Goal: Answer question/provide support: Share knowledge or assist other users

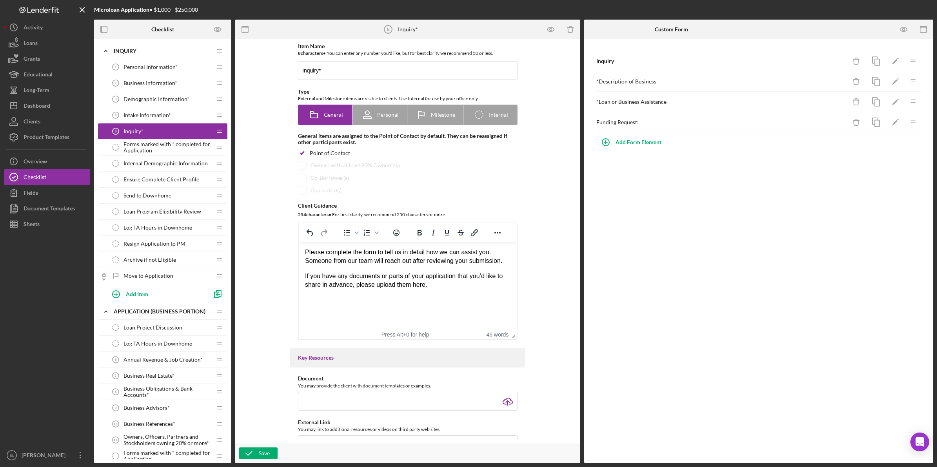
scroll to position [49, 0]
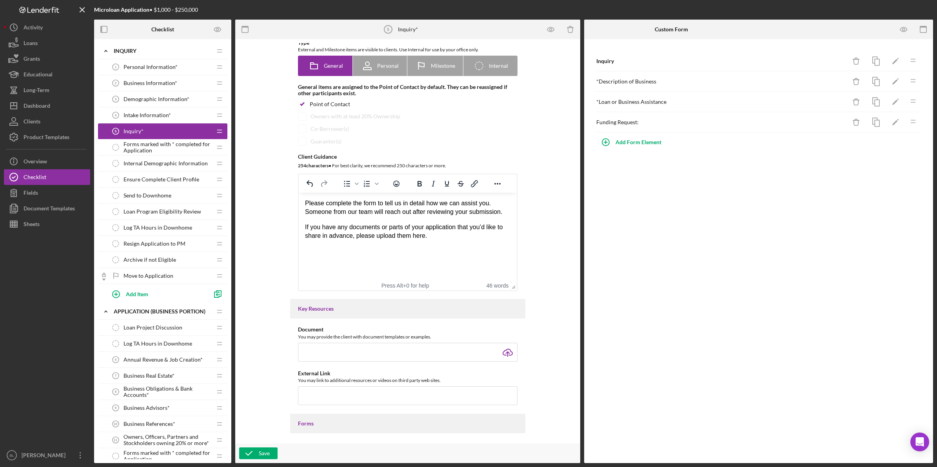
drag, startPoint x: 801, startPoint y: 285, endPoint x: 801, endPoint y: 281, distance: 4.0
click at [801, 283] on div "Inquiry Icon/Delete Icon/Edit Icon/Drag * Description of Business Icon/Delete I…" at bounding box center [758, 251] width 349 height 424
drag, startPoint x: 805, startPoint y: 261, endPoint x: 805, endPoint y: 256, distance: 4.7
click at [805, 260] on div "Inquiry Icon/Delete Icon/Edit Icon/Drag * Description of Business Icon/Delete I…" at bounding box center [758, 251] width 349 height 424
click at [710, 250] on div "Inquiry Icon/Delete Icon/Edit Icon/Drag * Description of Business Icon/Delete I…" at bounding box center [758, 251] width 349 height 424
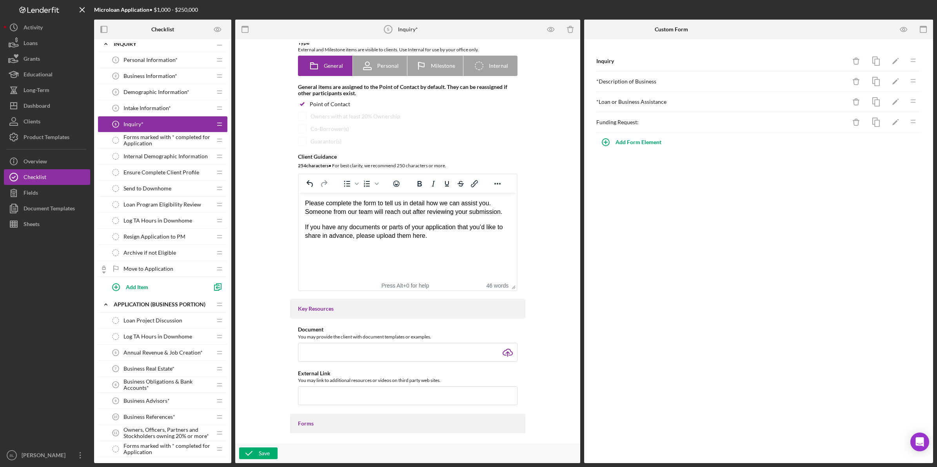
scroll to position [0, 0]
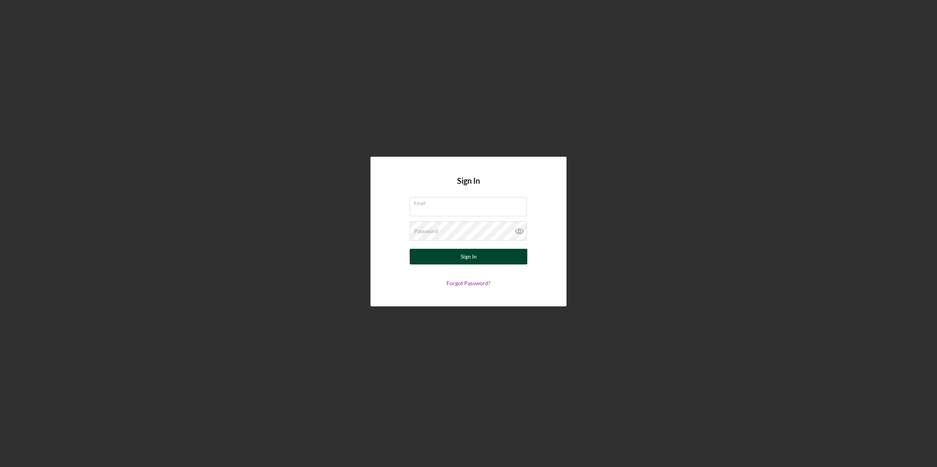
type input "[EMAIL_ADDRESS][DOMAIN_NAME]"
click at [494, 260] on button "Sign In" at bounding box center [468, 257] width 118 height 16
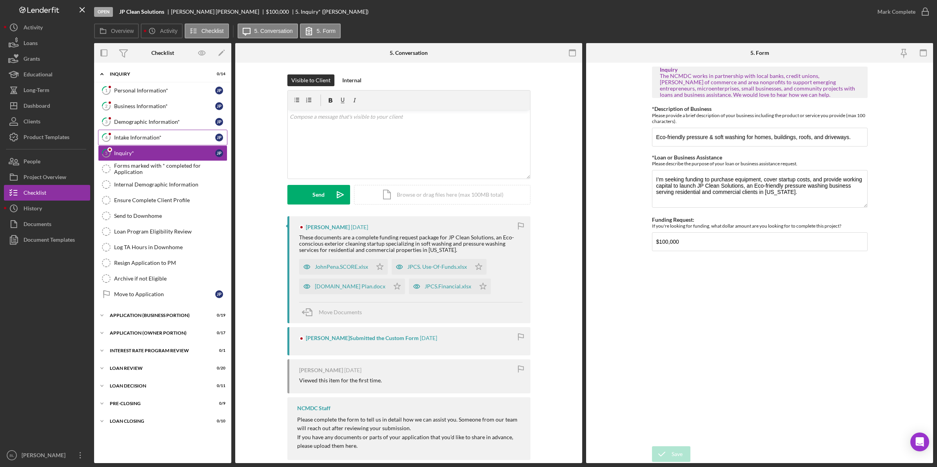
drag, startPoint x: 152, startPoint y: 89, endPoint x: 219, endPoint y: 138, distance: 83.3
click at [152, 89] on div "Personal Information*" at bounding box center [164, 90] width 101 height 6
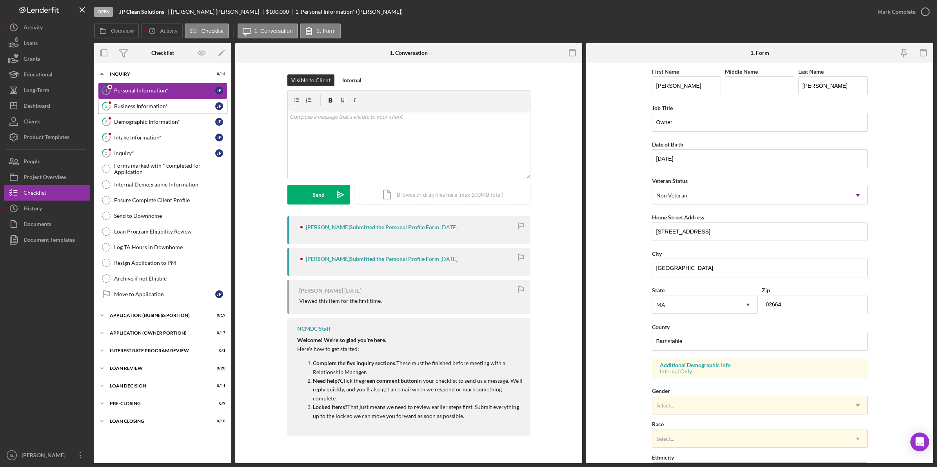
click at [120, 98] on link "2 Business Information* J P" at bounding box center [162, 106] width 129 height 16
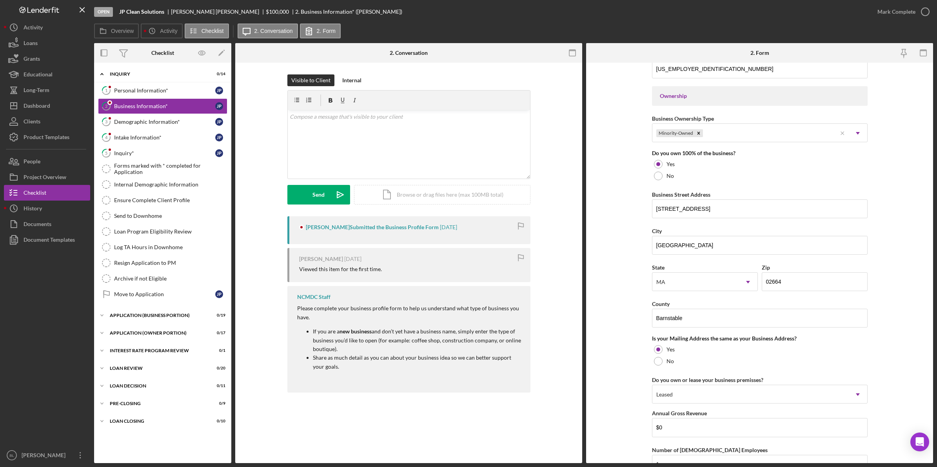
scroll to position [343, 0]
drag, startPoint x: 721, startPoint y: 244, endPoint x: 618, endPoint y: 248, distance: 103.1
click at [619, 248] on form "Business Name JP Clean Solutions DBA Business Start Date [DATE] Legal Structure…" at bounding box center [759, 263] width 347 height 400
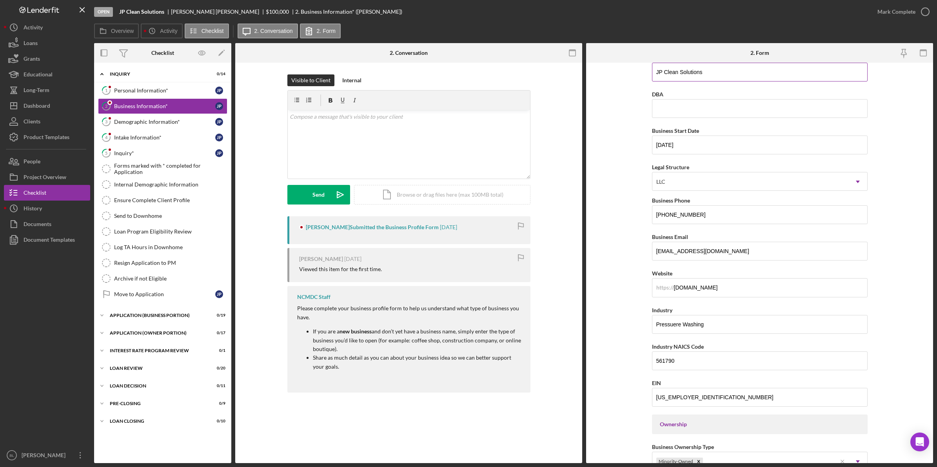
scroll to position [0, 0]
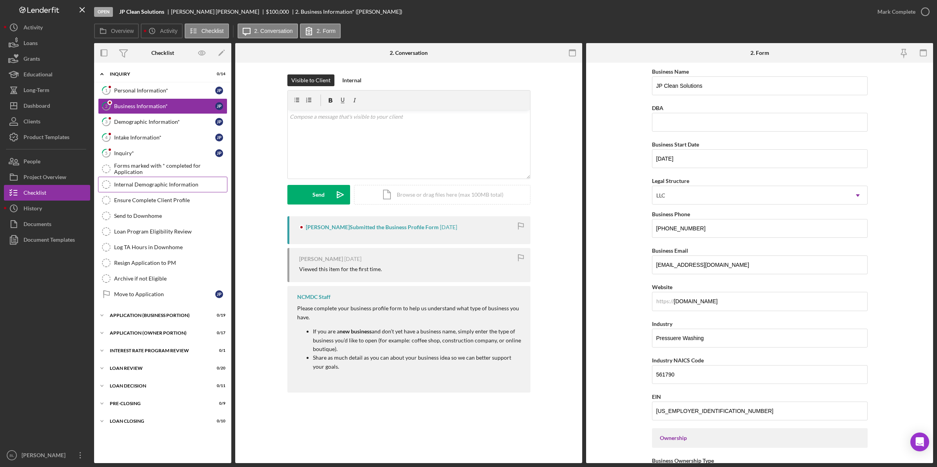
drag, startPoint x: 141, startPoint y: 156, endPoint x: 219, endPoint y: 178, distance: 80.5
click at [141, 156] on div "Inquiry*" at bounding box center [164, 153] width 101 height 6
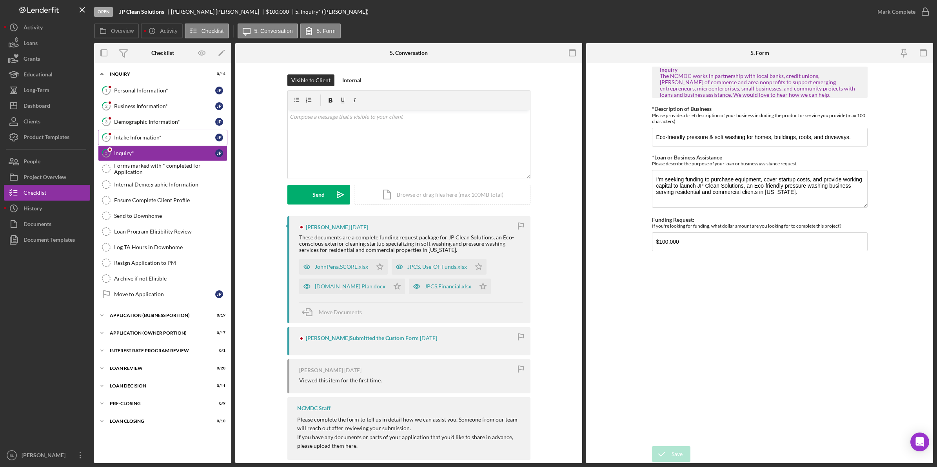
click at [138, 139] on div "Intake Information*" at bounding box center [164, 137] width 101 height 6
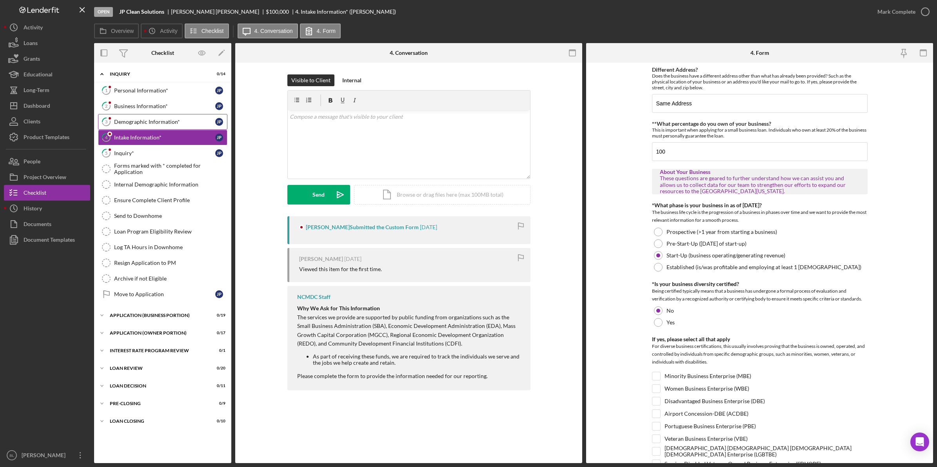
click at [148, 127] on link "3 Demographic Information* J P" at bounding box center [162, 122] width 129 height 16
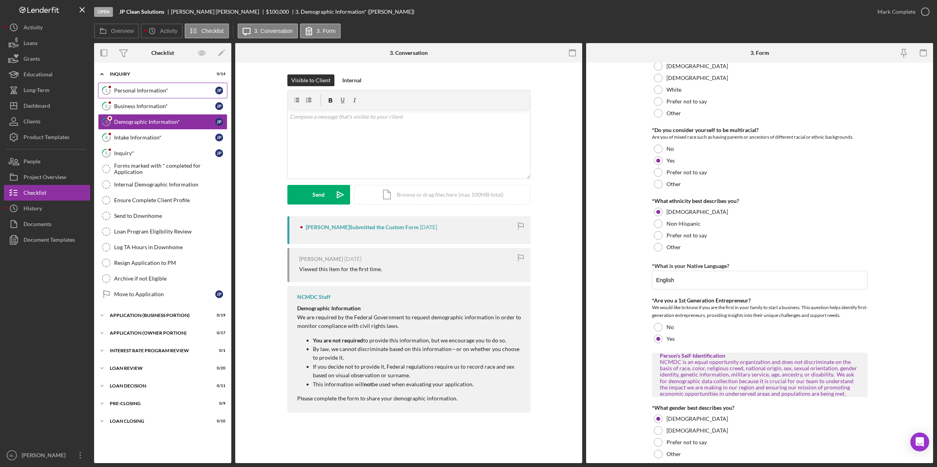
scroll to position [98, 0]
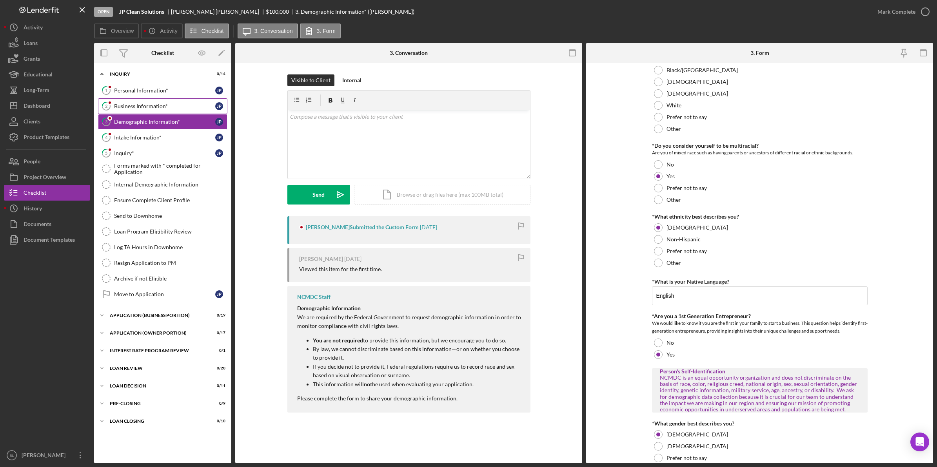
click at [129, 112] on link "2 Business Information* J P" at bounding box center [162, 106] width 129 height 16
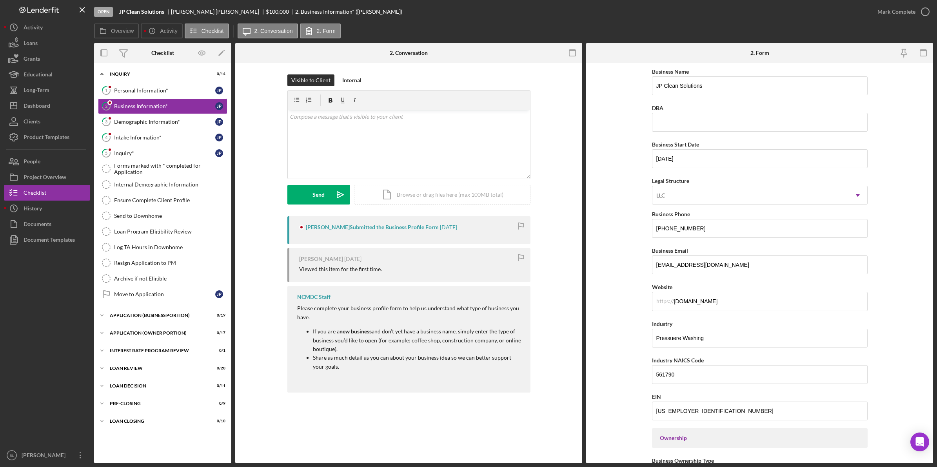
drag, startPoint x: 163, startPoint y: 87, endPoint x: 247, endPoint y: 94, distance: 84.1
click at [163, 87] on div "Personal Information*" at bounding box center [164, 90] width 101 height 6
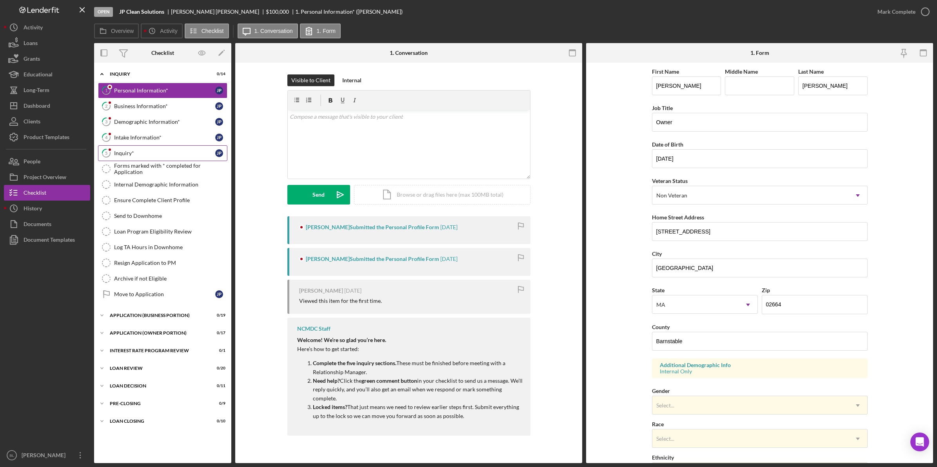
drag, startPoint x: 126, startPoint y: 152, endPoint x: 170, endPoint y: 152, distance: 43.5
click at [127, 152] on div "Inquiry*" at bounding box center [164, 153] width 101 height 6
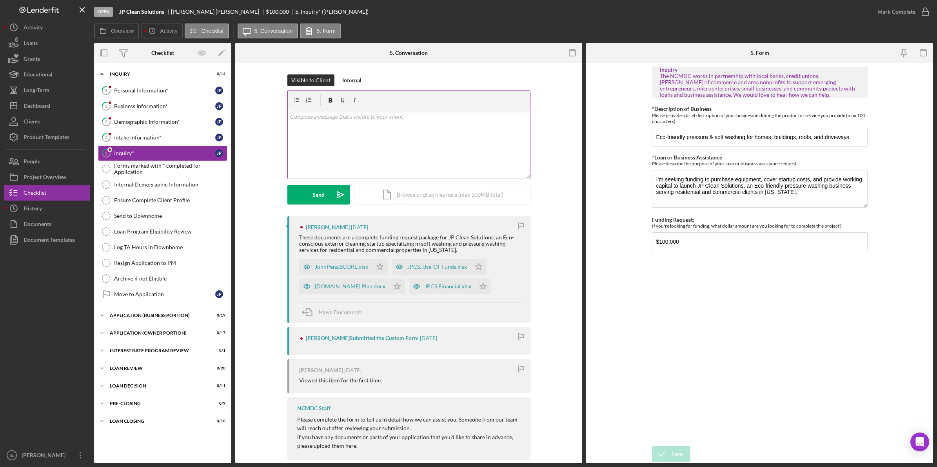
click at [415, 141] on div "v Color teal Color pink Remove color Add row above Add row below Add column bef…" at bounding box center [409, 144] width 242 height 69
click at [400, 143] on div "v Color teal Color pink Remove color Add row above Add row below Add column bef…" at bounding box center [409, 144] width 242 height 69
click at [457, 130] on p "Thank you so much for completing our inquiry, unfortunately you are" at bounding box center [409, 127] width 238 height 9
click at [521, 128] on p "Thank you so much for completing our inquiry, unfortunately you are outside of …" at bounding box center [409, 127] width 238 height 9
click at [520, 128] on p "Thank you so much for completing our inquiry, unfortunately you are outside of …" at bounding box center [409, 127] width 238 height 9
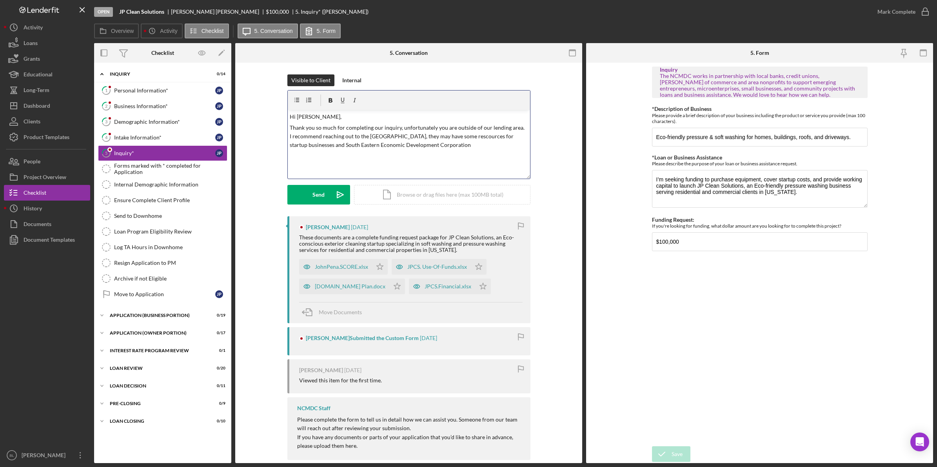
click at [482, 139] on p "Thank you so much for completing our inquiry, unfortunately you are outside of …" at bounding box center [409, 136] width 238 height 26
click at [472, 148] on p "Thank you so much for completing our inquiry, unfortunately you are outside of …" at bounding box center [409, 136] width 238 height 26
click at [462, 147] on p "Thank you so much for completing our inquiry, unfortunately you are outside of …" at bounding box center [409, 136] width 238 height 26
drag, startPoint x: 336, startPoint y: 145, endPoint x: 490, endPoint y: 143, distance: 154.4
click at [490, 143] on p "Thank you so much for completing our inquiry, unfortunately you are outside of …" at bounding box center [409, 136] width 238 height 26
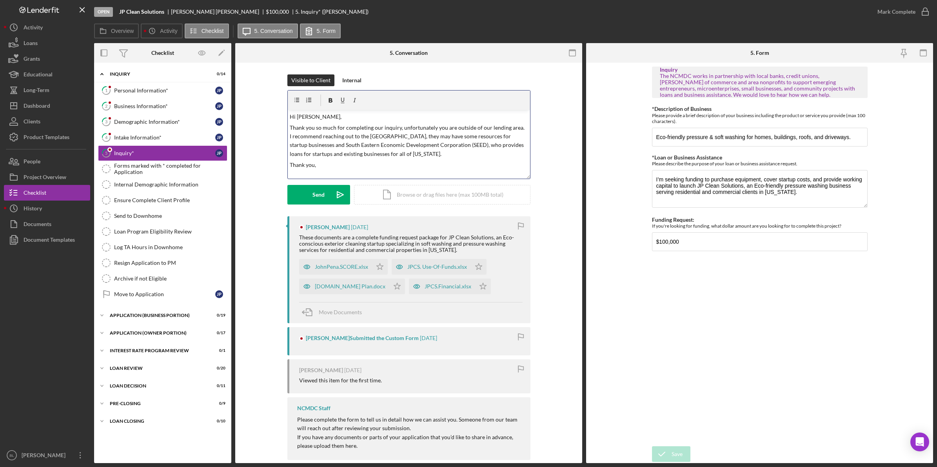
scroll to position [2, 0]
drag, startPoint x: 430, startPoint y: 150, endPoint x: 281, endPoint y: 121, distance: 152.1
click at [281, 121] on div "Visible to Client Internal v Color teal Color pink Remove color Add row above A…" at bounding box center [408, 145] width 323 height 142
copy p "Thank you so much for completing our inquiry, unfortunately you are outside of …"
click at [314, 170] on p "Thank you," at bounding box center [409, 171] width 238 height 9
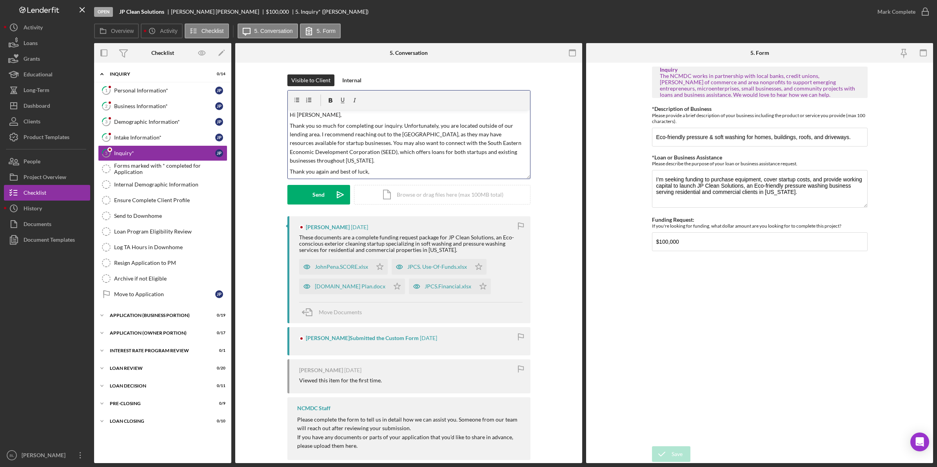
scroll to position [13, 0]
click at [410, 159] on p "Thank you again and best of luck," at bounding box center [409, 161] width 238 height 9
drag, startPoint x: 299, startPoint y: 127, endPoint x: 399, endPoint y: 136, distance: 100.7
click at [399, 136] on p "Thank you so much for completing our inquiry. Unfortunately, you are located ou…" at bounding box center [409, 145] width 238 height 44
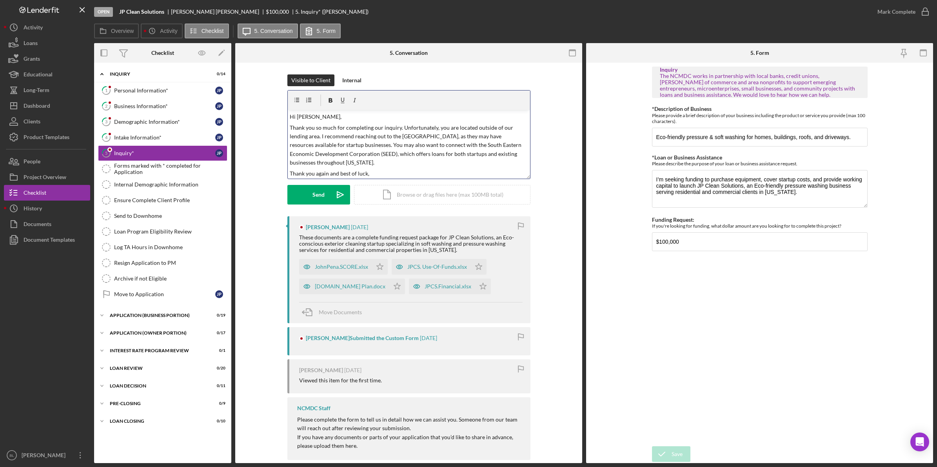
click at [351, 147] on p "Thank you so much for completing our inquiry. Unfortunately, you are located ou…" at bounding box center [409, 145] width 238 height 44
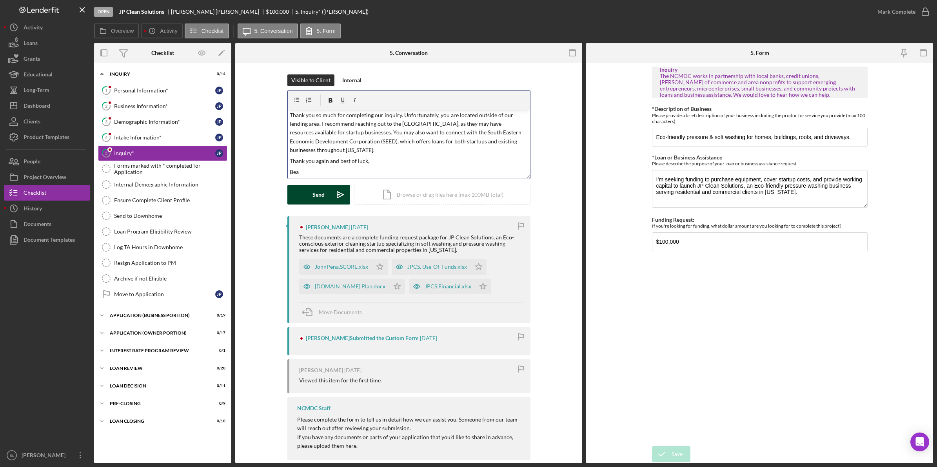
click at [317, 195] on div "Send" at bounding box center [318, 195] width 12 height 20
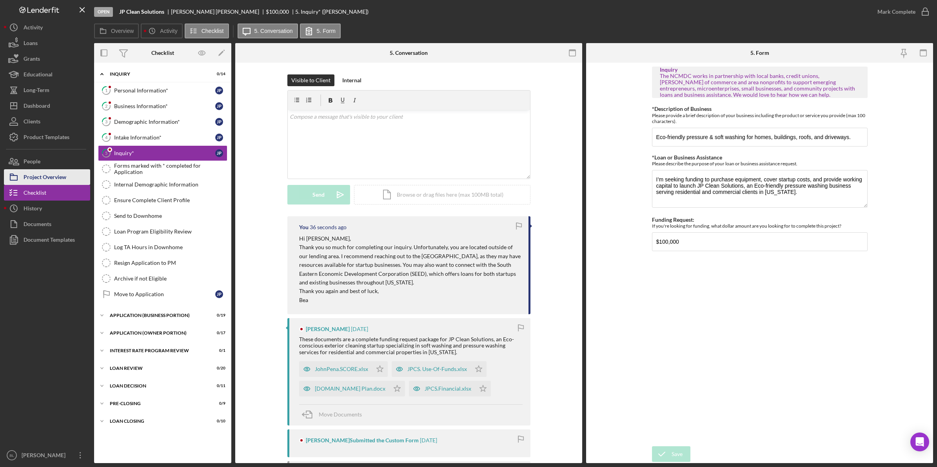
drag, startPoint x: 85, startPoint y: 177, endPoint x: 82, endPoint y: 183, distance: 7.2
click at [85, 177] on button "Project Overview" at bounding box center [47, 177] width 86 height 16
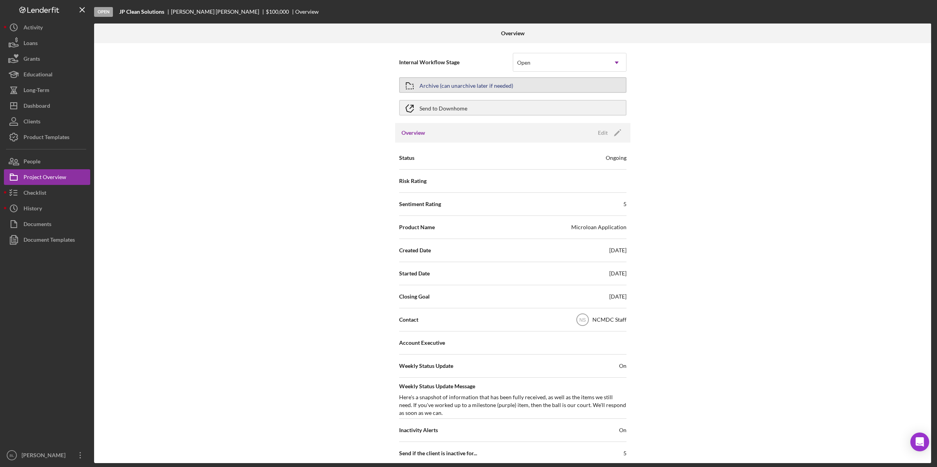
click at [547, 87] on button "Archive (can unarchive later if needed)" at bounding box center [512, 85] width 227 height 16
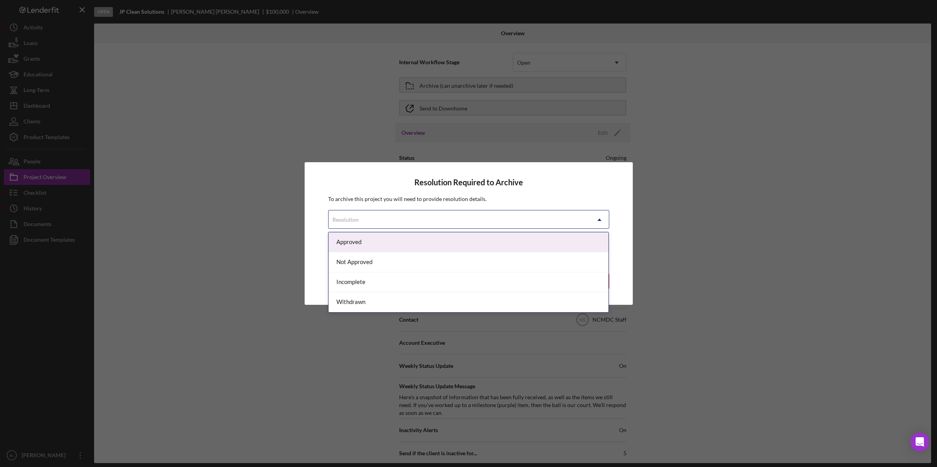
click at [437, 214] on div "Resolution" at bounding box center [458, 220] width 261 height 18
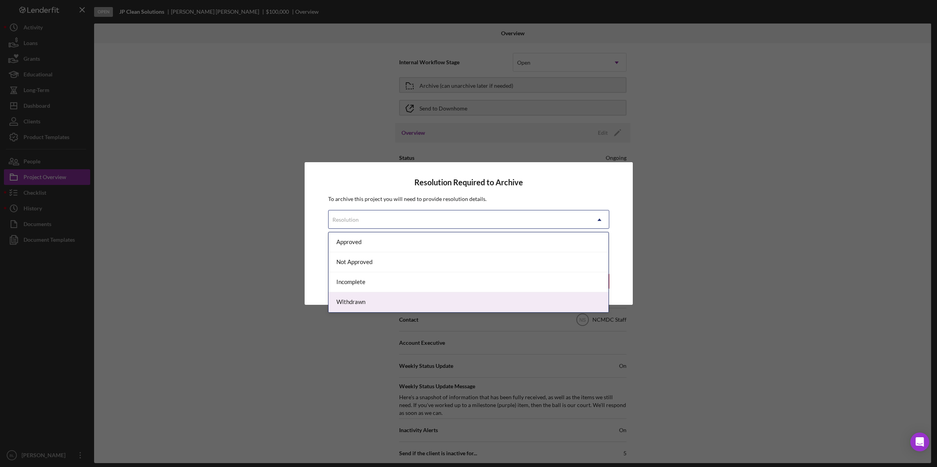
click at [367, 299] on div "Withdrawn" at bounding box center [468, 302] width 280 height 20
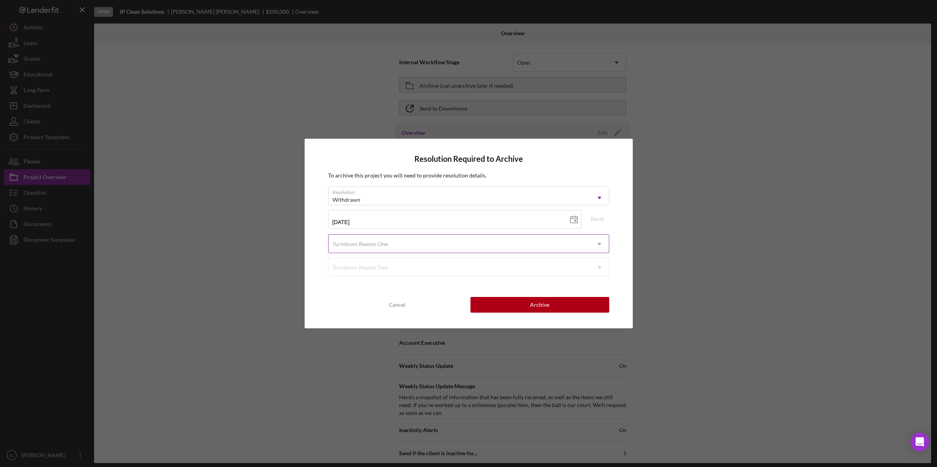
click at [410, 241] on div "Turndown Reason One" at bounding box center [458, 244] width 261 height 18
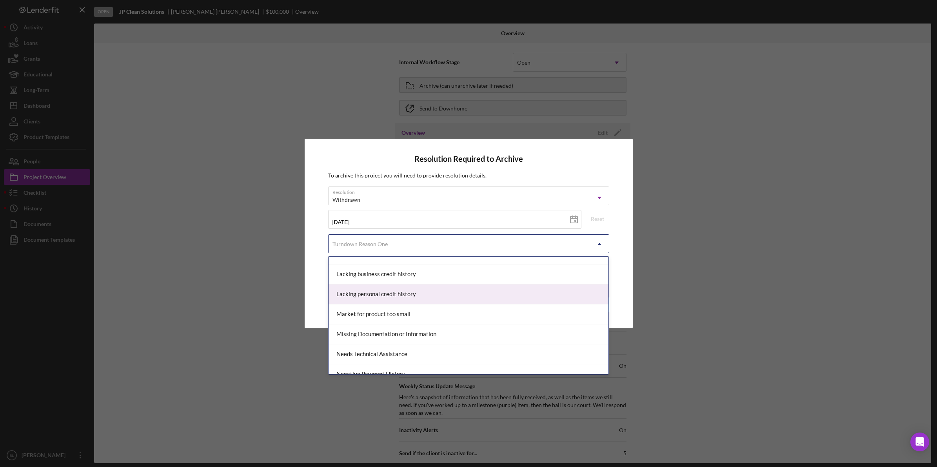
scroll to position [637, 0]
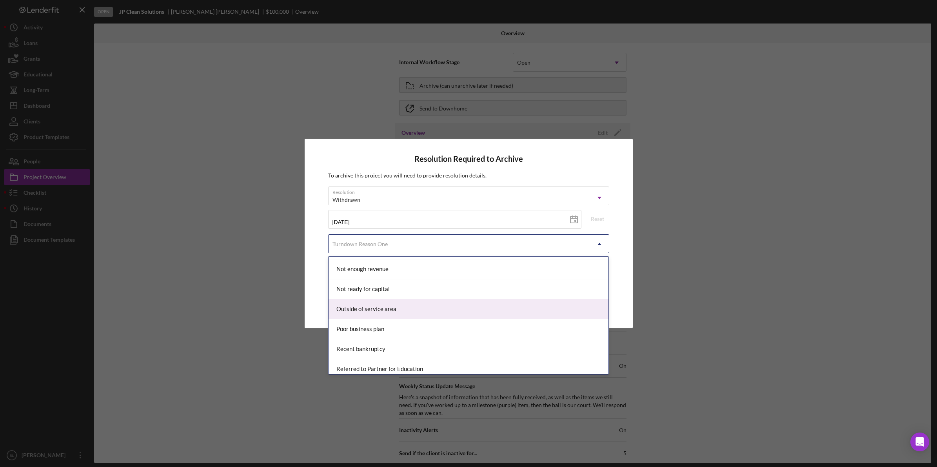
click at [403, 317] on div "Outside of service area" at bounding box center [468, 309] width 280 height 20
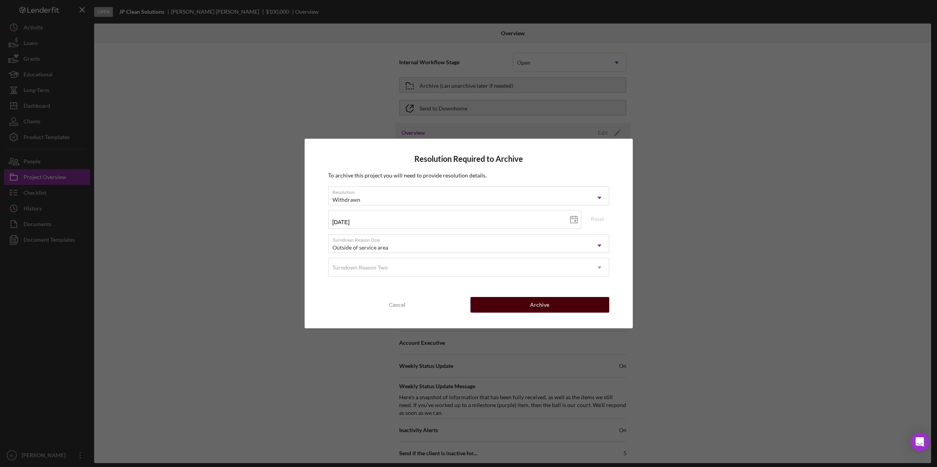
click at [594, 303] on button "Archive" at bounding box center [539, 305] width 139 height 16
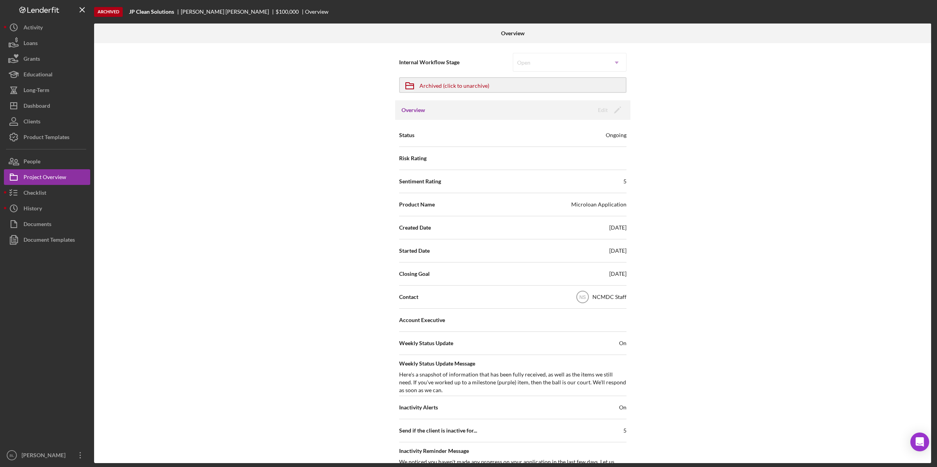
click at [778, 138] on div "Internal Workflow Stage Open Icon/Dropdown Arrow Icon/Archived Archived (click …" at bounding box center [512, 253] width 837 height 420
click at [167, 143] on div "Internal Workflow Stage Open Icon/Dropdown Arrow Icon/Archived Archived (click …" at bounding box center [512, 253] width 837 height 420
click at [80, 195] on button "Checklist" at bounding box center [47, 193] width 86 height 16
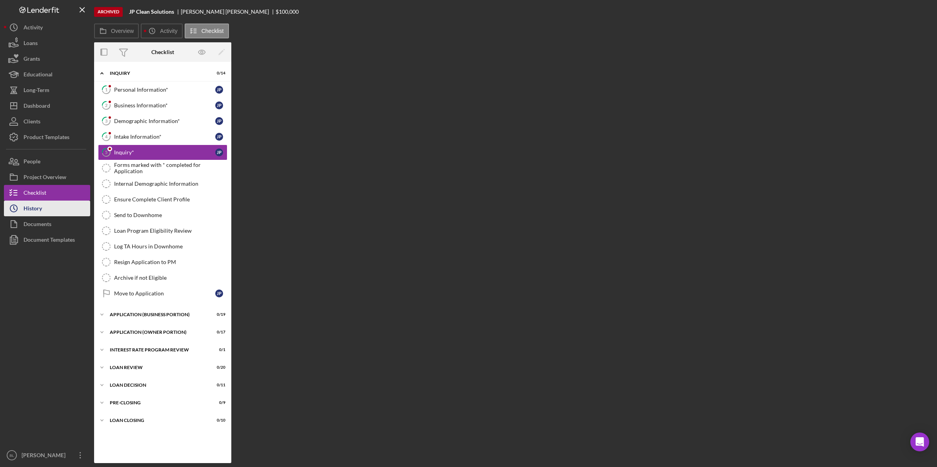
click at [67, 208] on button "Icon/History History" at bounding box center [47, 209] width 86 height 16
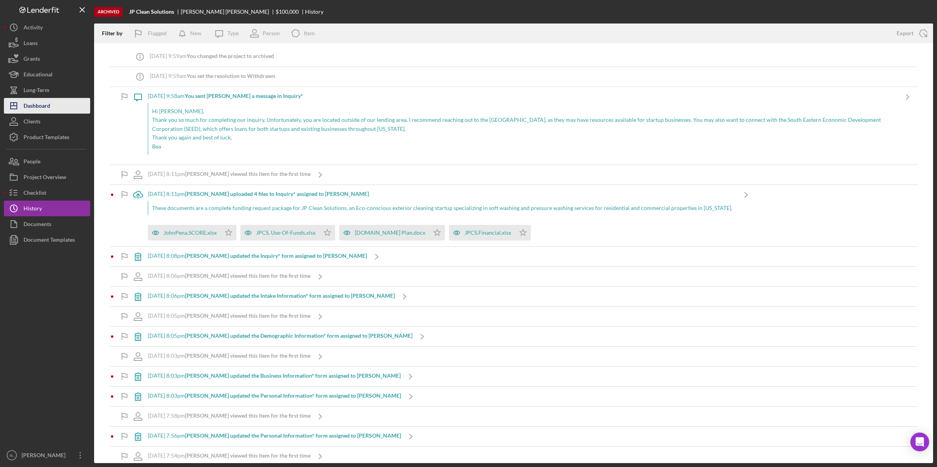
click at [38, 102] on div "Dashboard" at bounding box center [37, 107] width 27 height 18
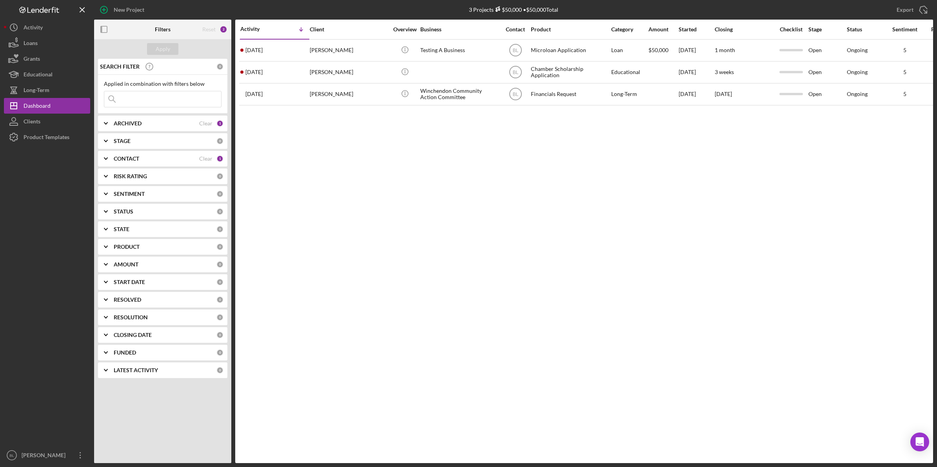
drag, startPoint x: 502, startPoint y: 217, endPoint x: 504, endPoint y: 196, distance: 20.9
click at [506, 213] on div "Activity Icon/Table Sort Arrow Client Overview Business Contact Product Categor…" at bounding box center [583, 242] width 697 height 444
drag, startPoint x: 383, startPoint y: 153, endPoint x: 344, endPoint y: 13, distance: 145.8
click at [384, 150] on div "Activity Icon/Table Sort Arrow Client Overview Business Contact Product Categor…" at bounding box center [583, 242] width 697 height 444
click at [137, 161] on b "CONTACT" at bounding box center [126, 159] width 25 height 6
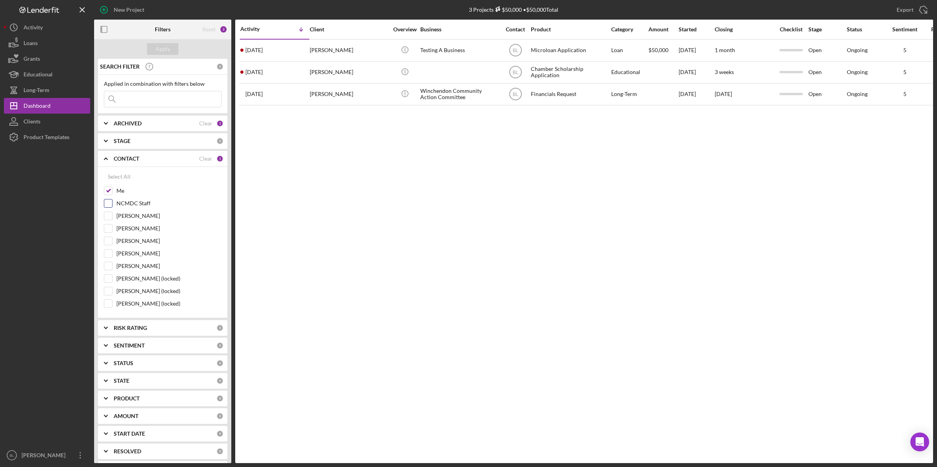
click at [109, 206] on input "NCMDC Staff" at bounding box center [108, 203] width 8 height 8
checkbox input "true"
click at [167, 51] on div "Apply" at bounding box center [163, 49] width 14 height 12
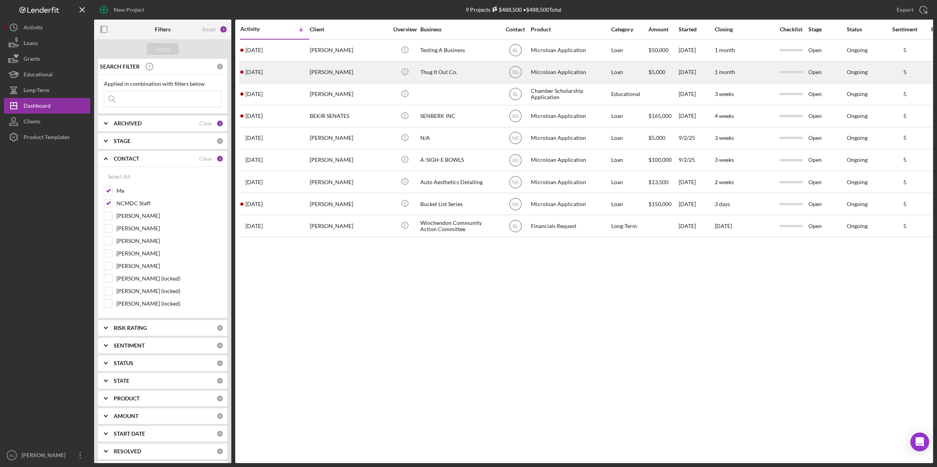
click at [445, 74] on div "Thug It Out Co." at bounding box center [459, 72] width 78 height 21
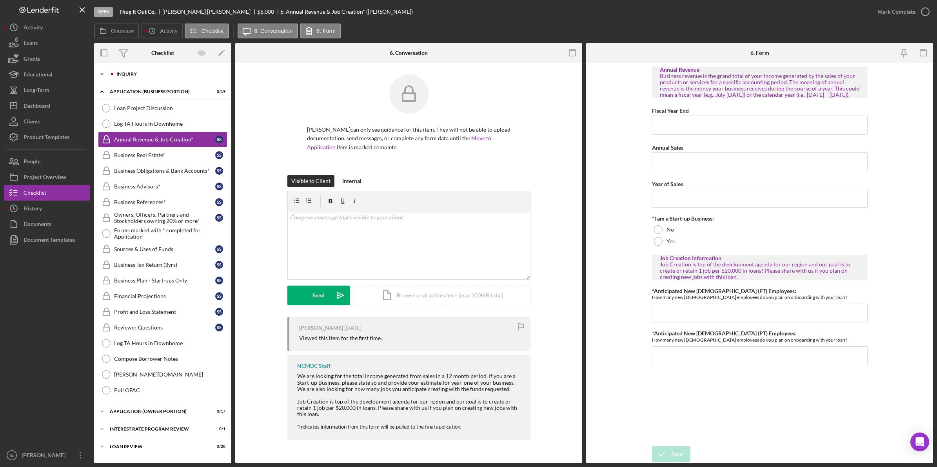
click at [148, 74] on div "INQUIRY" at bounding box center [168, 74] width 105 height 5
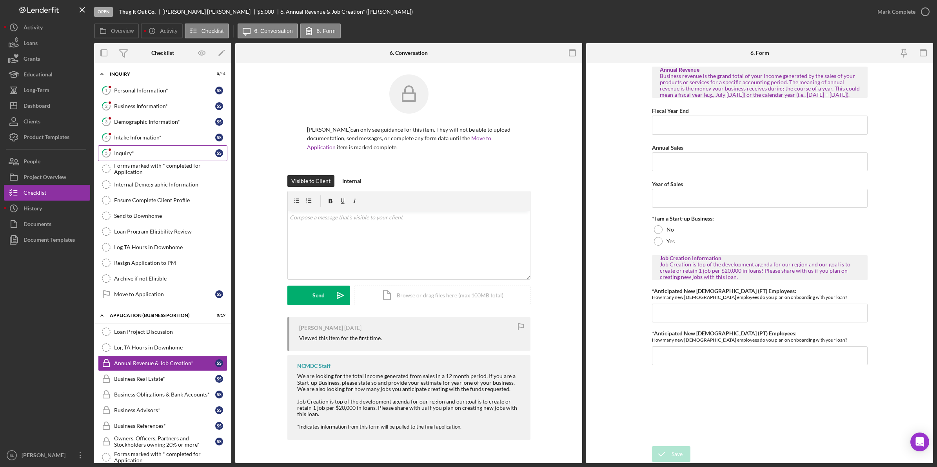
click at [128, 159] on link "5 Inquiry* S S" at bounding box center [162, 153] width 129 height 16
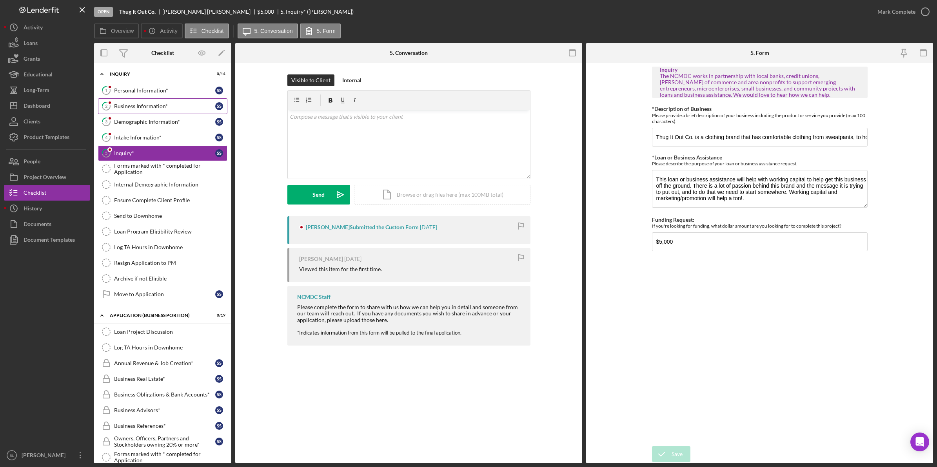
click at [159, 105] on div "Business Information*" at bounding box center [164, 106] width 101 height 6
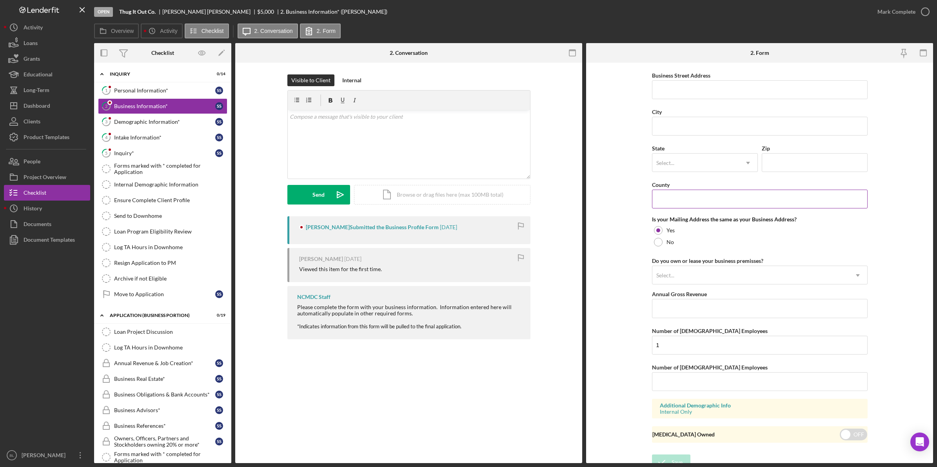
scroll to position [473, 0]
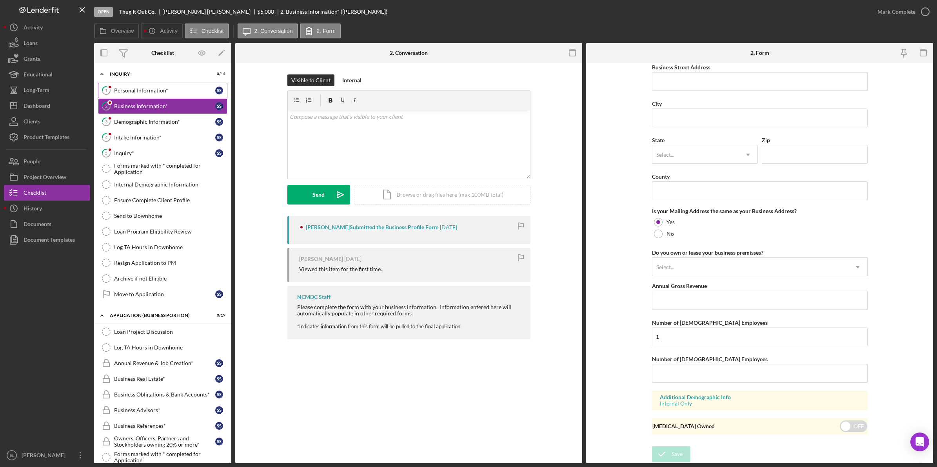
click at [161, 96] on link "1 Personal Information* S S" at bounding box center [162, 91] width 129 height 16
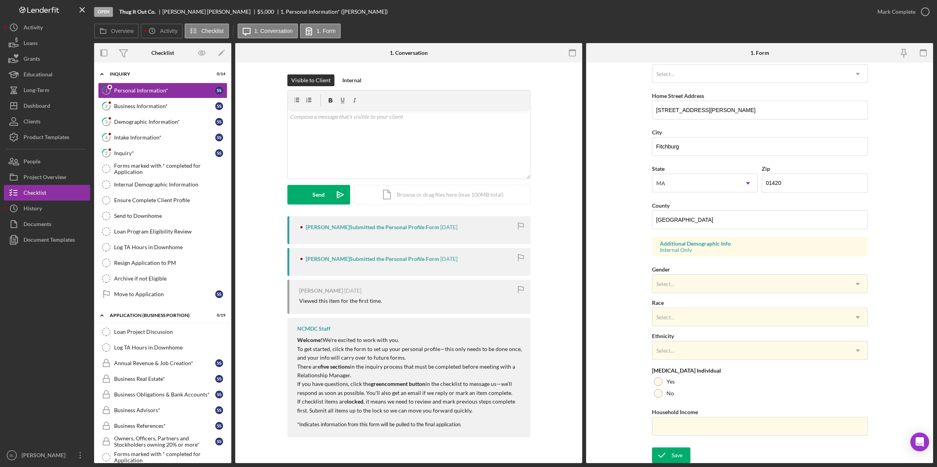
scroll to position [124, 0]
click at [159, 109] on div "Business Information*" at bounding box center [164, 106] width 101 height 6
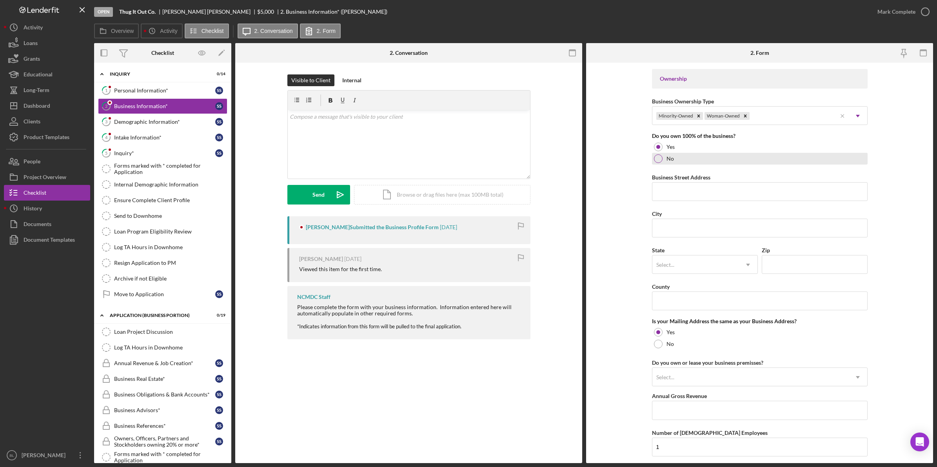
scroll to position [392, 0]
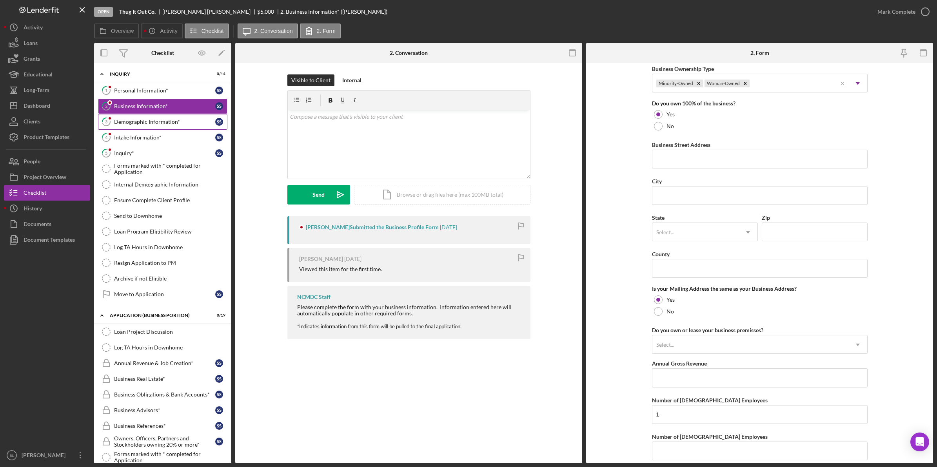
click at [173, 125] on div "Demographic Information*" at bounding box center [164, 122] width 101 height 6
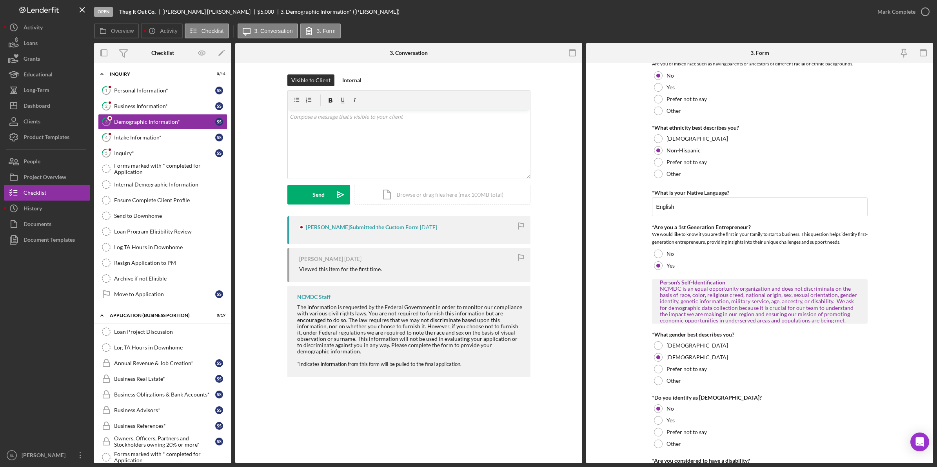
scroll to position [196, 0]
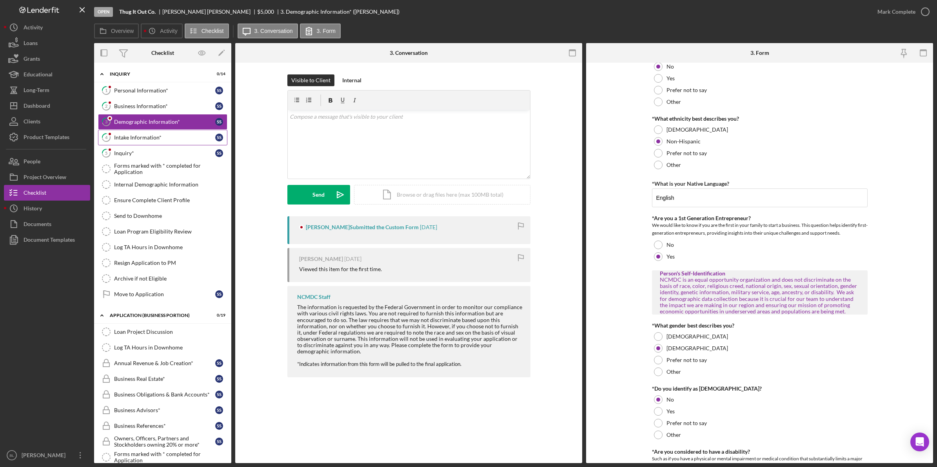
click at [177, 139] on div "Intake Information*" at bounding box center [164, 137] width 101 height 6
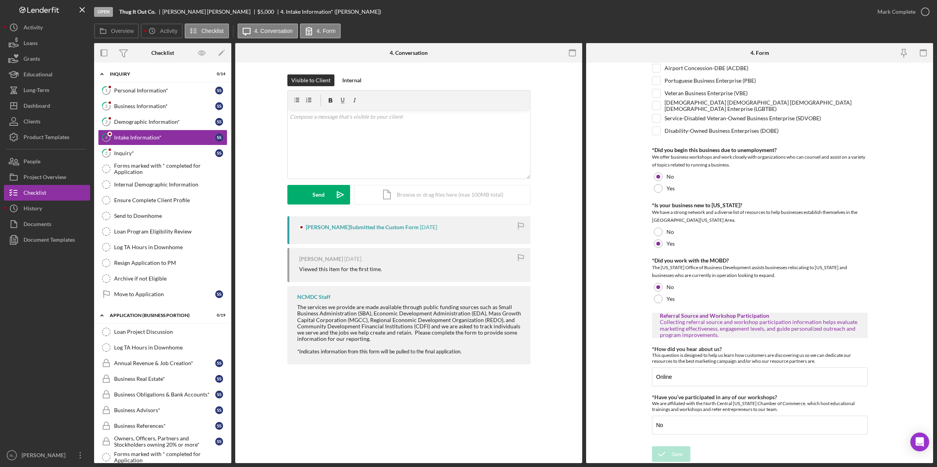
scroll to position [348, 0]
click at [144, 153] on div "Inquiry*" at bounding box center [164, 153] width 101 height 6
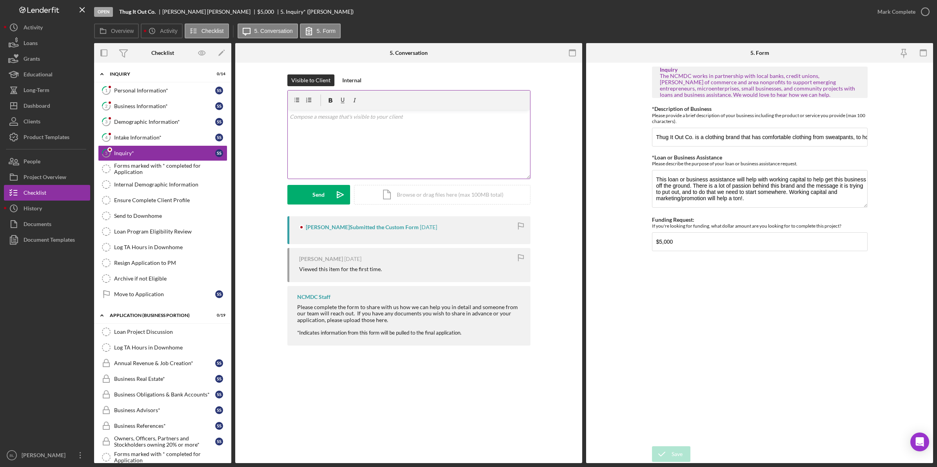
click at [361, 138] on div "v Color teal Color pink Remove color Add row above Add row below Add column bef…" at bounding box center [409, 144] width 242 height 69
drag, startPoint x: 379, startPoint y: 128, endPoint x: 241, endPoint y: 117, distance: 138.0
click at [248, 119] on div "Visible to Client Internal v Color teal Color pink Remove color Add row above A…" at bounding box center [408, 145] width 323 height 142
click at [142, 138] on div "Intake Information*" at bounding box center [164, 137] width 101 height 6
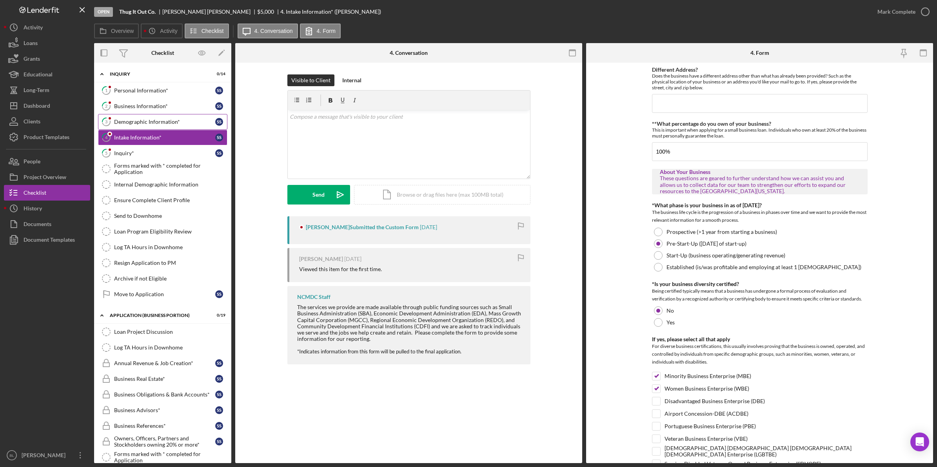
click at [147, 121] on div "Demographic Information*" at bounding box center [164, 122] width 101 height 6
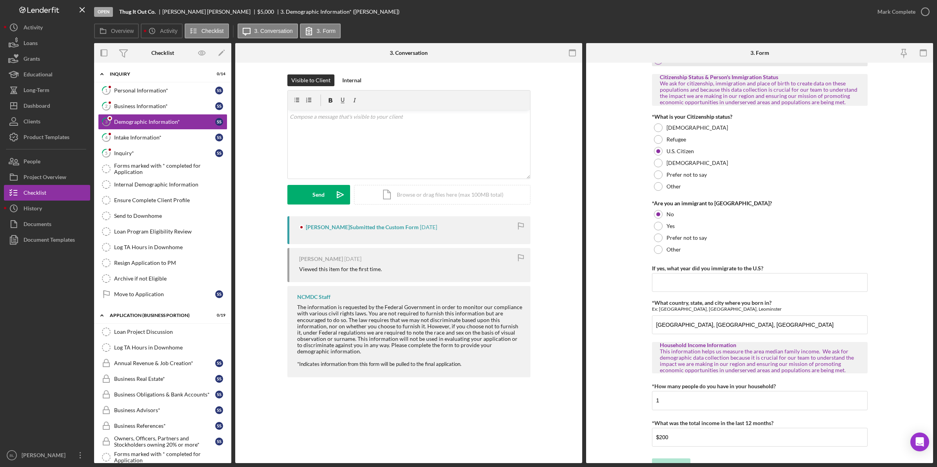
scroll to position [662, 0]
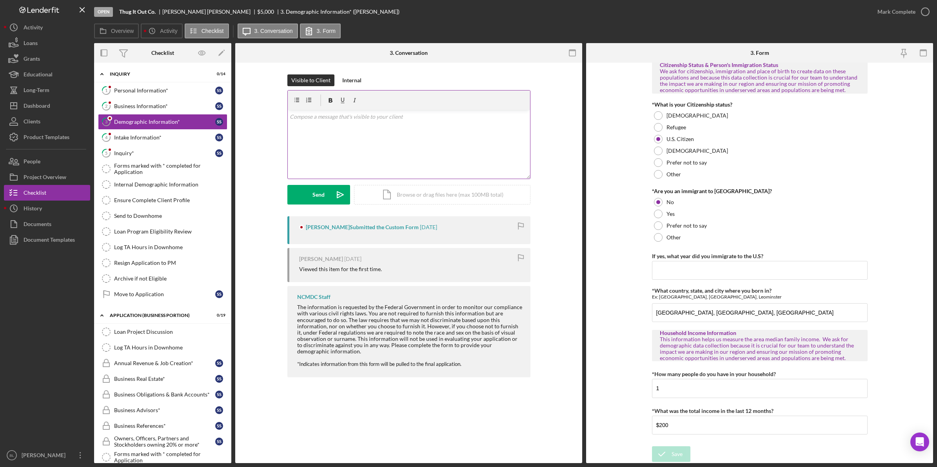
drag, startPoint x: 371, startPoint y: 139, endPoint x: 371, endPoint y: 134, distance: 5.5
click at [371, 139] on div "v Color teal Color pink Remove color Add row above Add row below Add column bef…" at bounding box center [409, 144] width 242 height 69
click at [177, 107] on div "Business Information*" at bounding box center [164, 106] width 101 height 6
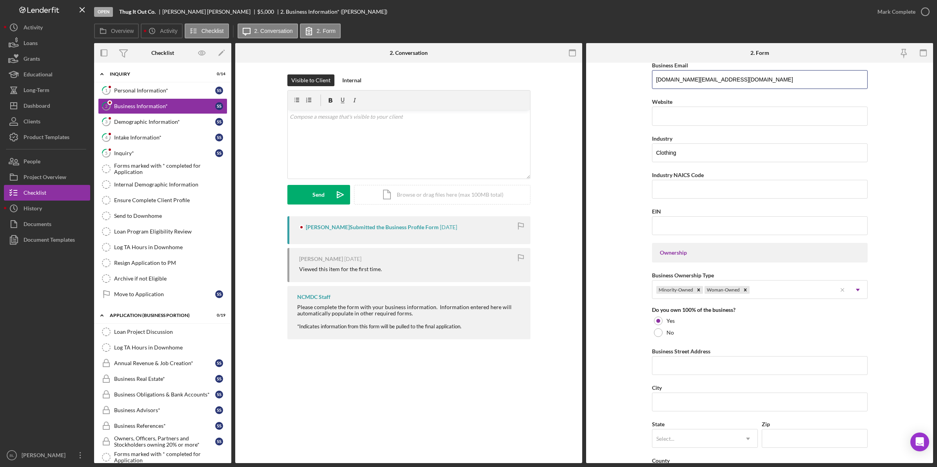
scroll to position [168, 0]
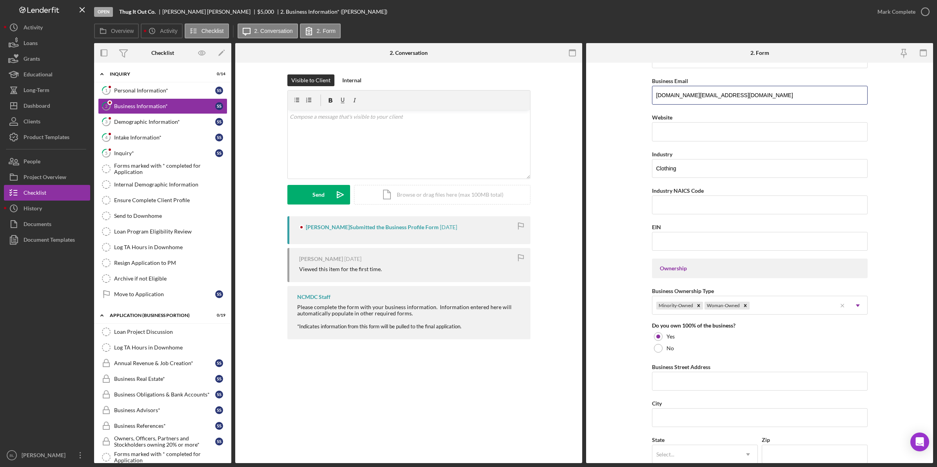
drag, startPoint x: 722, startPoint y: 70, endPoint x: 601, endPoint y: 71, distance: 120.3
click at [601, 71] on form "Business Name Thug It Out Co. DBA Thug It Out Co. Business Start Date [DATE] Le…" at bounding box center [759, 263] width 347 height 400
click at [128, 154] on div "Inquiry*" at bounding box center [164, 153] width 101 height 6
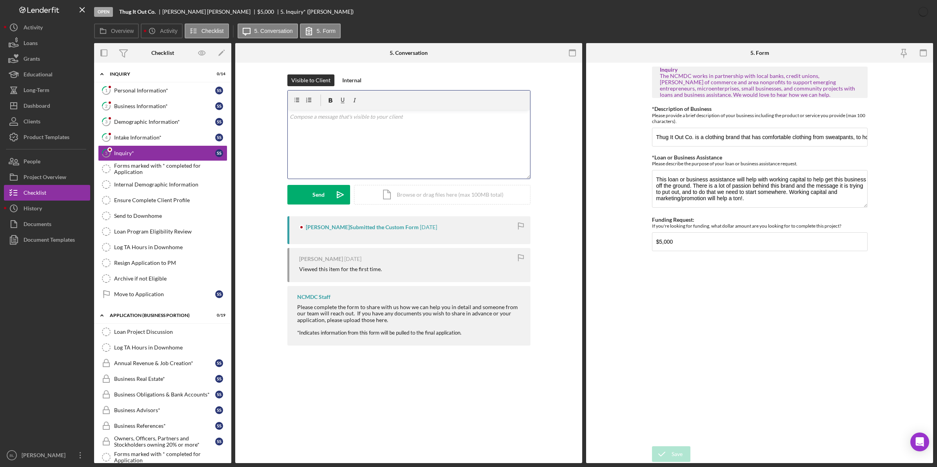
click at [375, 134] on div "v Color teal Color pink Remove color Add row above Add row below Add column bef…" at bounding box center [409, 144] width 242 height 69
click at [923, 52] on icon "button" at bounding box center [923, 53] width 18 height 18
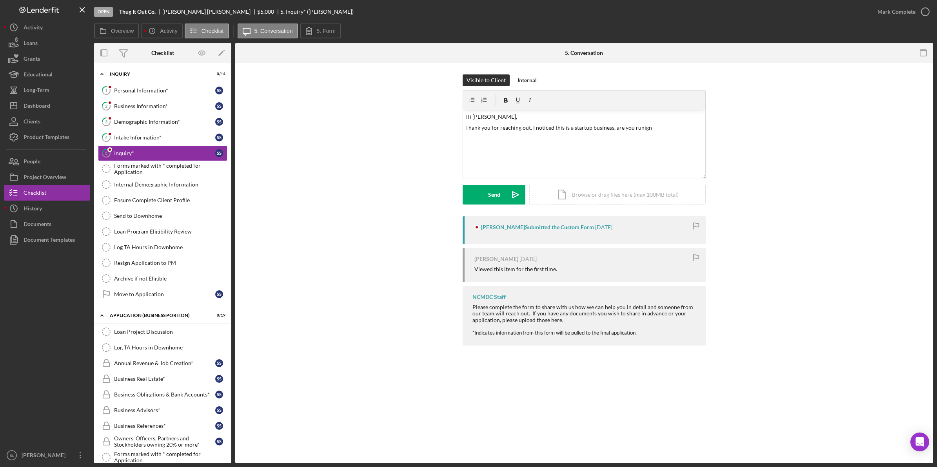
click at [923, 52] on icon "button" at bounding box center [923, 53] width 18 height 18
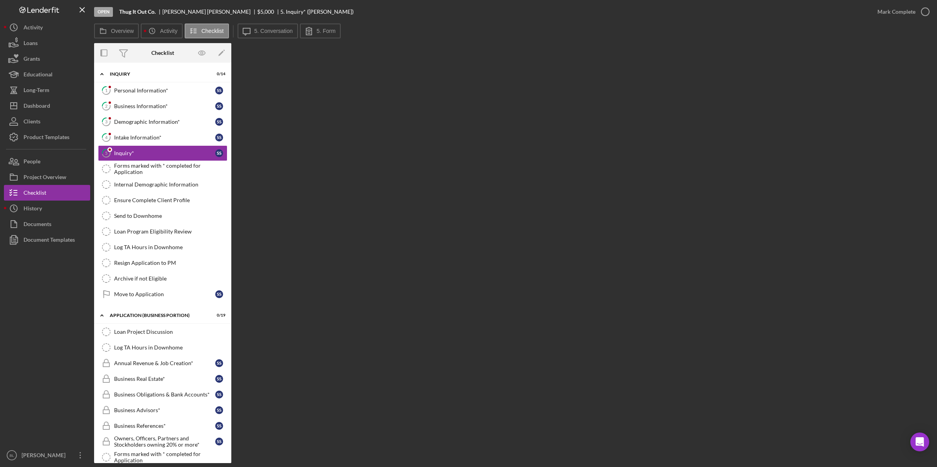
click at [314, 91] on div "Overview Internal Workflow Stage Open Icon/Dropdown Arrow Archive (can unarchiv…" at bounding box center [513, 253] width 839 height 420
click at [283, 33] on label "5. Conversation" at bounding box center [273, 31] width 38 height 6
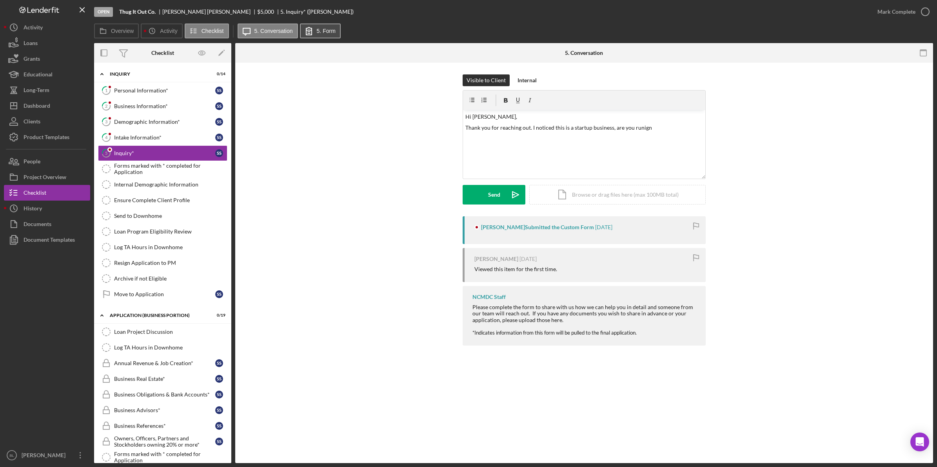
click at [308, 30] on icon at bounding box center [308, 30] width 5 height 7
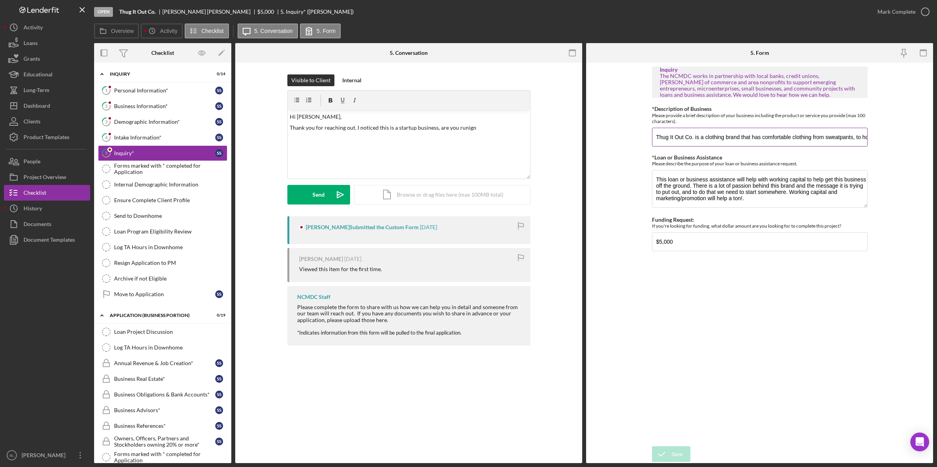
click at [831, 134] on input "Thug It Out Co. is a clothing brand that has comfortable clothing from sweatpan…" at bounding box center [760, 137] width 216 height 19
click at [924, 14] on icon "button" at bounding box center [925, 12] width 20 height 20
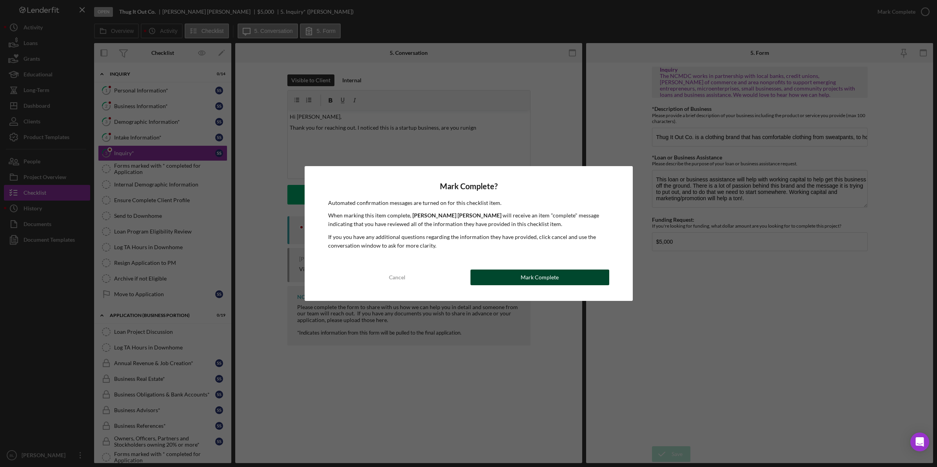
click at [512, 279] on button "Mark Complete" at bounding box center [539, 278] width 139 height 16
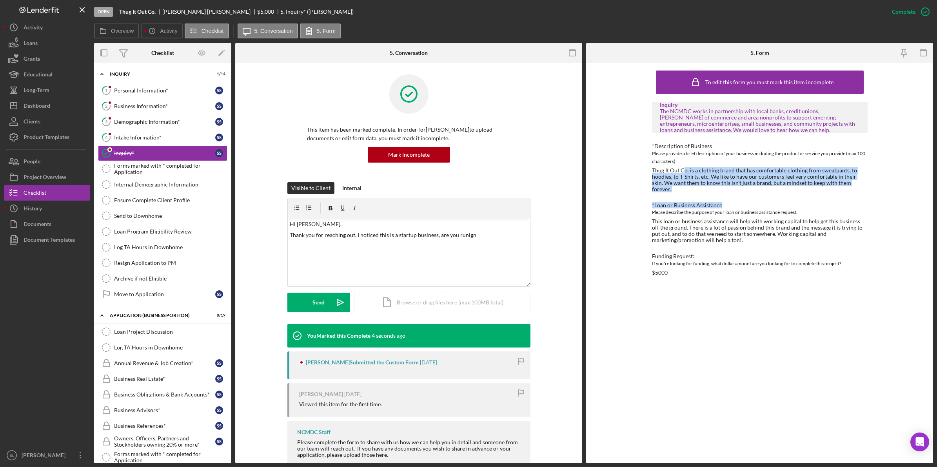
drag, startPoint x: 685, startPoint y: 168, endPoint x: 900, endPoint y: 187, distance: 216.3
click at [900, 187] on div "To edit this form you must mark this item incomplete Inquiry The NCMDC works in…" at bounding box center [759, 263] width 347 height 400
drag, startPoint x: 900, startPoint y: 187, endPoint x: 885, endPoint y: 194, distance: 17.2
click at [885, 194] on div "To edit this form you must mark this item incomplete Inquiry The NCMDC works in…" at bounding box center [759, 263] width 347 height 400
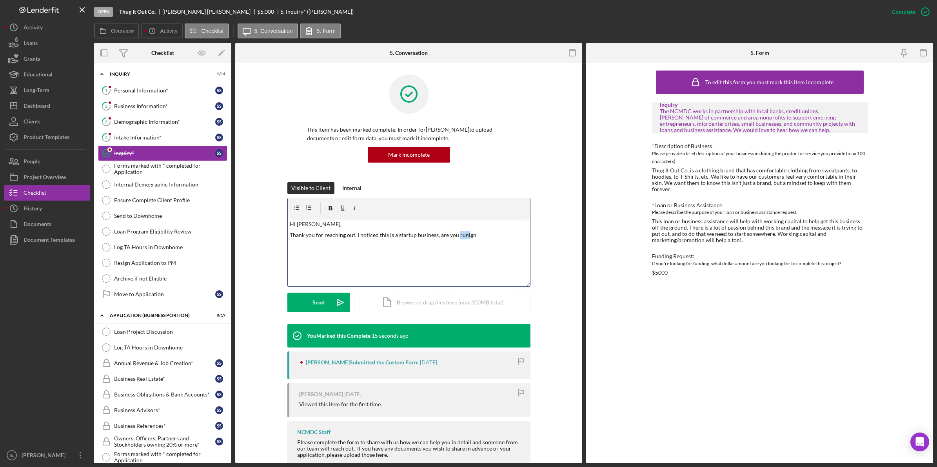
click at [466, 234] on p "Thank you for reaching out. I noticed this is a startup business, are you runign" at bounding box center [409, 235] width 238 height 9
click at [293, 263] on p "Thanks" at bounding box center [409, 266] width 238 height 9
drag, startPoint x: 399, startPoint y: 242, endPoint x: 286, endPoint y: 236, distance: 112.6
click at [287, 236] on div "v Color teal Color pink Remove color Add row above Add row below Add column bef…" at bounding box center [408, 242] width 243 height 89
copy p "Thank you for reaching out. I noticed this is a startup business, is this an on…"
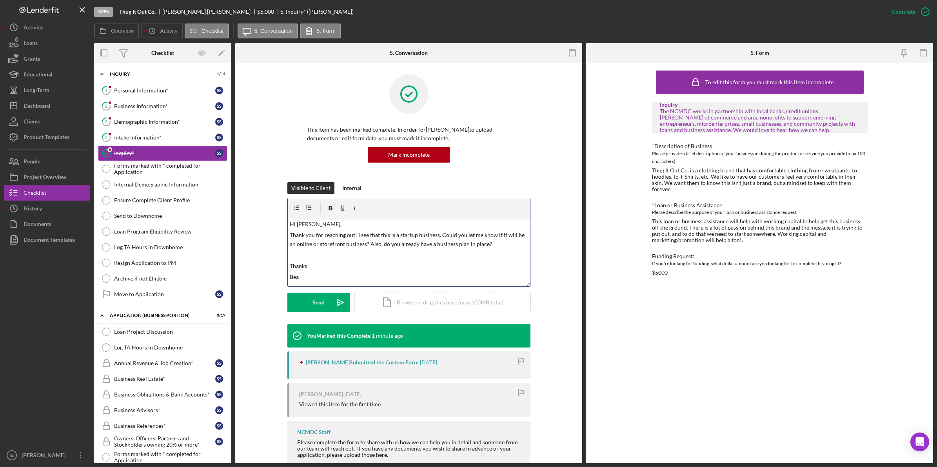
drag, startPoint x: 295, startPoint y: 255, endPoint x: 431, endPoint y: 302, distance: 144.1
click at [295, 255] on p at bounding box center [409, 255] width 238 height 9
click at [293, 254] on p "Thanks" at bounding box center [409, 255] width 238 height 9
drag, startPoint x: 400, startPoint y: 238, endPoint x: 440, endPoint y: 234, distance: 40.2
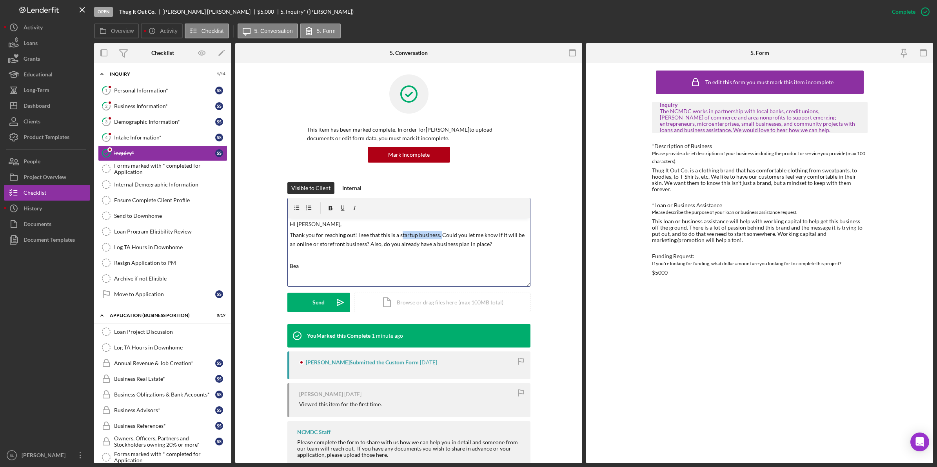
click at [440, 234] on p "Thank you for reaching out! I see that this is a startup business. Could you le…" at bounding box center [409, 240] width 238 height 18
click at [436, 255] on p at bounding box center [409, 255] width 238 height 9
drag, startPoint x: 481, startPoint y: 237, endPoint x: 544, endPoint y: 238, distance: 62.7
click at [544, 238] on div "Visible to Client Internal v Color teal Color pink Remove color Add row above A…" at bounding box center [408, 253] width 323 height 142
click at [410, 262] on p "Bea" at bounding box center [409, 266] width 238 height 9
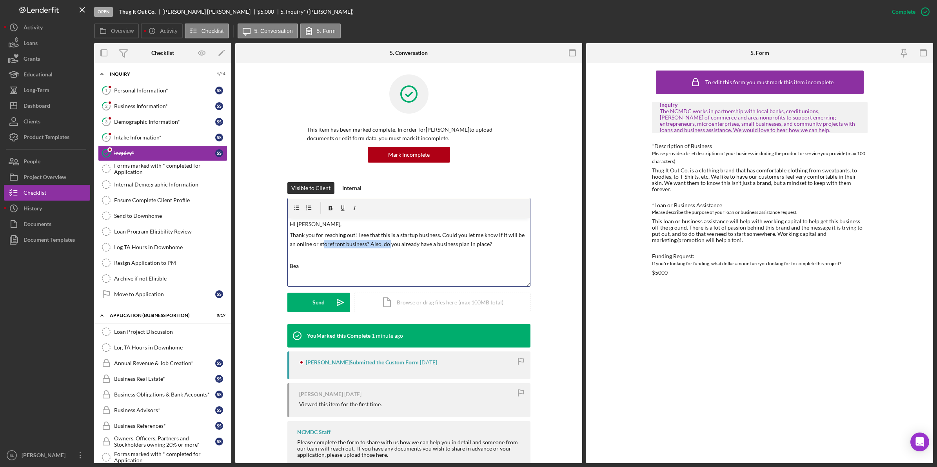
drag, startPoint x: 322, startPoint y: 244, endPoint x: 388, endPoint y: 244, distance: 66.2
click at [388, 244] on p "Thank you for reaching out! I see that this is a startup business. Could you le…" at bounding box center [409, 240] width 238 height 18
click at [399, 252] on p at bounding box center [409, 255] width 238 height 9
click at [497, 245] on p "Thank you for reaching out! I see that this is a startup business. Could you le…" at bounding box center [409, 240] width 238 height 18
click at [310, 304] on button "Send Icon/icon-invite-send" at bounding box center [318, 303] width 63 height 20
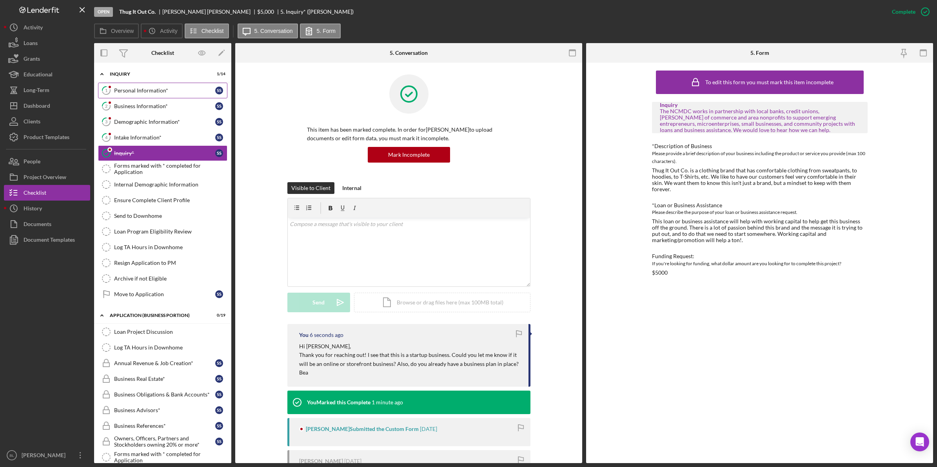
click at [132, 96] on link "1 Personal Information* S S" at bounding box center [162, 91] width 129 height 16
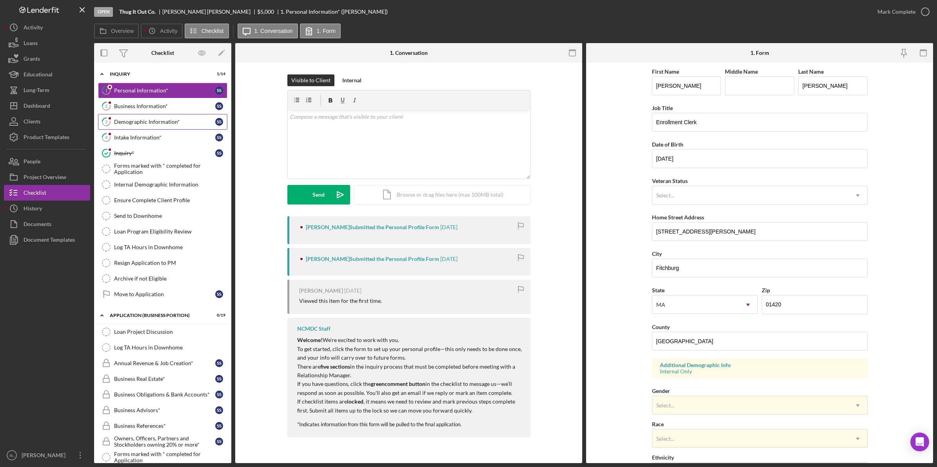
click at [158, 125] on div "Demographic Information*" at bounding box center [164, 122] width 101 height 6
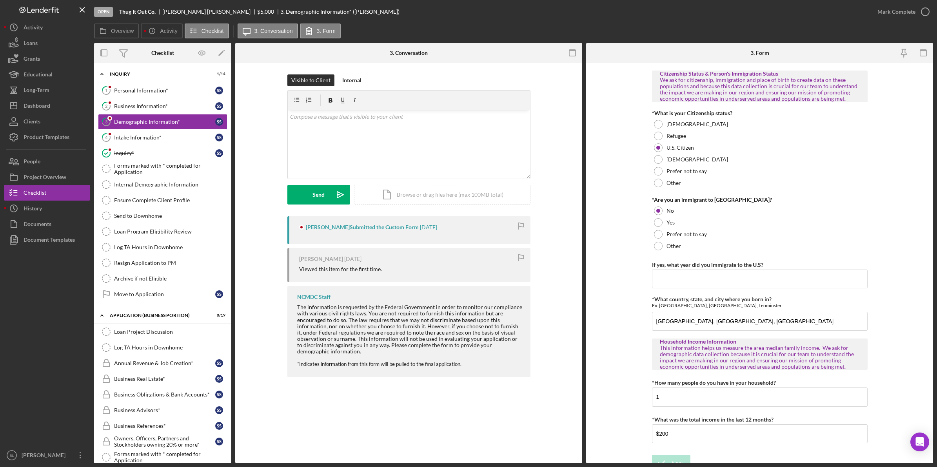
scroll to position [662, 0]
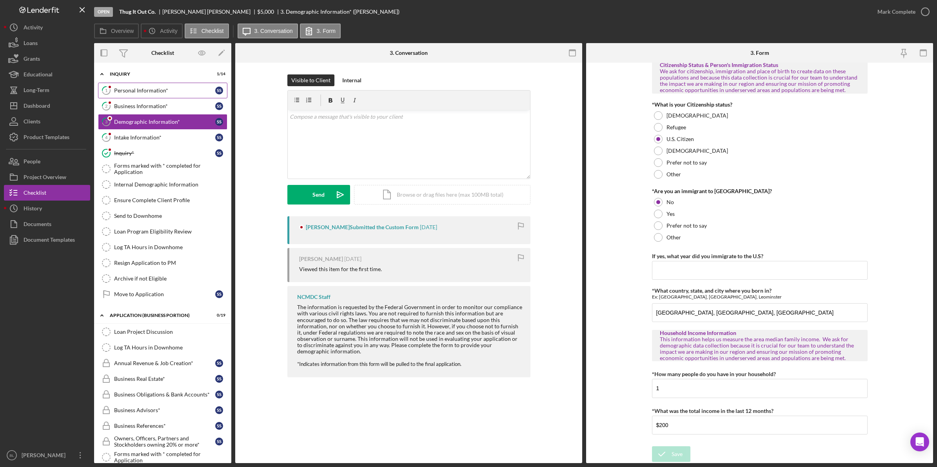
click at [158, 94] on link "1 Personal Information* S S" at bounding box center [162, 91] width 129 height 16
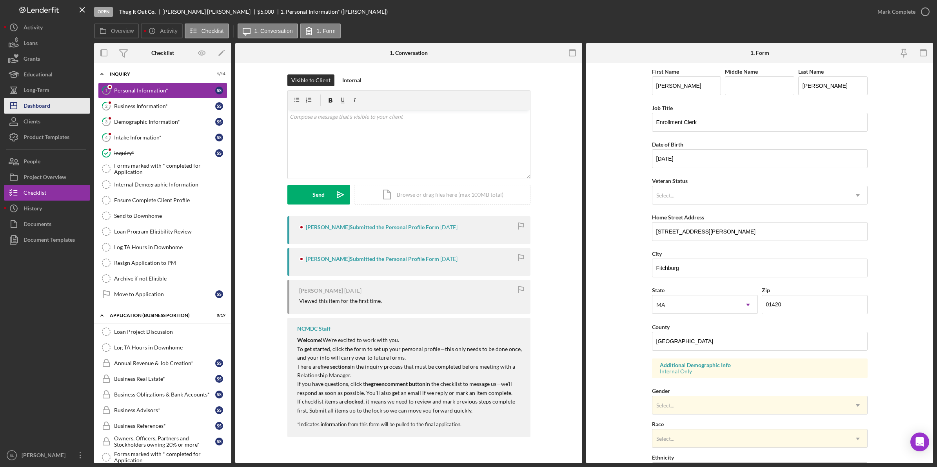
click at [50, 105] on div "Dashboard" at bounding box center [37, 107] width 27 height 18
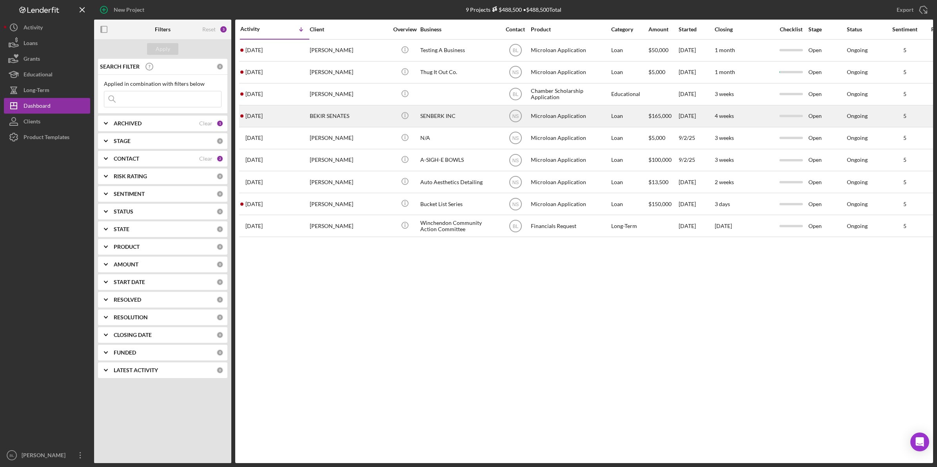
click at [357, 114] on div "BEKIR SENATES" at bounding box center [349, 116] width 78 height 21
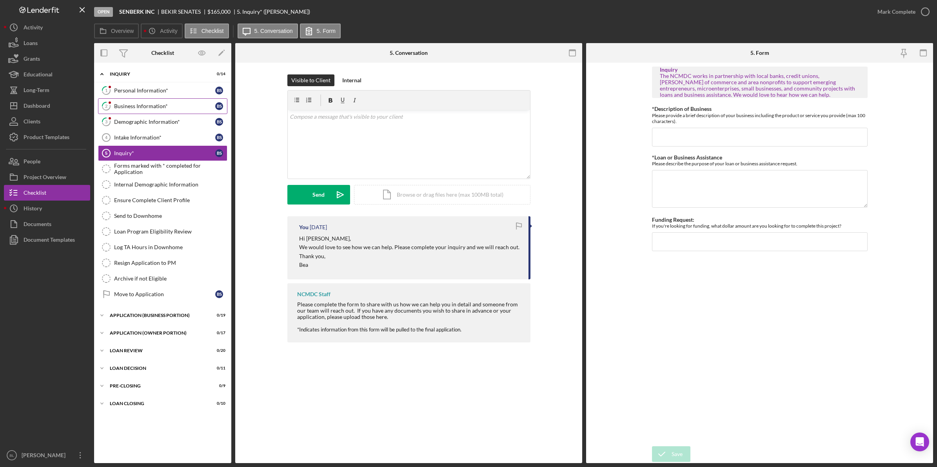
click at [152, 107] on div "Business Information*" at bounding box center [164, 106] width 101 height 6
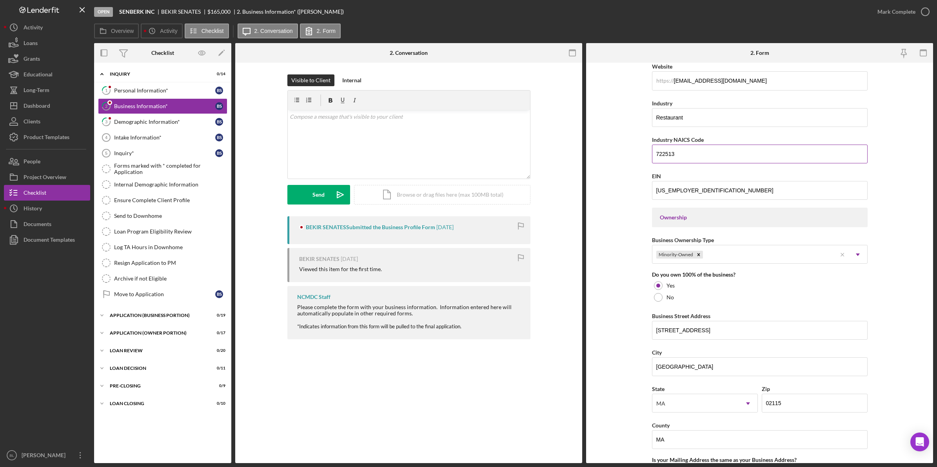
scroll to position [245, 0]
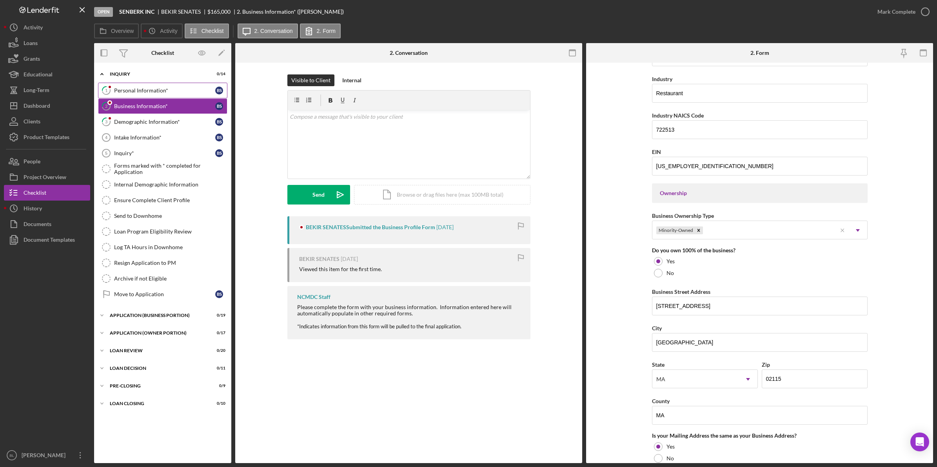
click at [154, 95] on link "1 Personal Information* B S" at bounding box center [162, 91] width 129 height 16
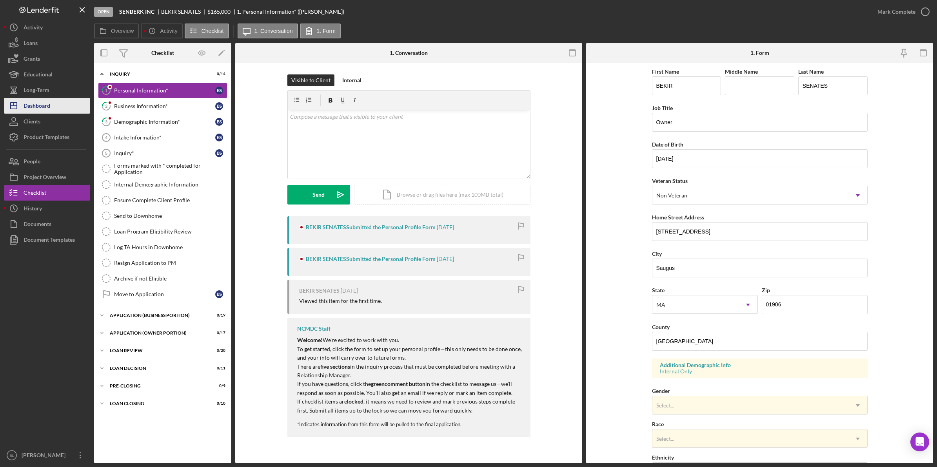
click at [55, 104] on button "Icon/Dashboard Dashboard" at bounding box center [47, 106] width 86 height 16
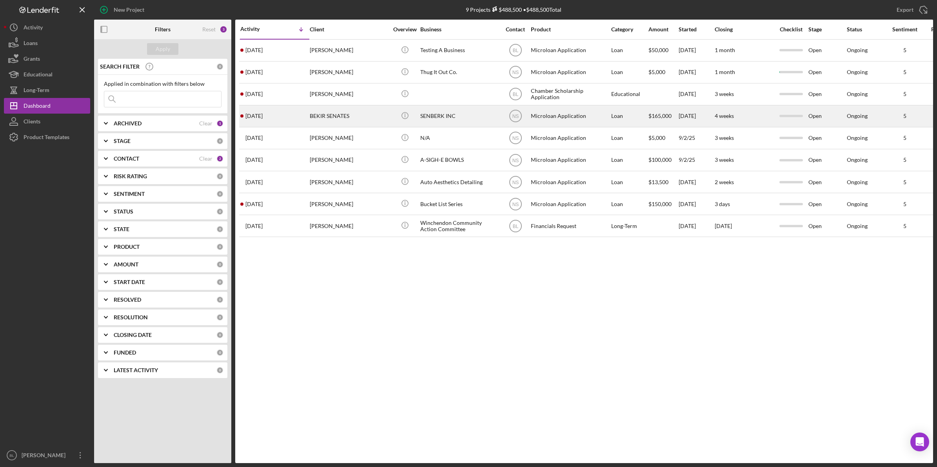
click at [353, 114] on div "BEKIR SENATES" at bounding box center [349, 116] width 78 height 21
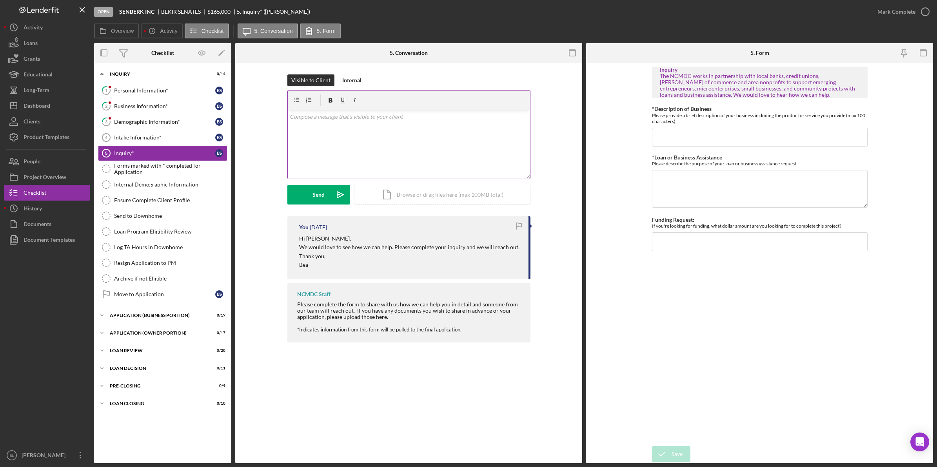
click at [367, 141] on div "v Color teal Color pink Remove color Add row above Add row below Add column bef…" at bounding box center [409, 144] width 242 height 69
click at [60, 180] on div "Project Overview" at bounding box center [45, 178] width 43 height 18
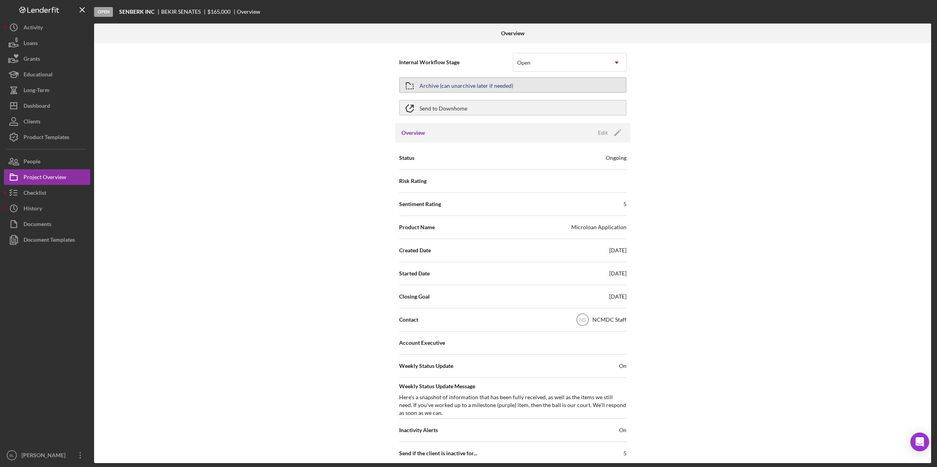
click at [508, 85] on div "Archive (can unarchive later if needed)" at bounding box center [466, 85] width 94 height 14
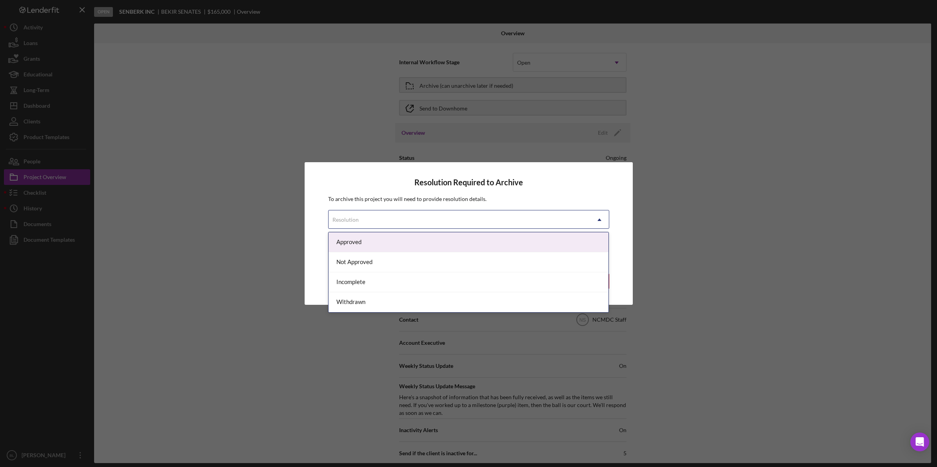
click at [453, 216] on div "Resolution" at bounding box center [458, 220] width 261 height 18
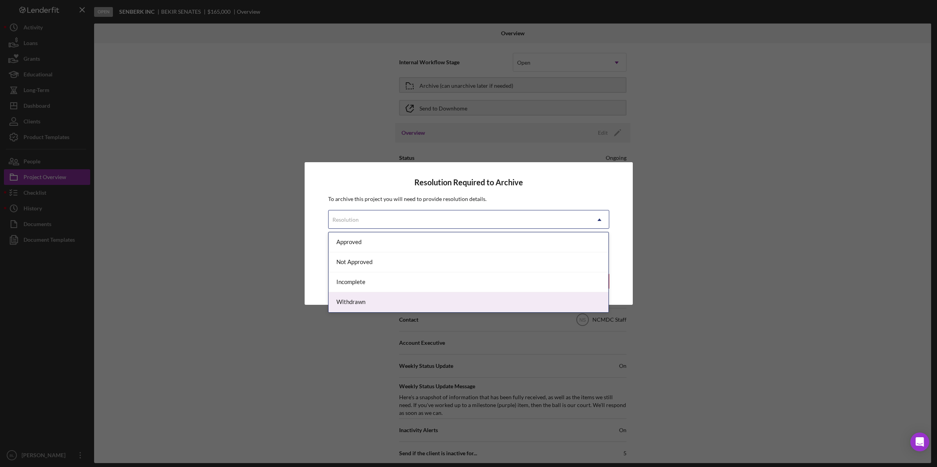
click at [384, 300] on div "Withdrawn" at bounding box center [468, 302] width 280 height 20
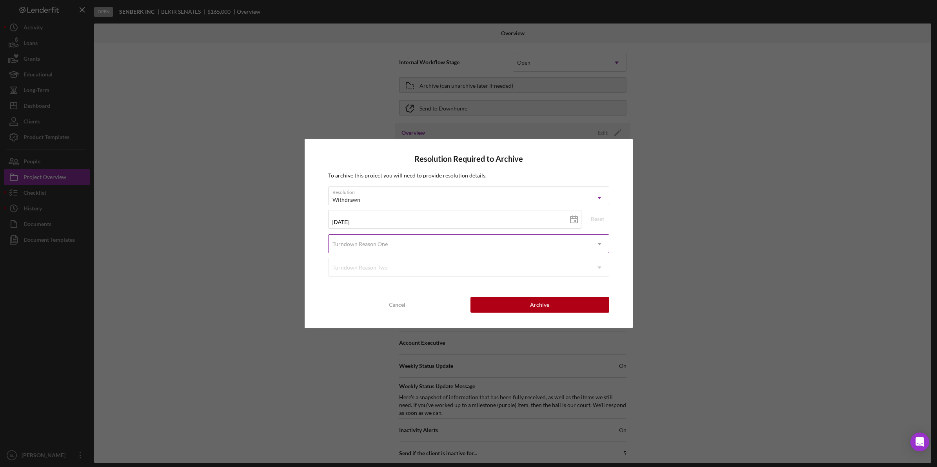
click at [410, 247] on div "Turndown Reason One" at bounding box center [458, 244] width 261 height 18
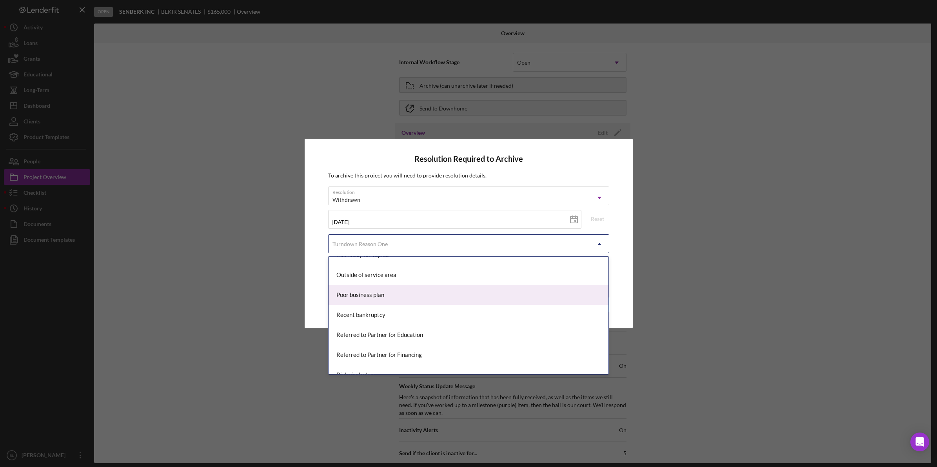
scroll to position [686, 0]
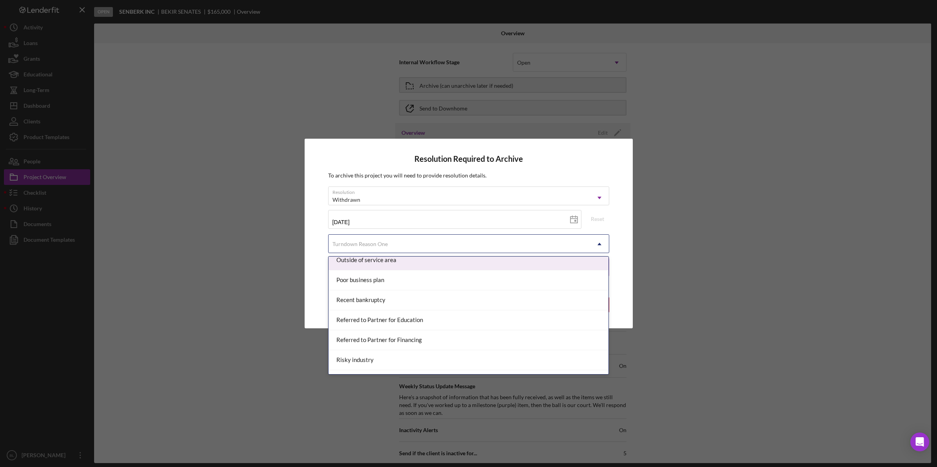
click at [424, 260] on div "Outside of service area" at bounding box center [468, 260] width 280 height 20
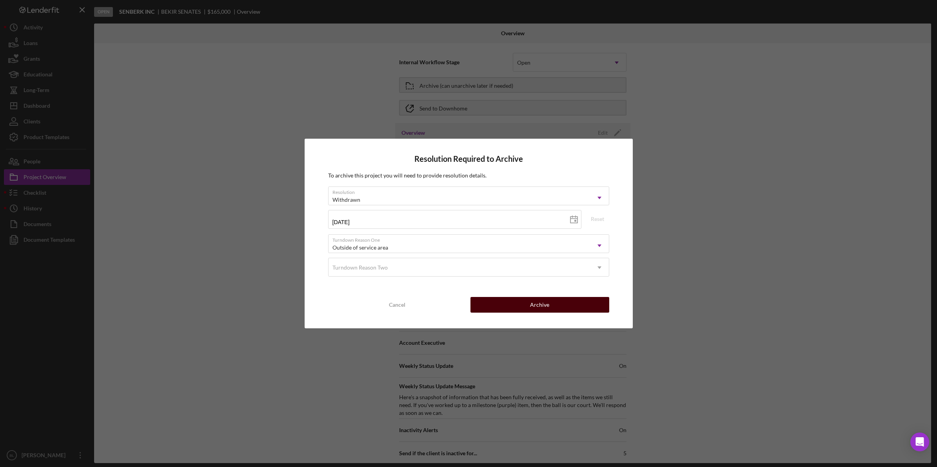
click at [595, 304] on button "Archive" at bounding box center [539, 305] width 139 height 16
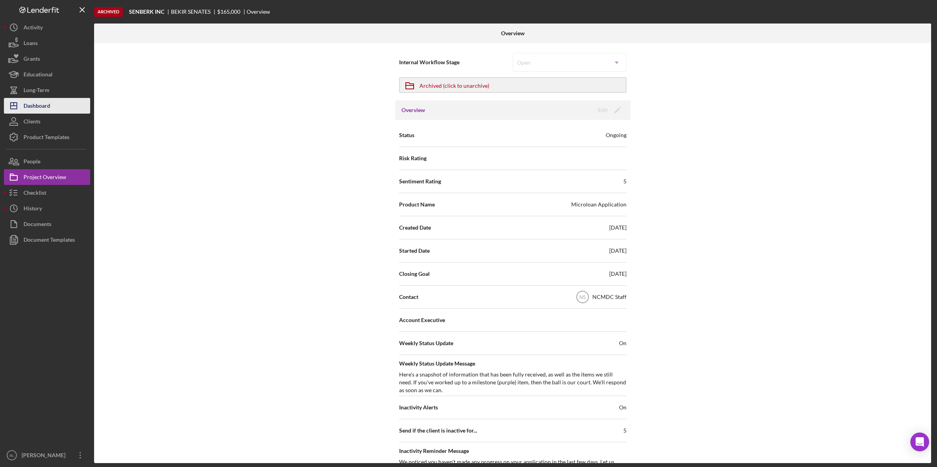
click at [63, 103] on button "Icon/Dashboard Dashboard" at bounding box center [47, 106] width 86 height 16
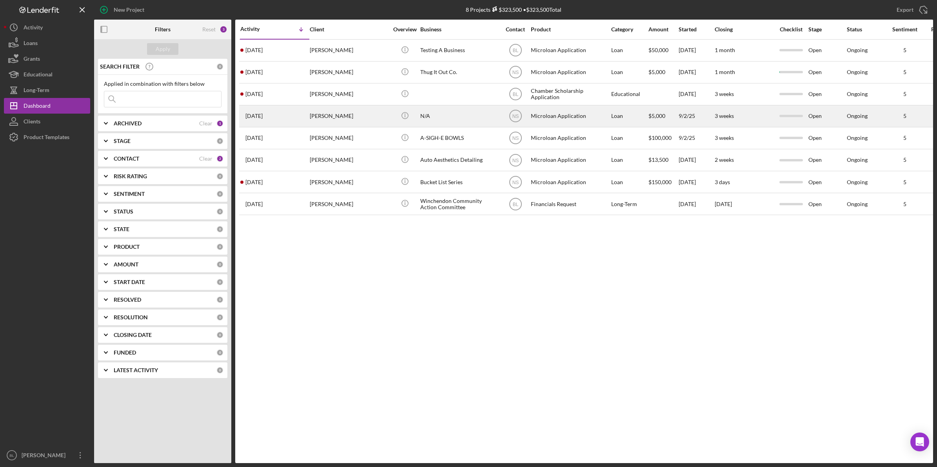
click at [442, 121] on div "N/A" at bounding box center [459, 116] width 78 height 21
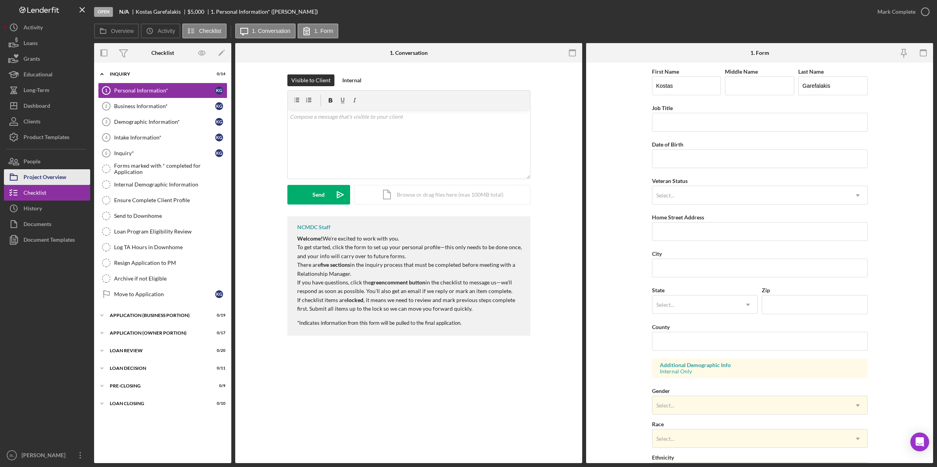
click at [63, 176] on div "Project Overview" at bounding box center [45, 178] width 43 height 18
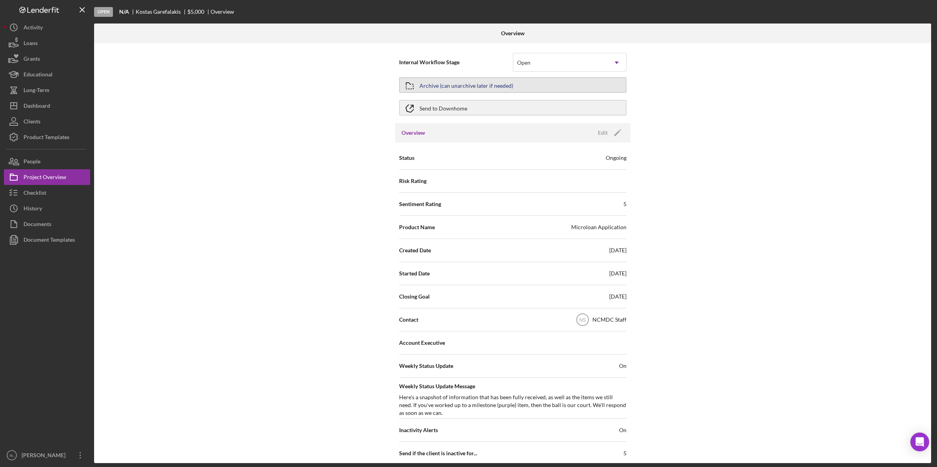
click at [532, 85] on button "Archive (can unarchive later if needed)" at bounding box center [512, 85] width 227 height 16
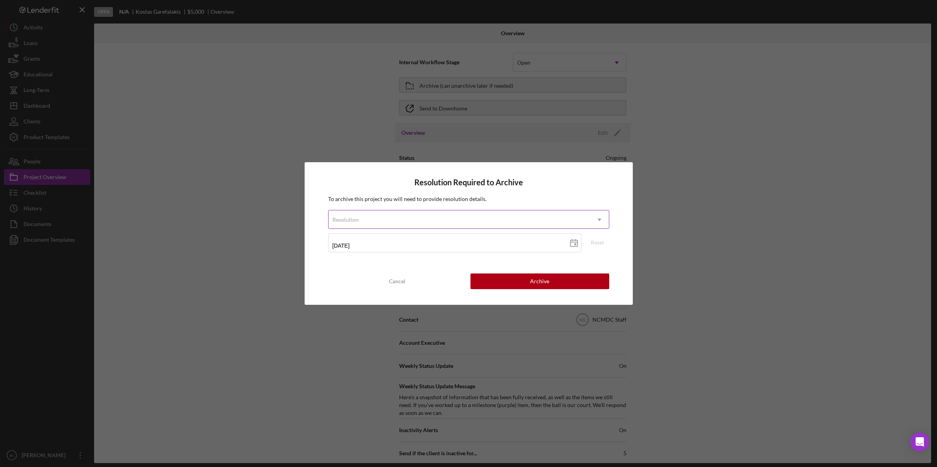
click at [386, 218] on div "Resolution" at bounding box center [458, 220] width 261 height 18
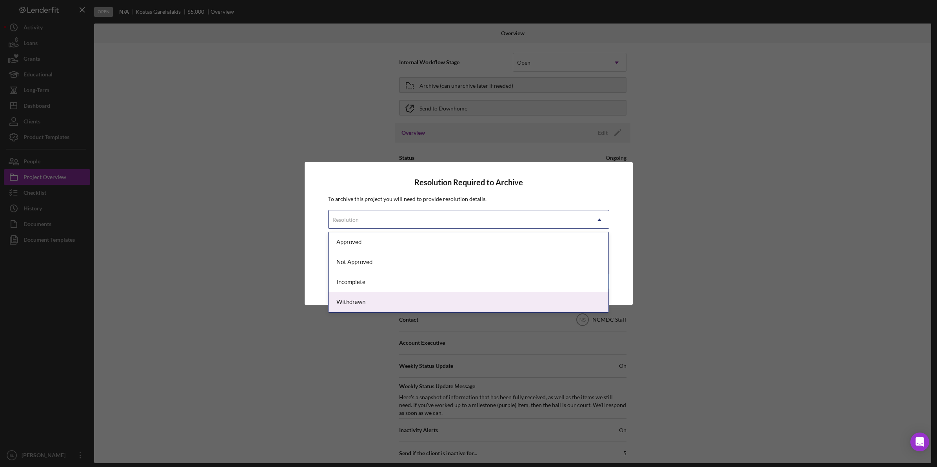
click at [371, 301] on div "Withdrawn" at bounding box center [468, 302] width 280 height 20
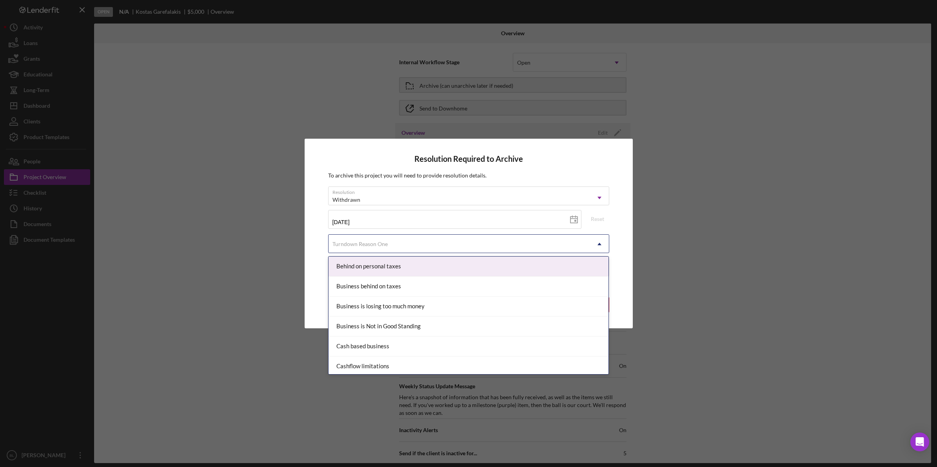
click at [389, 252] on div "Turndown Reason One" at bounding box center [458, 244] width 261 height 18
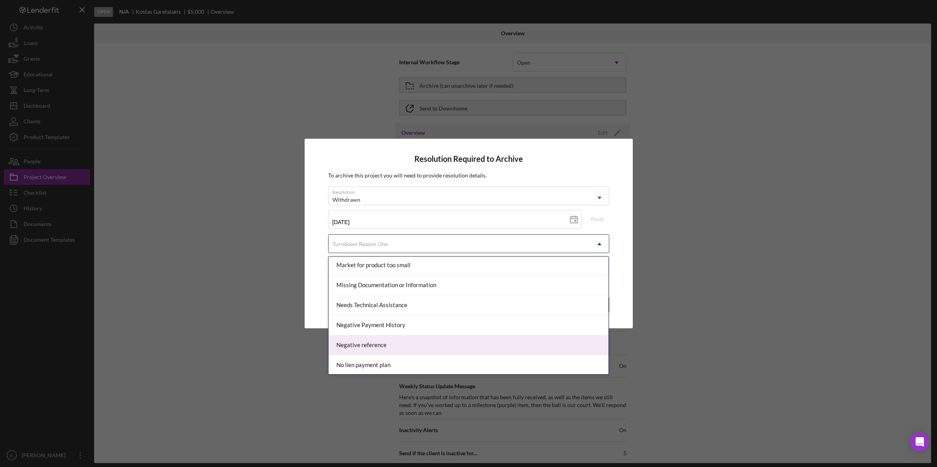
scroll to position [490, 0]
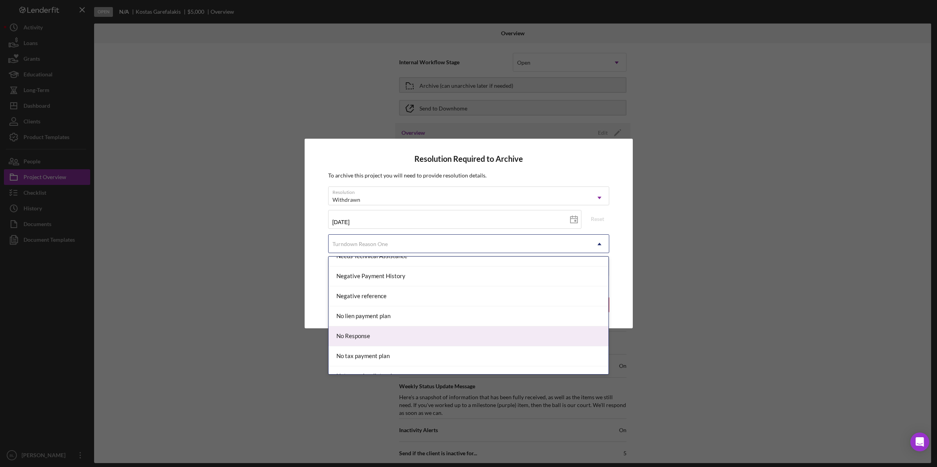
click at [363, 343] on div "No Response" at bounding box center [468, 336] width 280 height 20
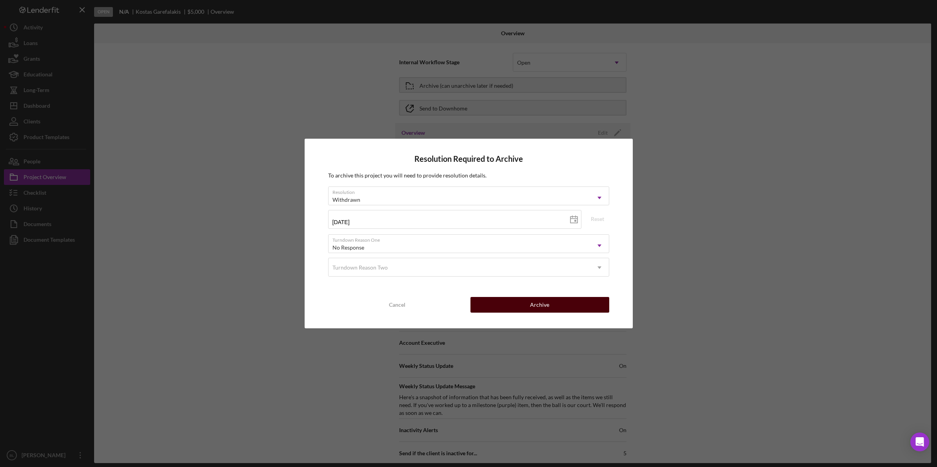
click at [515, 308] on button "Archive" at bounding box center [539, 305] width 139 height 16
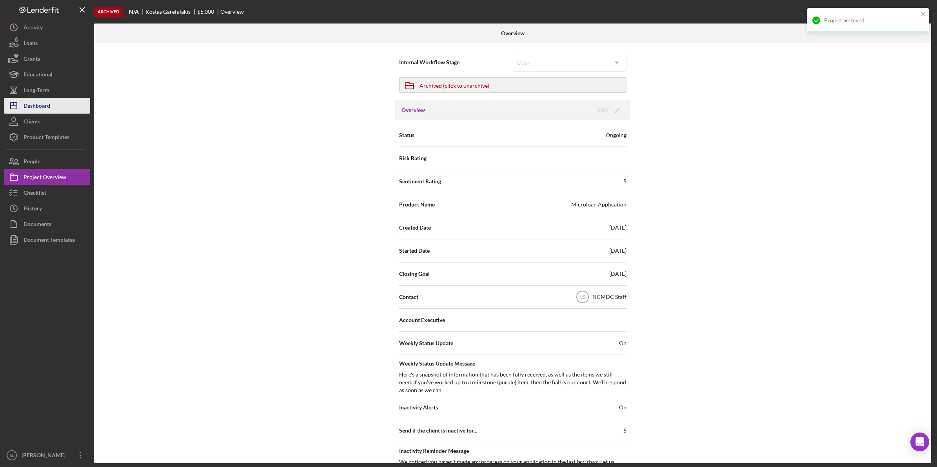
click at [51, 103] on button "Icon/Dashboard Dashboard" at bounding box center [47, 106] width 86 height 16
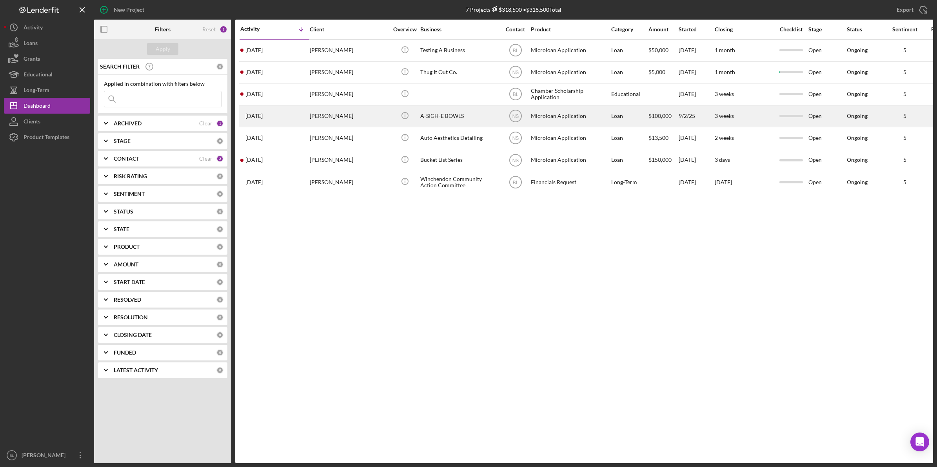
click at [435, 120] on div "A-SIGH-E BOWLS" at bounding box center [459, 116] width 78 height 21
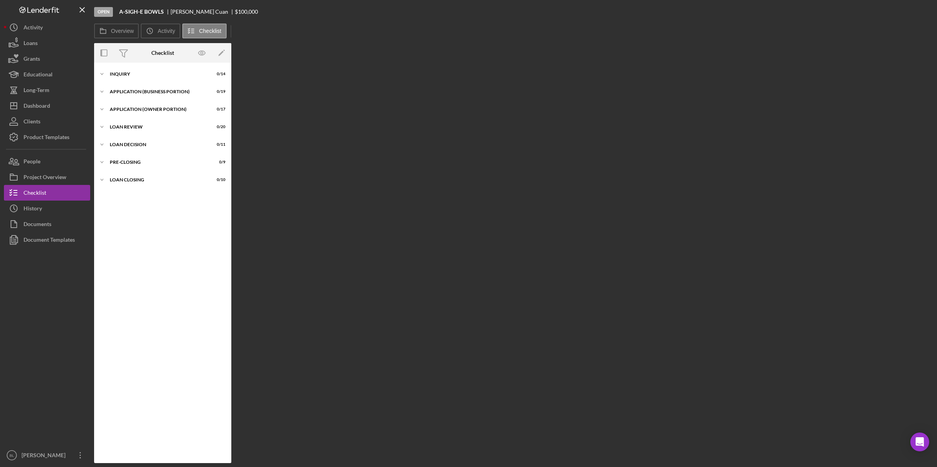
scroll to position [3, 0]
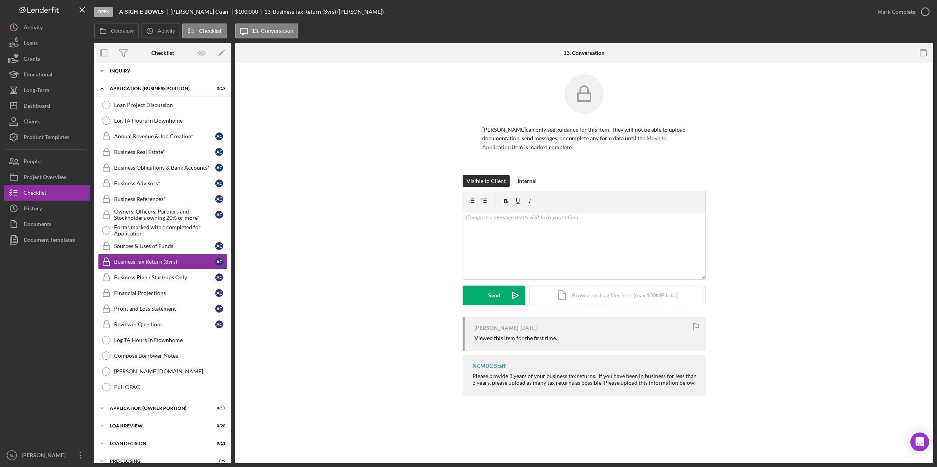
click at [128, 71] on div "INQUIRY" at bounding box center [166, 71] width 112 height 5
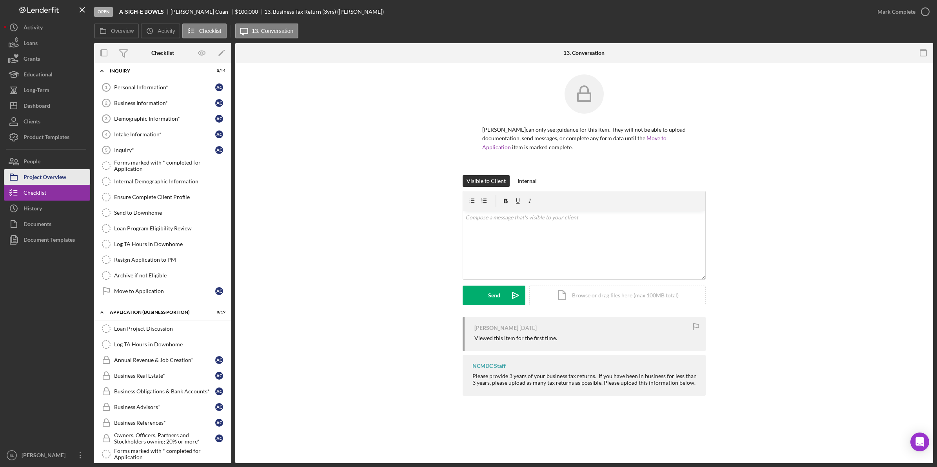
click at [71, 177] on button "Project Overview" at bounding box center [47, 177] width 86 height 16
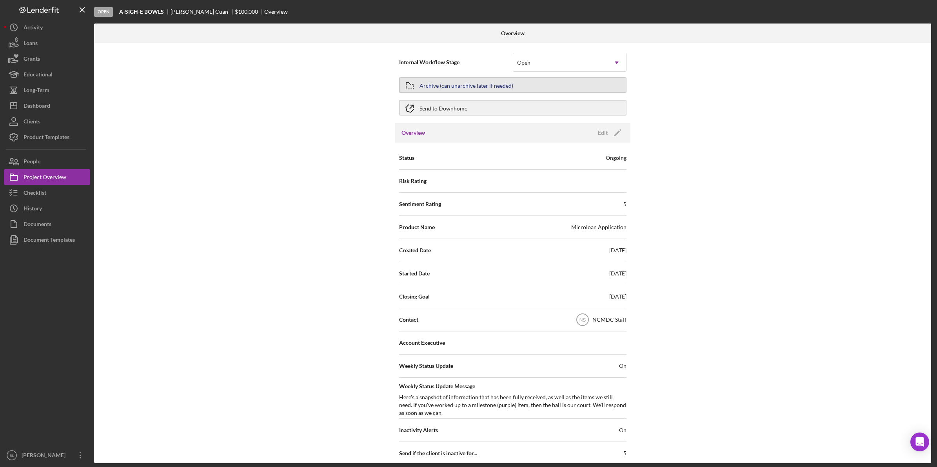
click at [430, 91] on div "Archive (can unarchive later if needed)" at bounding box center [466, 85] width 94 height 14
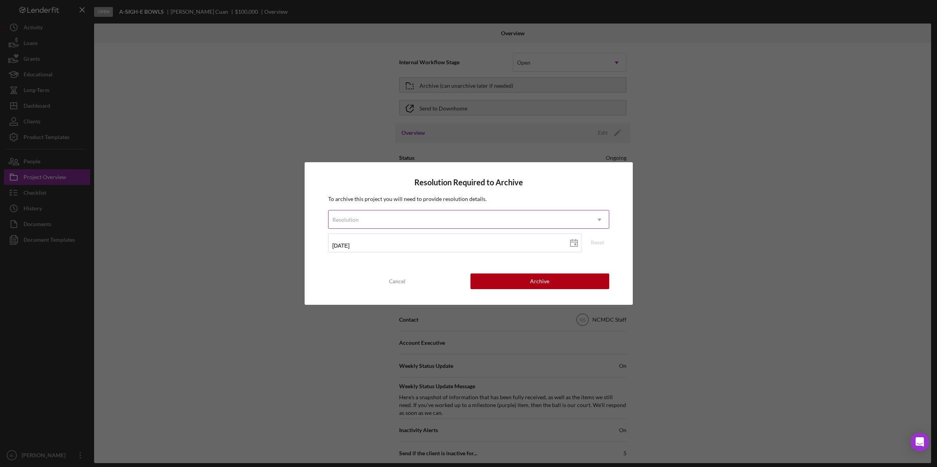
click at [423, 216] on div "Resolution" at bounding box center [458, 220] width 261 height 18
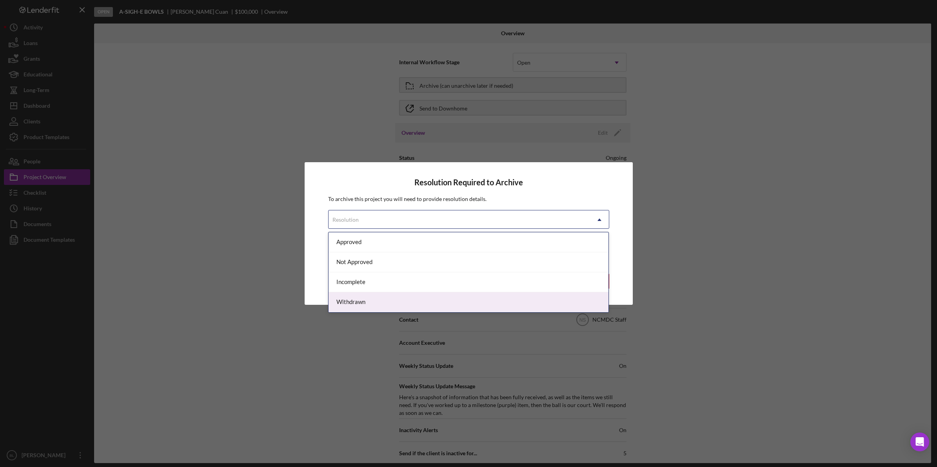
click at [365, 295] on div "Withdrawn" at bounding box center [468, 302] width 280 height 20
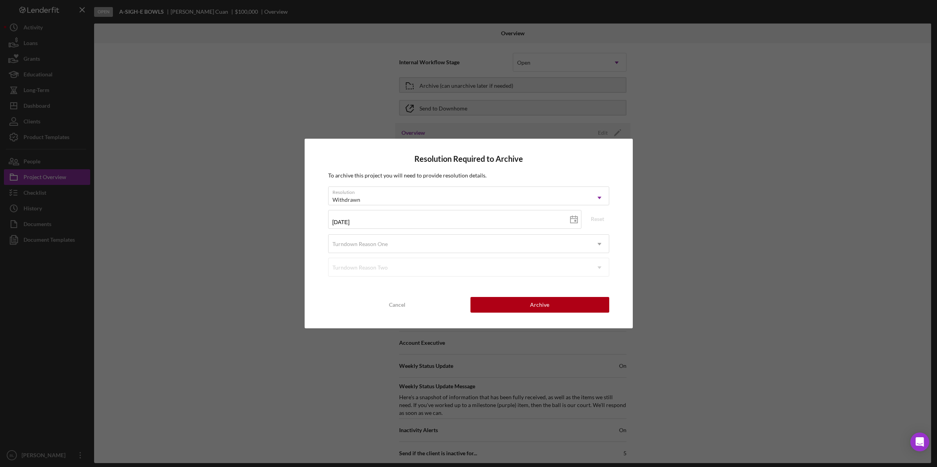
click at [388, 254] on form "Resolution option Withdrawn, selected. Withdrawn Icon/Dropdown Arrow [DATE] [DA…" at bounding box center [468, 232] width 281 height 90
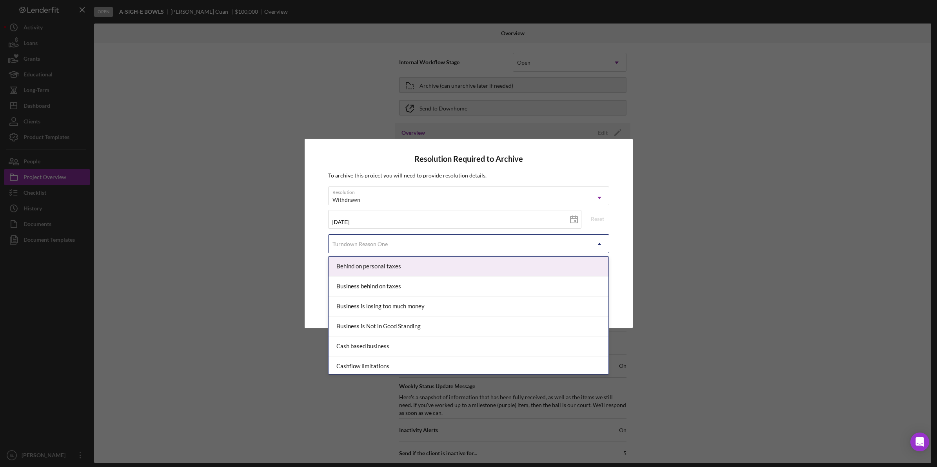
click at [391, 245] on div "Turndown Reason One" at bounding box center [458, 244] width 261 height 18
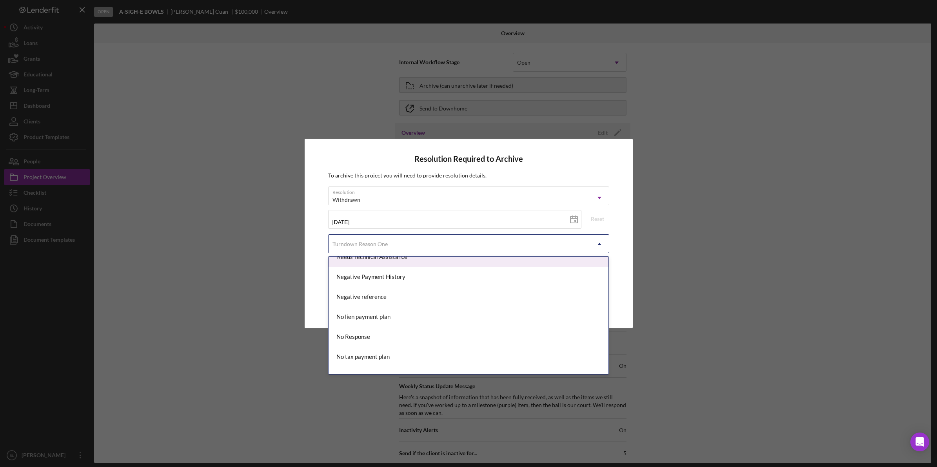
scroll to position [490, 0]
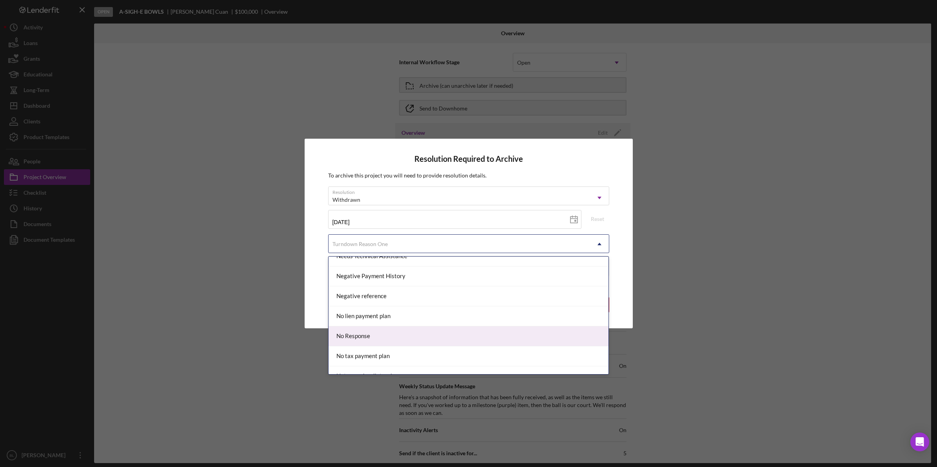
click at [369, 335] on div "No Response" at bounding box center [468, 336] width 280 height 20
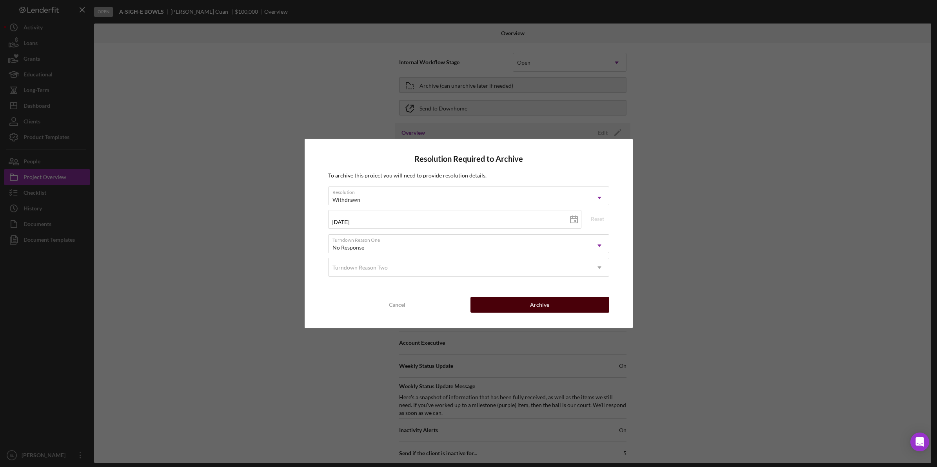
click at [513, 308] on button "Archive" at bounding box center [539, 305] width 139 height 16
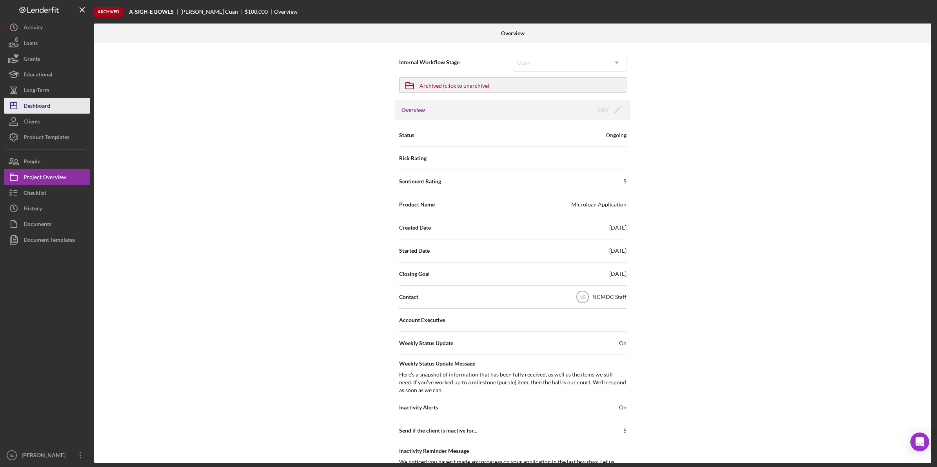
click at [44, 103] on div "Dashboard" at bounding box center [37, 107] width 27 height 18
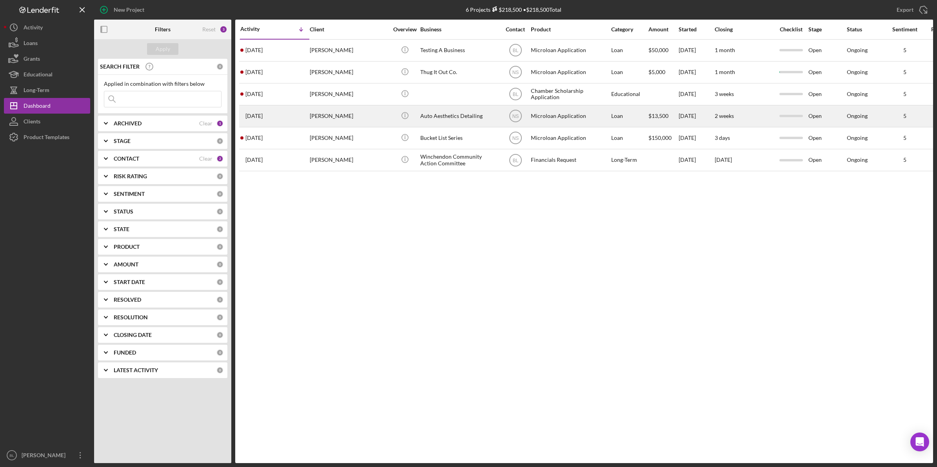
click at [463, 120] on div "Auto Aesthetics Detailing" at bounding box center [459, 116] width 78 height 21
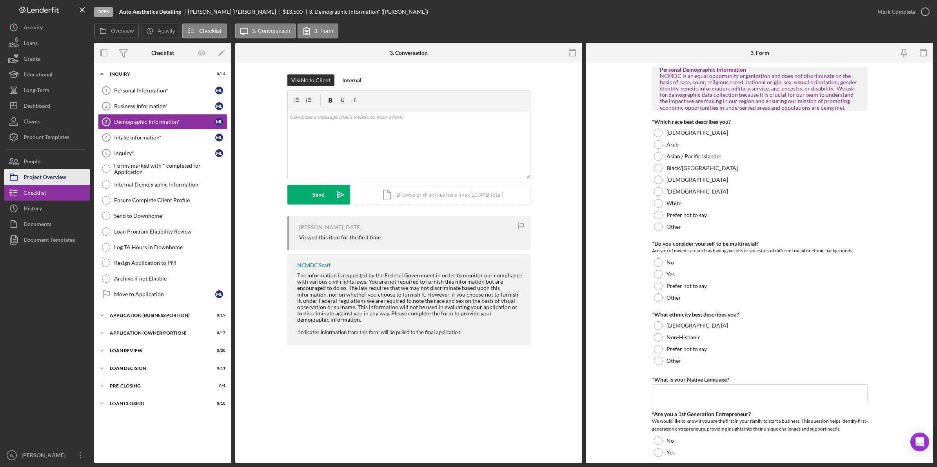
click at [61, 178] on div "Project Overview" at bounding box center [45, 178] width 43 height 18
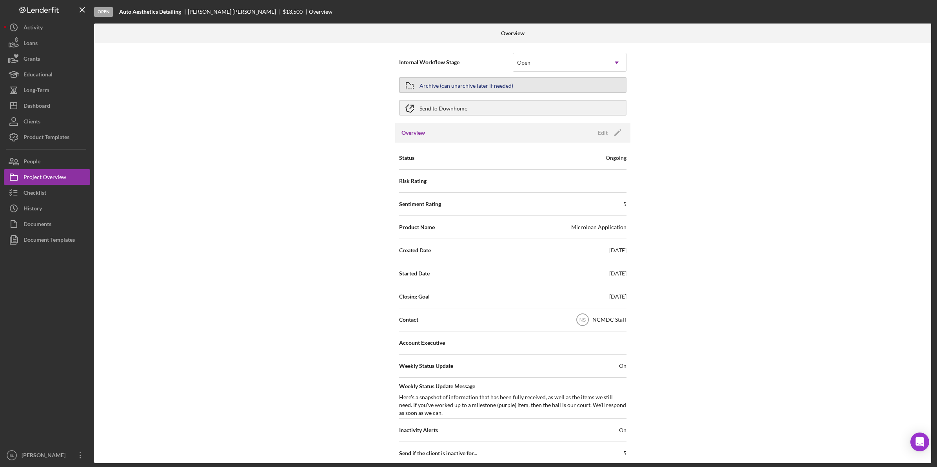
click at [503, 85] on div "Archive (can unarchive later if needed)" at bounding box center [466, 85] width 94 height 14
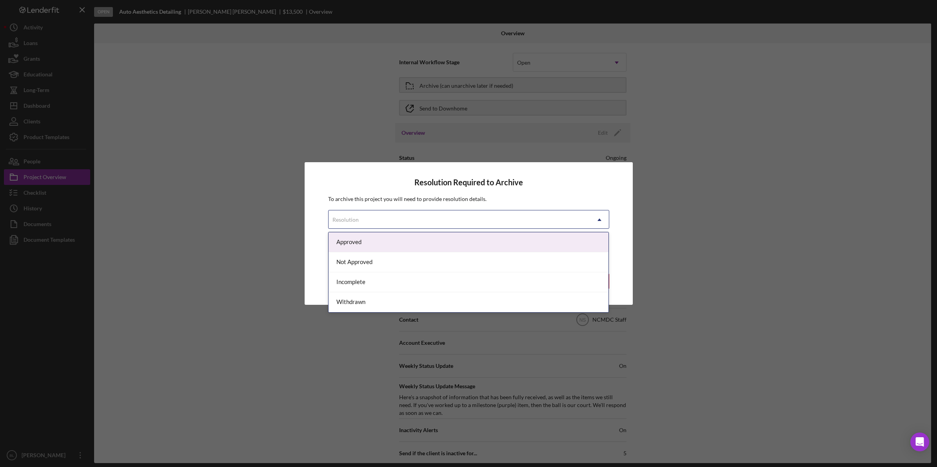
click at [408, 222] on div "Resolution" at bounding box center [458, 220] width 261 height 18
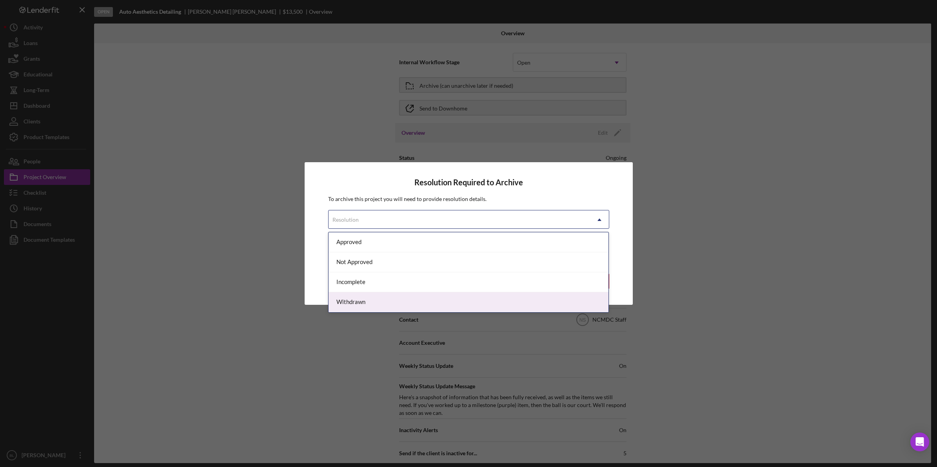
click at [362, 302] on div "Withdrawn" at bounding box center [468, 302] width 280 height 20
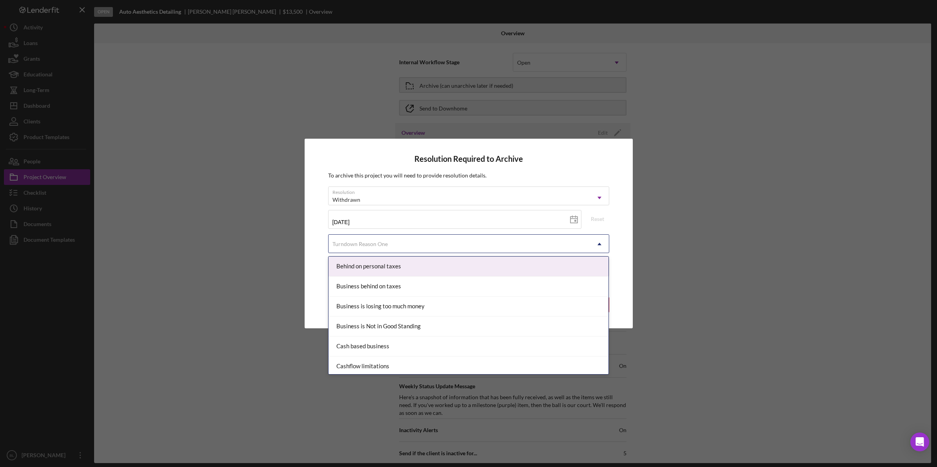
click at [455, 247] on div "Turndown Reason One" at bounding box center [458, 244] width 261 height 18
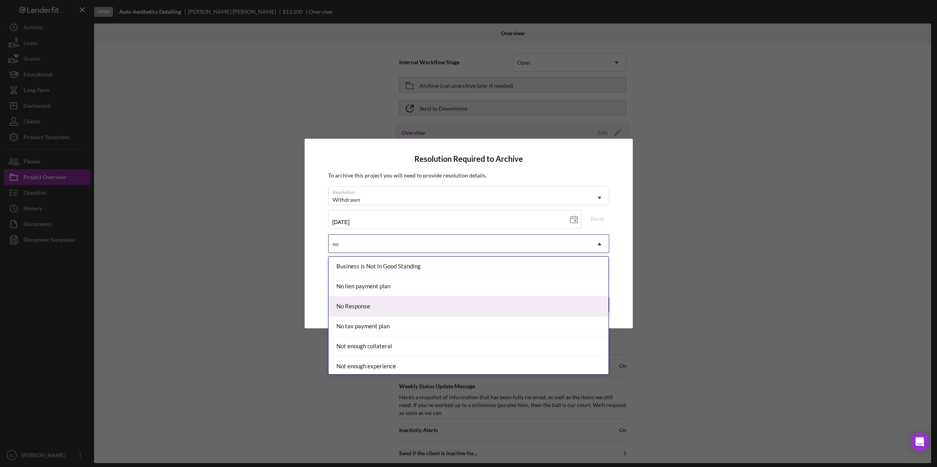
type input "no r"
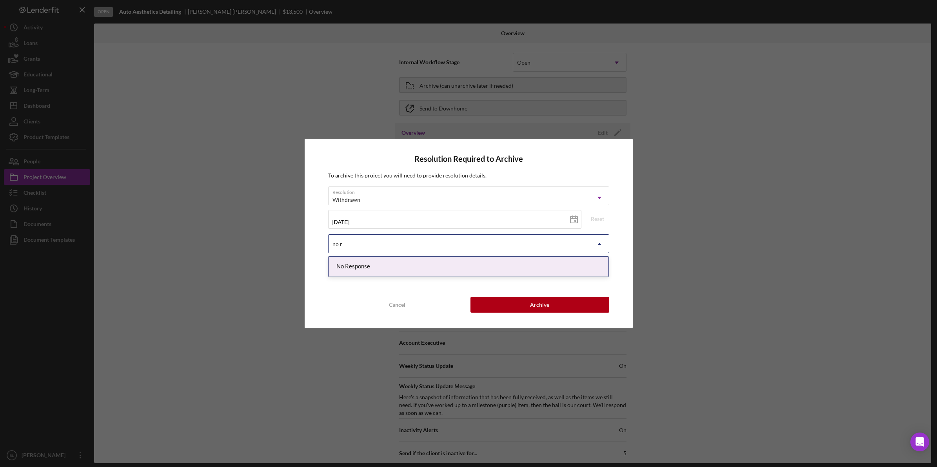
click at [380, 261] on div "No Response" at bounding box center [468, 267] width 280 height 20
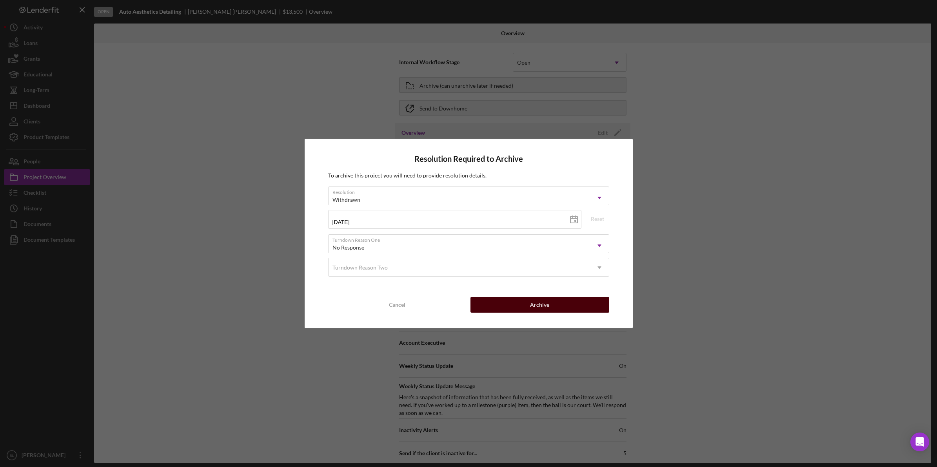
click at [555, 306] on button "Archive" at bounding box center [539, 305] width 139 height 16
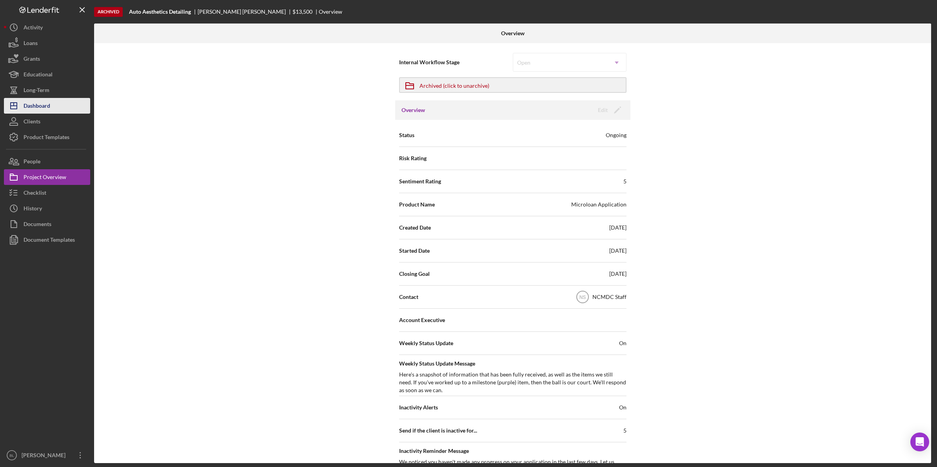
click at [48, 105] on div "Dashboard" at bounding box center [37, 107] width 27 height 18
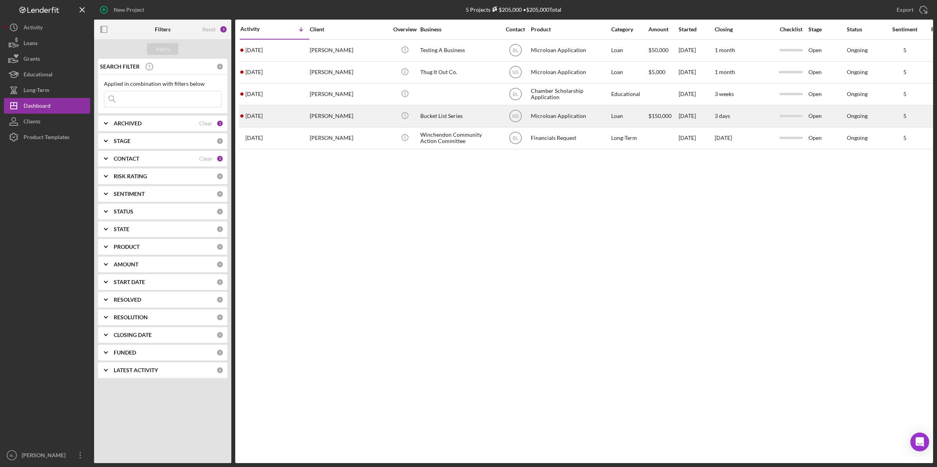
click at [325, 118] on div "[PERSON_NAME]" at bounding box center [349, 116] width 78 height 21
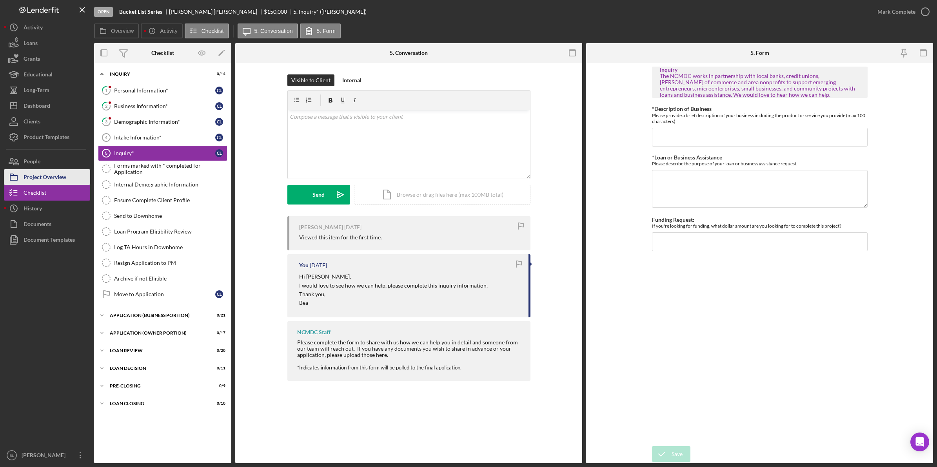
click at [47, 175] on div "Project Overview" at bounding box center [45, 178] width 43 height 18
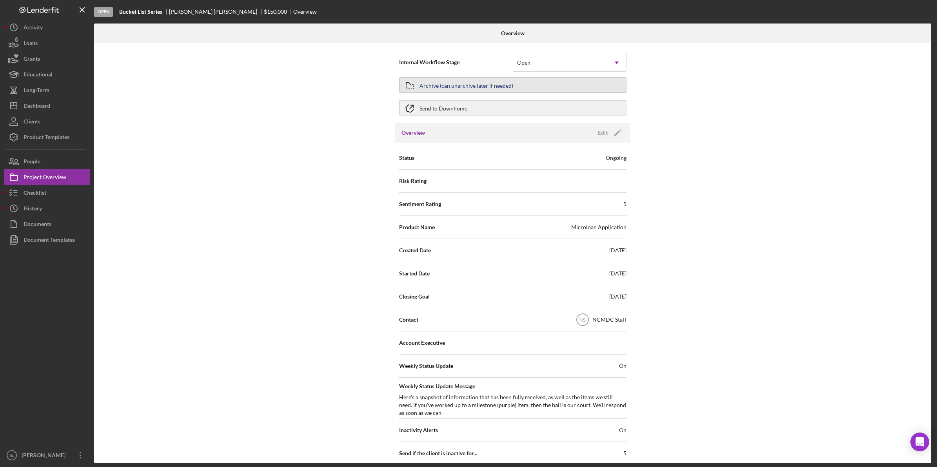
click at [511, 87] on button "Archive (can unarchive later if needed)" at bounding box center [512, 85] width 227 height 16
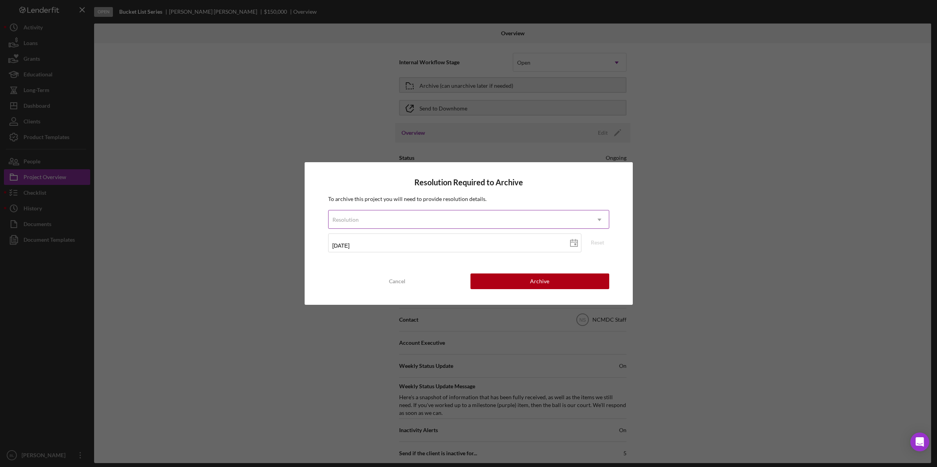
click at [427, 220] on div "Resolution" at bounding box center [458, 220] width 261 height 18
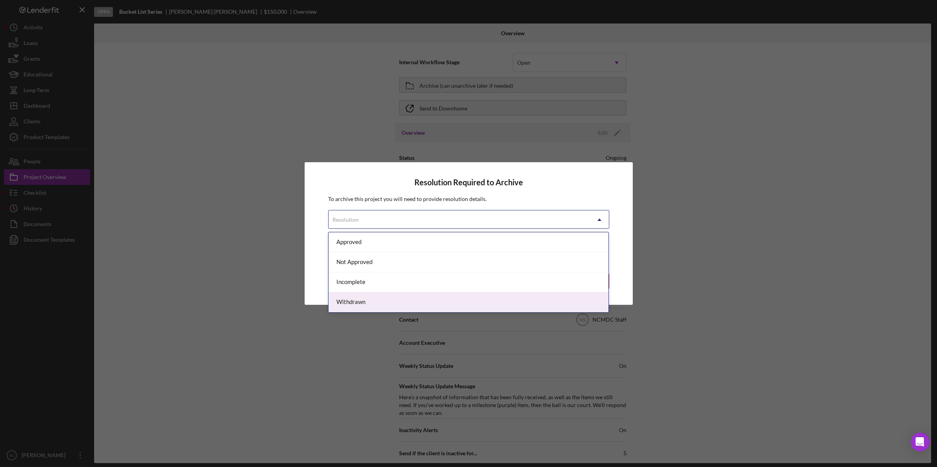
click at [356, 302] on div "Withdrawn" at bounding box center [468, 302] width 280 height 20
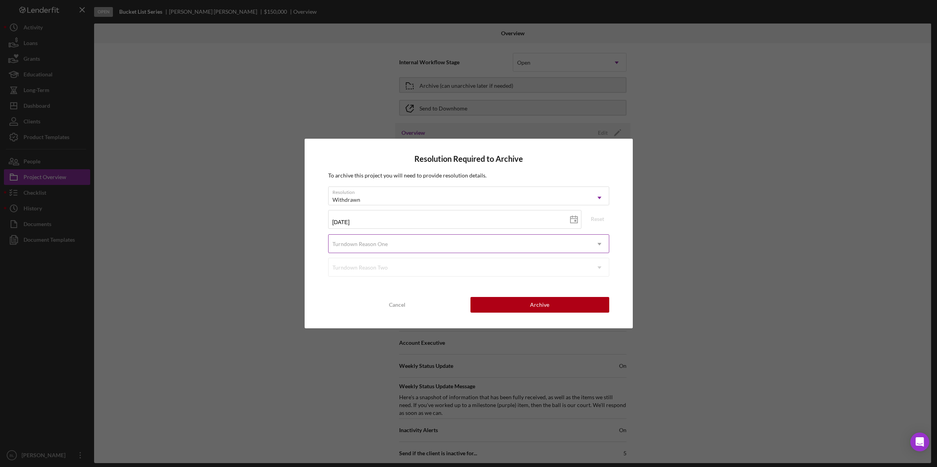
click at [388, 244] on div "Turndown Reason One" at bounding box center [458, 244] width 261 height 18
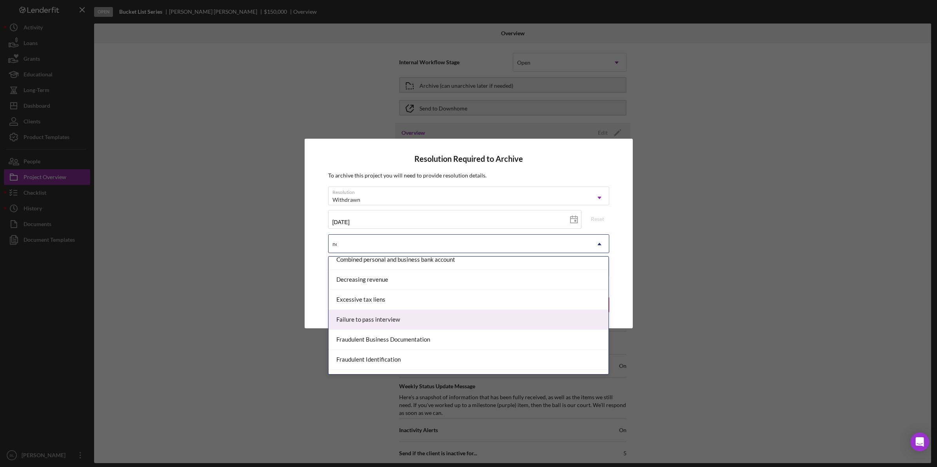
scroll to position [63, 0]
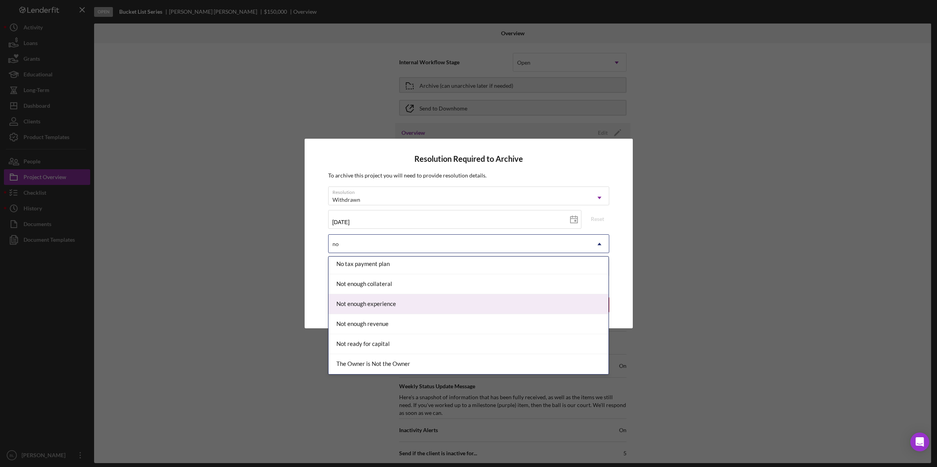
type input "no r"
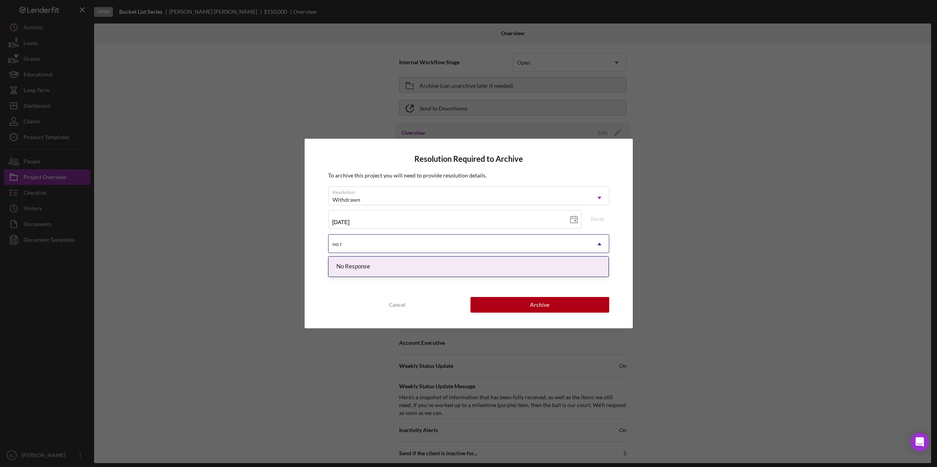
click at [391, 271] on div "No Response" at bounding box center [468, 267] width 280 height 20
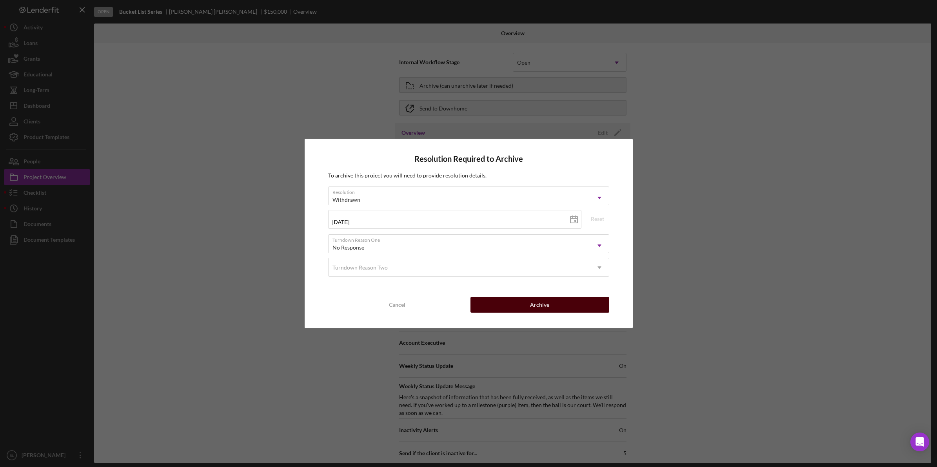
click at [541, 297] on div "Archive" at bounding box center [539, 305] width 19 height 16
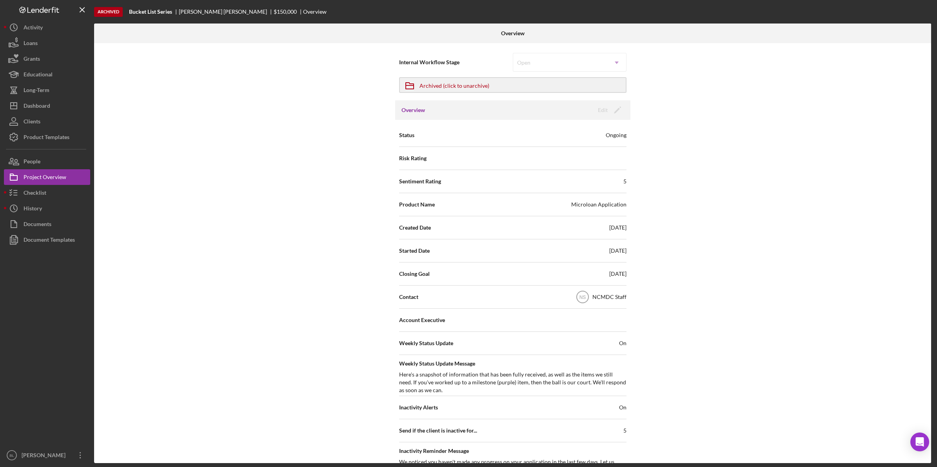
click at [695, 163] on div "Internal Workflow Stage Open Icon/Dropdown Arrow Icon/Archived Archived (click …" at bounding box center [512, 253] width 837 height 420
click at [60, 104] on button "Icon/Dashboard Dashboard" at bounding box center [47, 106] width 86 height 16
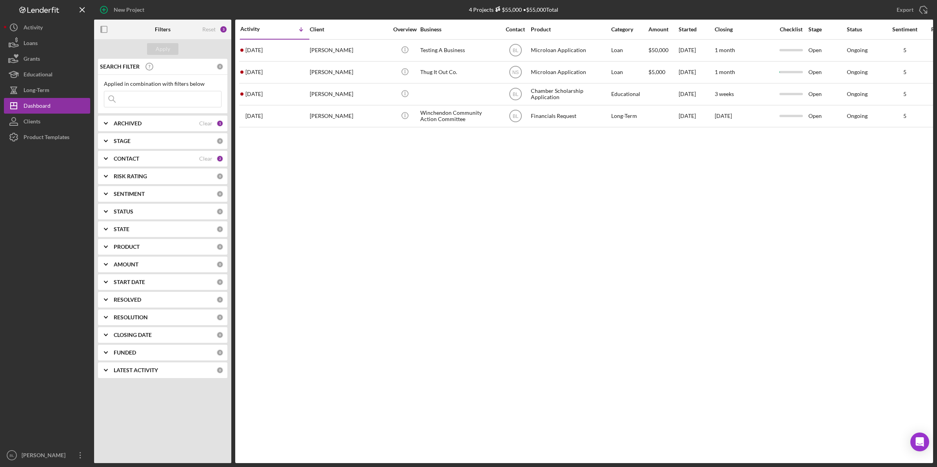
click at [502, 331] on div "Activity Icon/Table Sort Arrow Client Overview Business Contact Product Categor…" at bounding box center [583, 242] width 697 height 444
click at [806, 292] on div "Activity Icon/Table Sort Arrow Client Overview Business Contact Product Categor…" at bounding box center [583, 242] width 697 height 444
drag, startPoint x: 657, startPoint y: 308, endPoint x: 371, endPoint y: 134, distance: 334.7
click at [639, 297] on div "Activity Icon/Table Sort Arrow Client Overview Business Contact Product Categor…" at bounding box center [583, 242] width 697 height 444
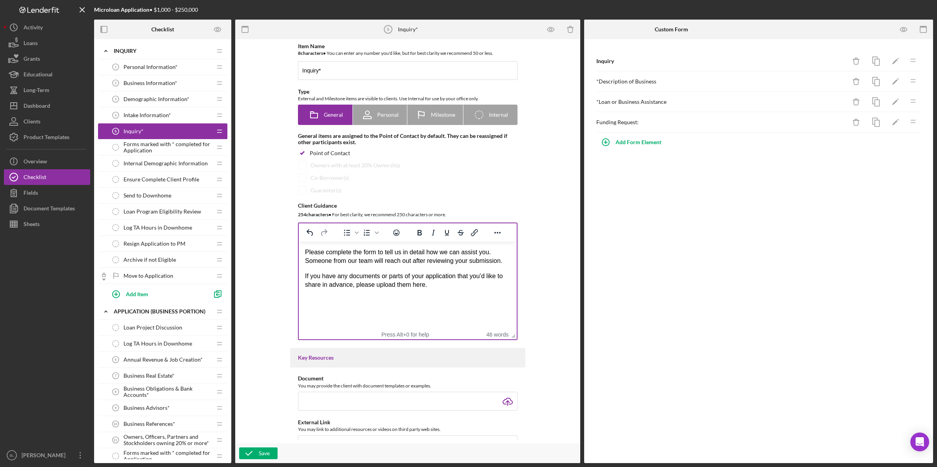
scroll to position [49, 0]
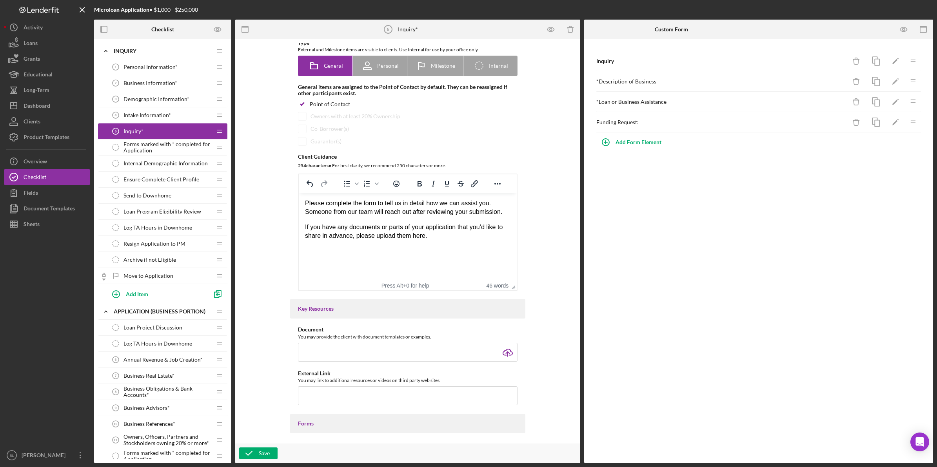
click at [130, 85] on span "Business Information*" at bounding box center [150, 83] width 54 height 6
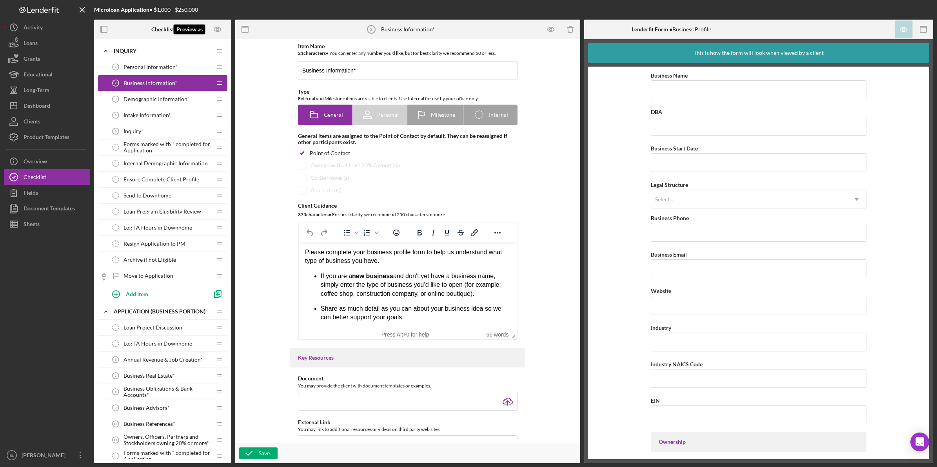
drag, startPoint x: 216, startPoint y: 32, endPoint x: 231, endPoint y: 33, distance: 15.3
click at [216, 32] on icon "Preview as" at bounding box center [218, 30] width 18 height 18
click at [228, 52] on link "Point of Contact" at bounding box center [220, 52] width 48 height 16
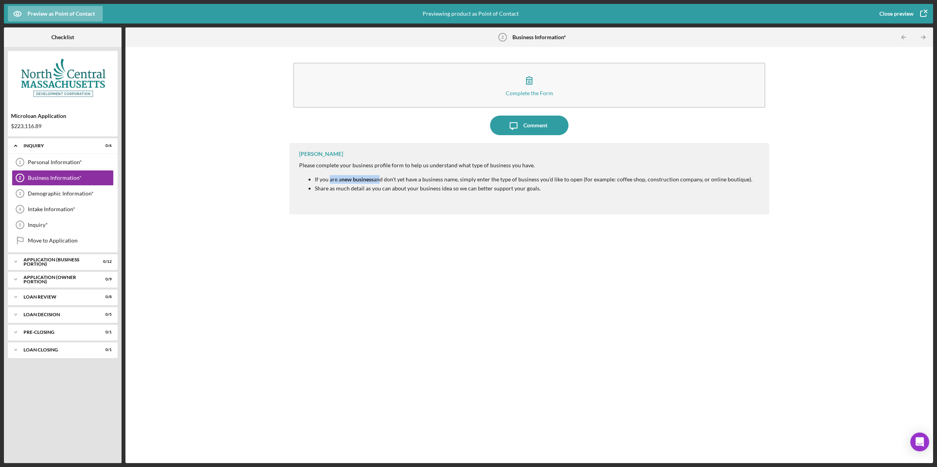
drag, startPoint x: 329, startPoint y: 178, endPoint x: 379, endPoint y: 178, distance: 49.8
click at [379, 178] on p "If you are a new business and don’t yet have a business name, simply enter the …" at bounding box center [533, 179] width 437 height 9
drag, startPoint x: 379, startPoint y: 178, endPoint x: 407, endPoint y: 201, distance: 36.2
click at [406, 202] on div at bounding box center [525, 201] width 453 height 6
drag, startPoint x: 393, startPoint y: 179, endPoint x: 473, endPoint y: 179, distance: 80.3
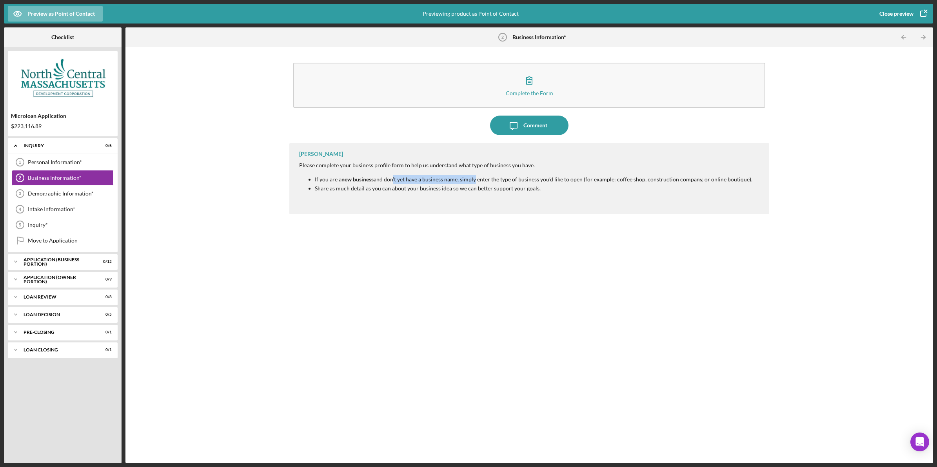
click at [473, 179] on p "If you are a new business and don’t yet have a business name, simply enter the …" at bounding box center [533, 179] width 437 height 9
drag, startPoint x: 473, startPoint y: 179, endPoint x: 633, endPoint y: 205, distance: 162.3
click at [633, 205] on div "Bea Lee Please complete your business profile form to help us understand what t…" at bounding box center [529, 178] width 480 height 71
drag, startPoint x: 575, startPoint y: 179, endPoint x: 606, endPoint y: 181, distance: 31.0
click at [606, 181] on p "If you are a new business and don’t yet have a business name, simply enter the …" at bounding box center [533, 179] width 437 height 9
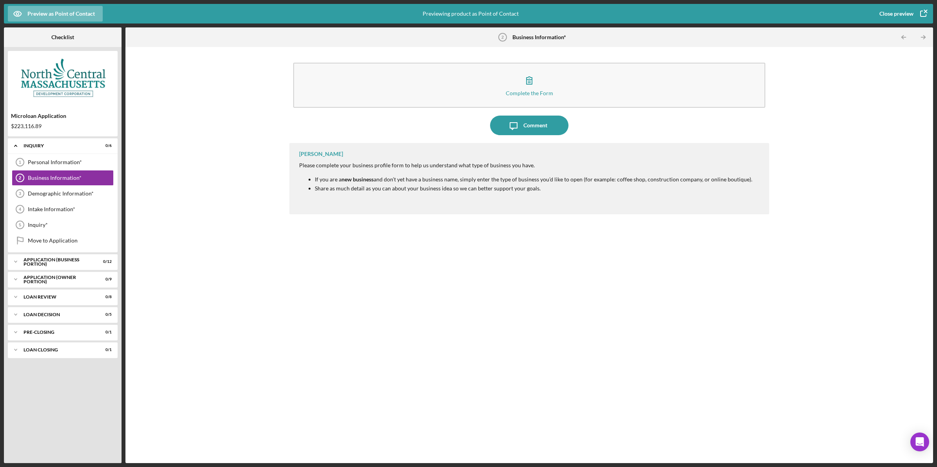
drag, startPoint x: 606, startPoint y: 181, endPoint x: 659, endPoint y: 187, distance: 53.2
click at [659, 185] on p "Share as much detail as you can about your business idea so we can better suppo…" at bounding box center [533, 188] width 437 height 9
drag, startPoint x: 564, startPoint y: 190, endPoint x: 309, endPoint y: 185, distance: 255.5
click at [309, 185] on ul "If you are a new business and don’t yet have a business name, simply enter the …" at bounding box center [525, 184] width 453 height 18
click at [560, 200] on div at bounding box center [525, 201] width 453 height 6
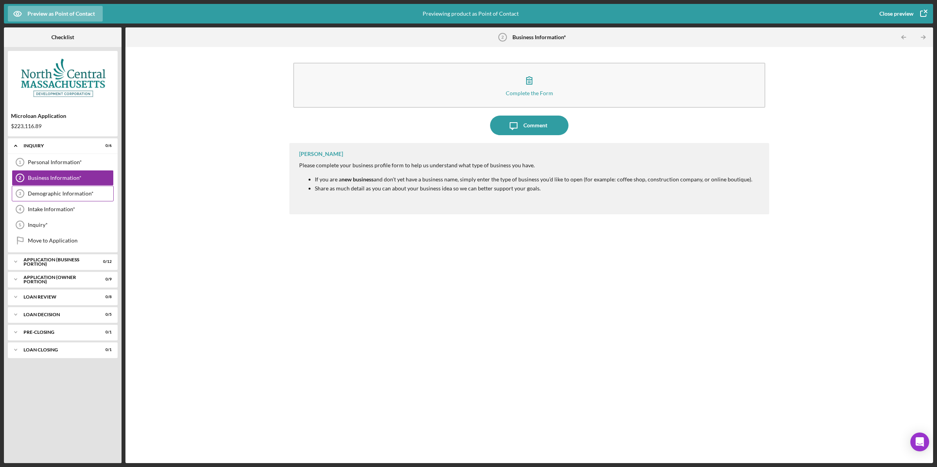
click at [65, 193] on div "Demographic Information*" at bounding box center [70, 193] width 85 height 6
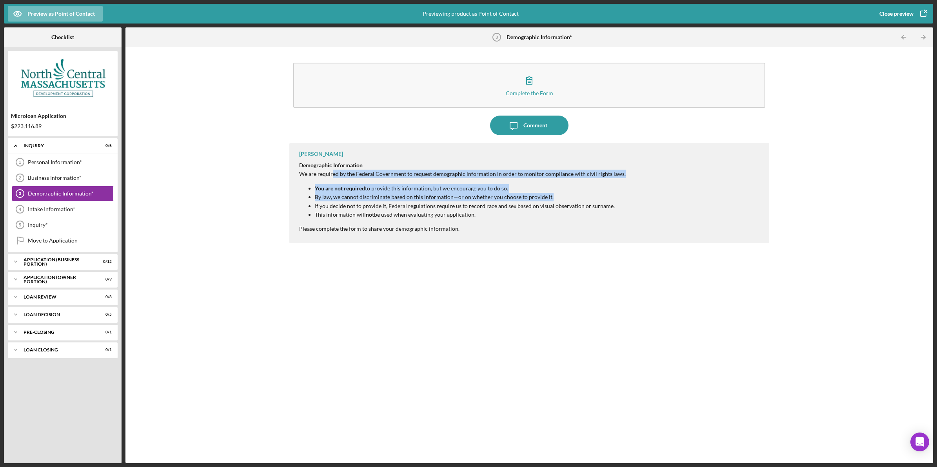
drag, startPoint x: 331, startPoint y: 175, endPoint x: 590, endPoint y: 193, distance: 259.3
click at [590, 193] on div "Demographic Information We are required by the Federal Government to request de…" at bounding box center [462, 197] width 326 height 72
drag, startPoint x: 590, startPoint y: 193, endPoint x: 592, endPoint y: 197, distance: 4.5
click at [592, 197] on p "By law, we cannot discriminate based on this information—or on whether you choo…" at bounding box center [470, 197] width 311 height 9
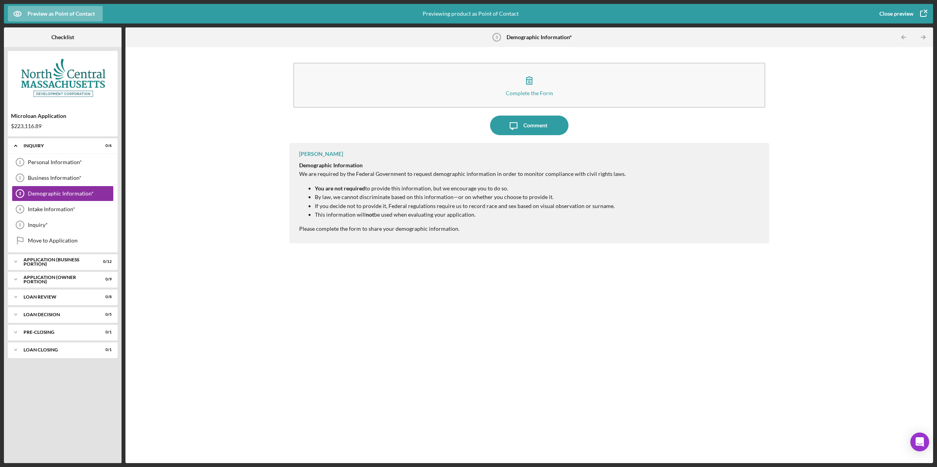
drag, startPoint x: 362, startPoint y: 193, endPoint x: 512, endPoint y: 191, distance: 150.5
click at [512, 191] on ul "You are not required to provide this information, but we encourage you to do so…" at bounding box center [462, 201] width 326 height 35
drag, startPoint x: 327, startPoint y: 198, endPoint x: 563, endPoint y: 199, distance: 236.3
click at [563, 199] on p "By law, we cannot discriminate based on this information—or on whether you choo…" at bounding box center [470, 197] width 311 height 9
drag, startPoint x: 322, startPoint y: 206, endPoint x: 614, endPoint y: 210, distance: 292.3
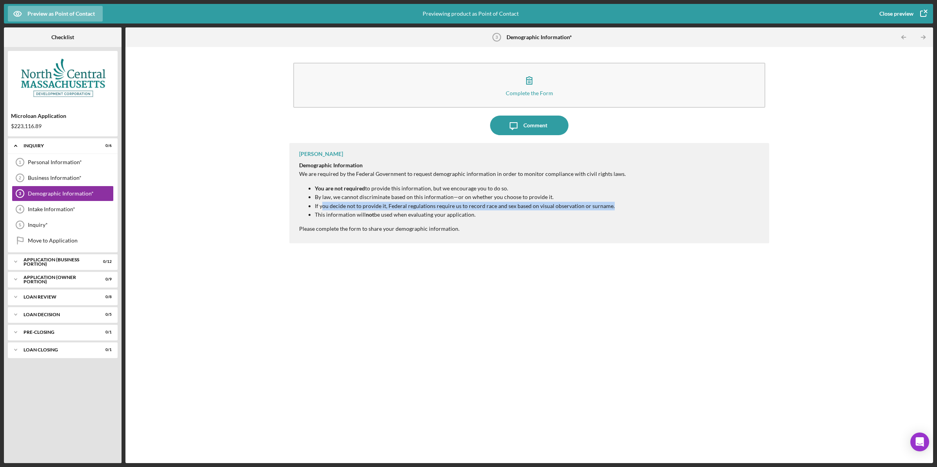
click at [614, 210] on p "If you decide not to provide it, Federal regulations require us to record race …" at bounding box center [470, 206] width 311 height 9
drag, startPoint x: 512, startPoint y: 215, endPoint x: 461, endPoint y: 217, distance: 51.4
click at [461, 217] on p "This information will not be used when evaluating your application." at bounding box center [470, 214] width 311 height 9
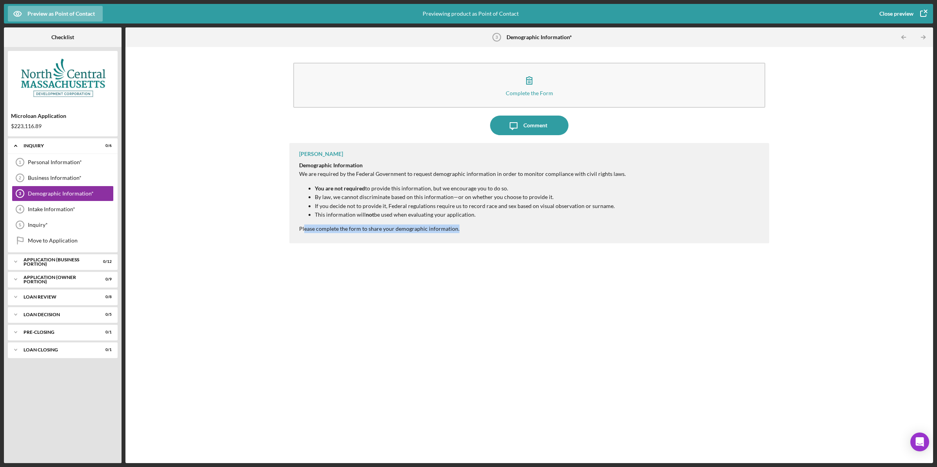
drag, startPoint x: 304, startPoint y: 230, endPoint x: 509, endPoint y: 228, distance: 204.9
click at [509, 228] on p "Please complete the form to share your demographic information." at bounding box center [462, 229] width 326 height 9
drag, startPoint x: 509, startPoint y: 228, endPoint x: 536, endPoint y: 228, distance: 27.4
click at [535, 228] on p "Please complete the form to share your demographic information." at bounding box center [462, 229] width 326 height 9
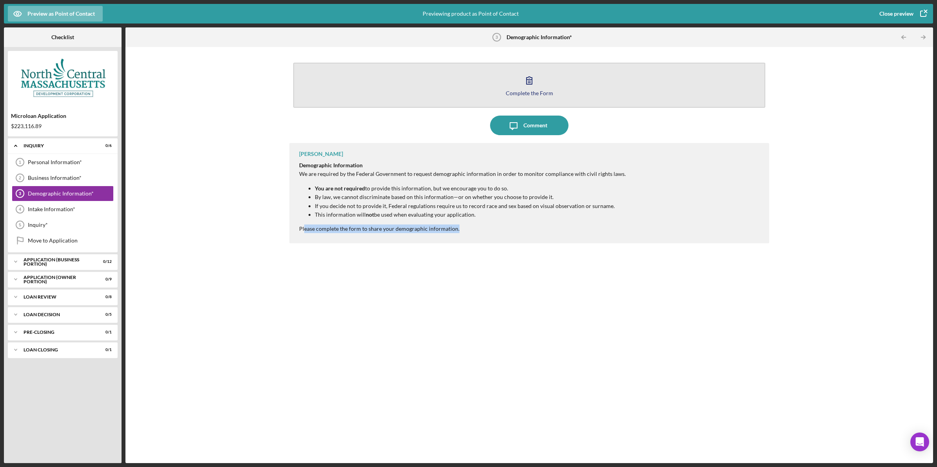
click at [652, 83] on button "Complete the Form Form" at bounding box center [529, 85] width 472 height 45
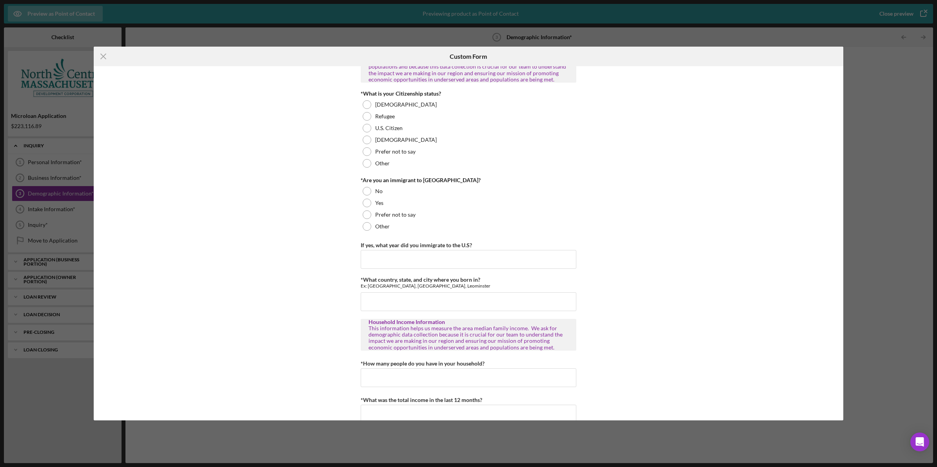
scroll to position [692, 0]
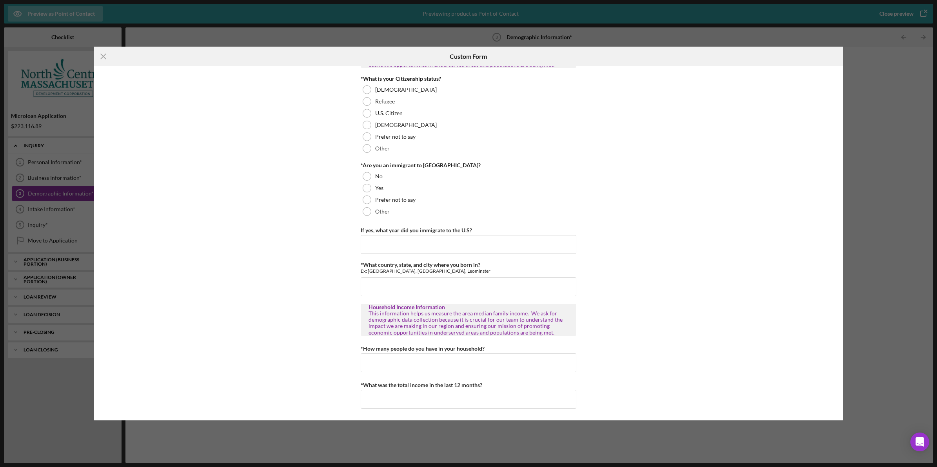
drag, startPoint x: 104, startPoint y: 59, endPoint x: 143, endPoint y: 58, distance: 39.6
click at [104, 59] on icon "Icon/Menu Close" at bounding box center [104, 57] width 20 height 20
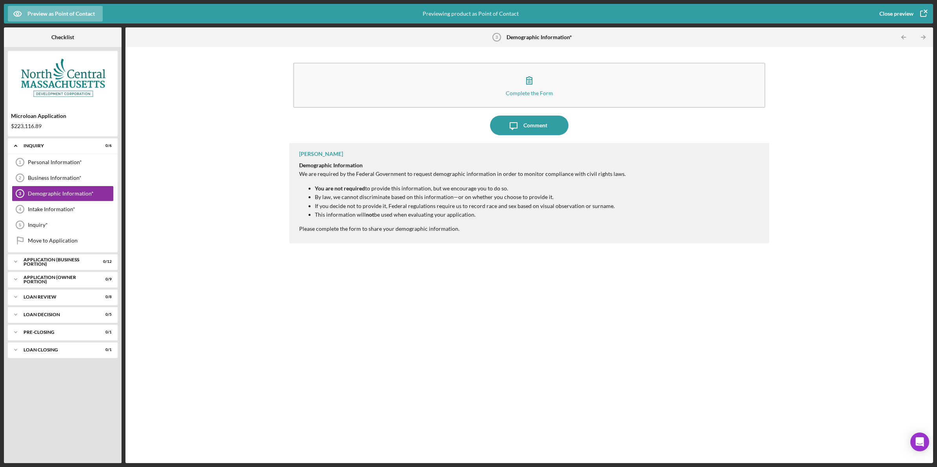
click at [922, 12] on icon "button" at bounding box center [923, 14] width 20 height 20
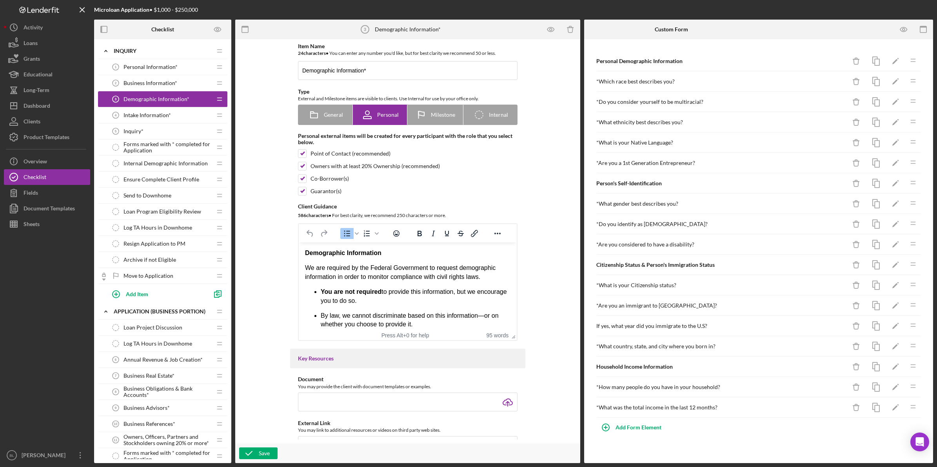
click at [382, 293] on p "You are not required to provide this information, but we encourage you to do so." at bounding box center [416, 297] width 190 height 18
click at [409, 303] on p "You are not required to provide this information, but we encourage you to do so." at bounding box center [416, 297] width 190 height 18
drag, startPoint x: 388, startPoint y: 299, endPoint x: 320, endPoint y: 292, distance: 67.9
click at [321, 292] on p "You are not required to provide this information, but we encourage you to do so." at bounding box center [416, 297] width 190 height 18
copy p "You are not required to provide this information, but we encourage you to do so."
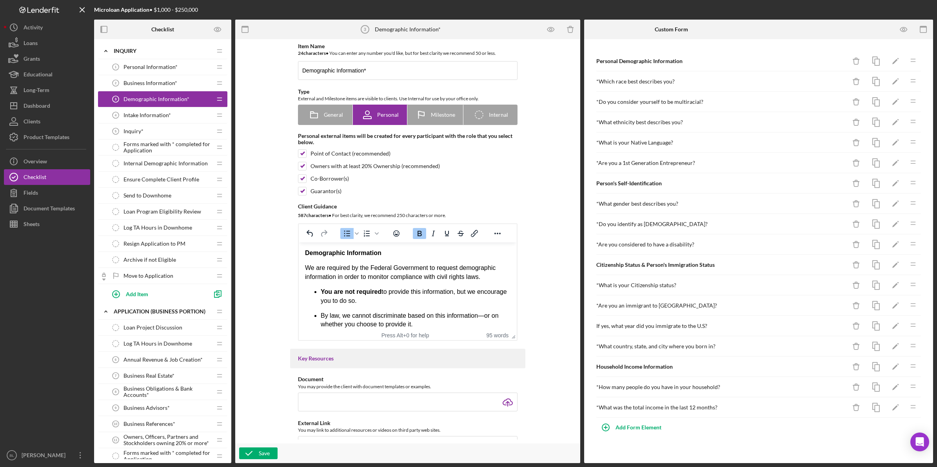
drag, startPoint x: 416, startPoint y: 295, endPoint x: 384, endPoint y: 269, distance: 41.5
click at [417, 294] on p "You are not required to provide this information, but we encourage you to do so." at bounding box center [416, 297] width 190 height 18
drag, startPoint x: 313, startPoint y: 269, endPoint x: 381, endPoint y: 274, distance: 68.3
click at [381, 274] on p "We are required by the Federal Government to request demographic information in…" at bounding box center [407, 273] width 205 height 18
click at [442, 292] on p "You are not required to provide this information, but we encourage you to do so." at bounding box center [416, 297] width 190 height 18
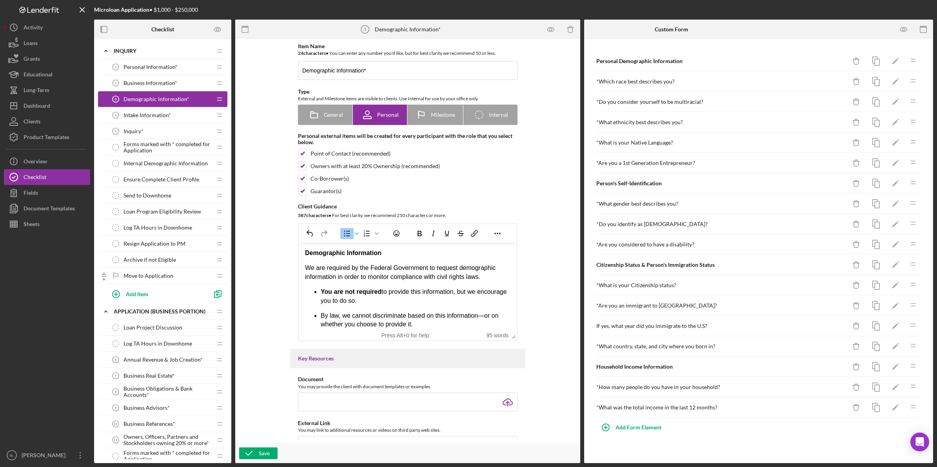
click at [399, 303] on p "You are not required to provide this information, but we encourage you to do so." at bounding box center [416, 297] width 190 height 18
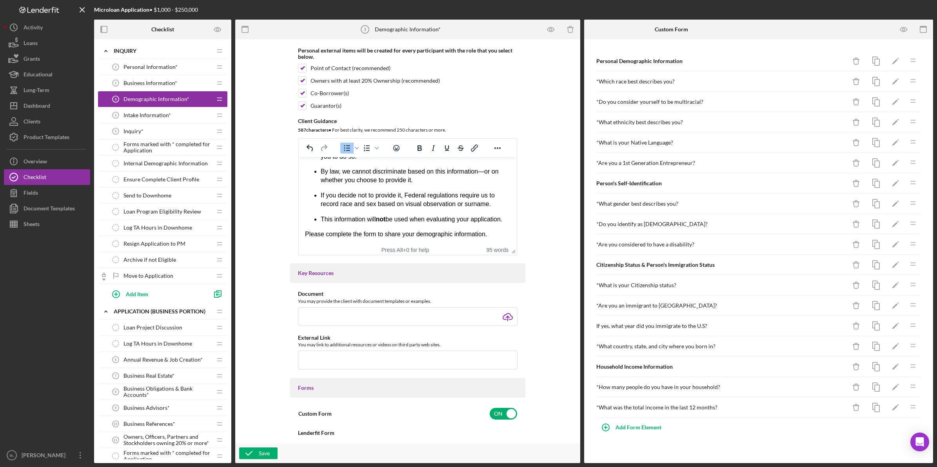
scroll to position [98, 0]
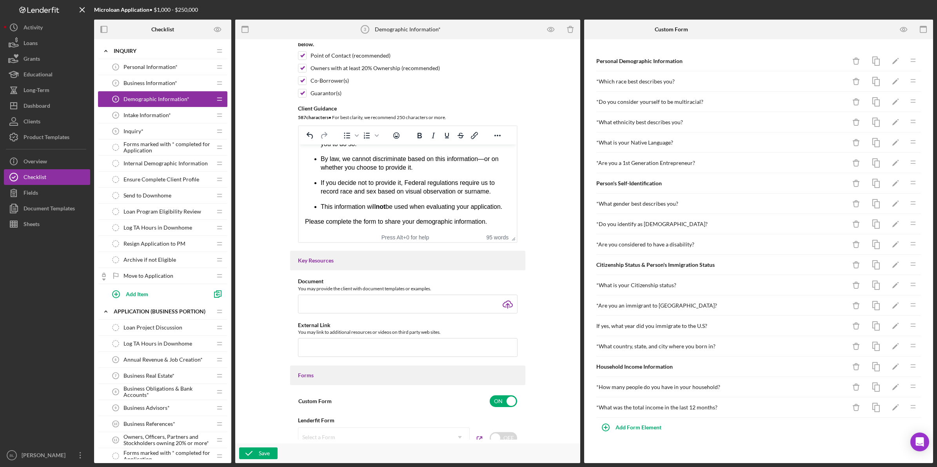
click at [495, 222] on p "Please complete the form to share your demographic information." at bounding box center [407, 221] width 205 height 9
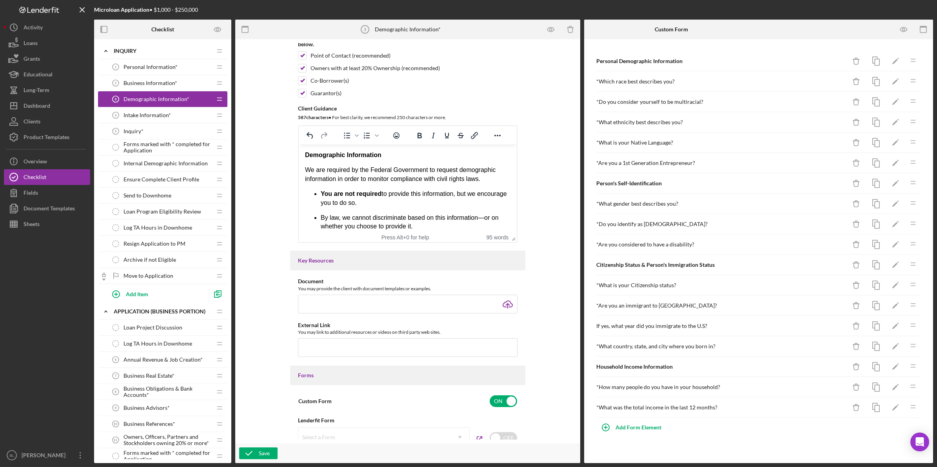
click at [170, 114] on div "Intake Information* 4 Intake Information*" at bounding box center [160, 115] width 104 height 16
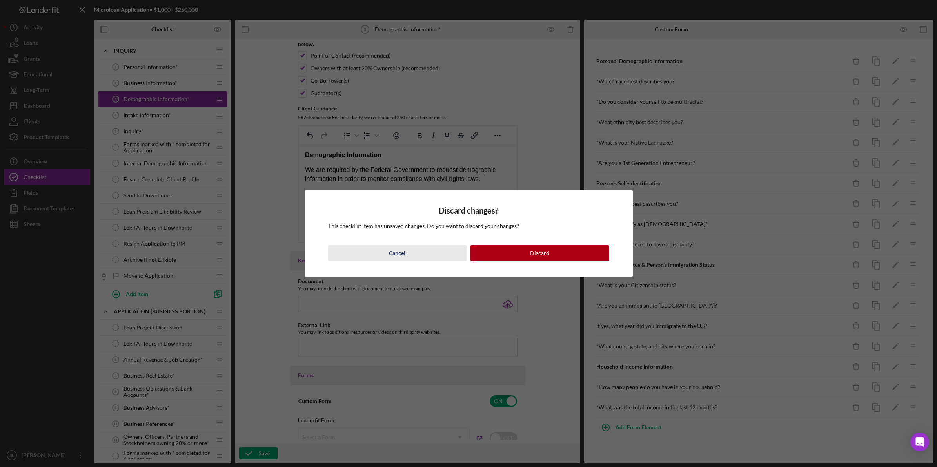
click at [404, 254] on div "Cancel" at bounding box center [397, 253] width 16 height 16
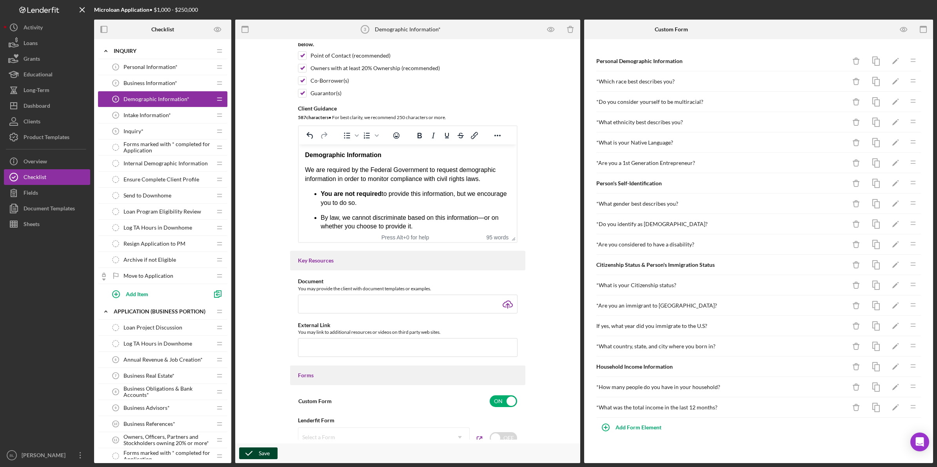
click at [246, 455] on icon "button" at bounding box center [249, 454] width 20 height 20
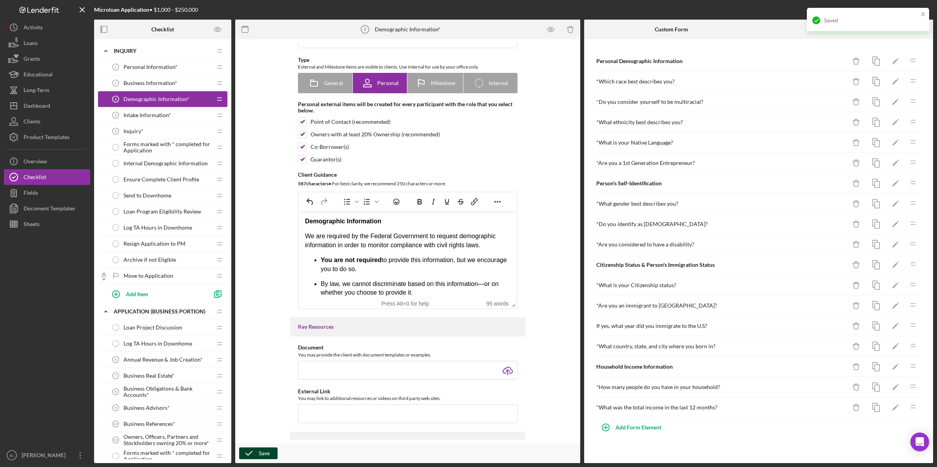
scroll to position [49, 0]
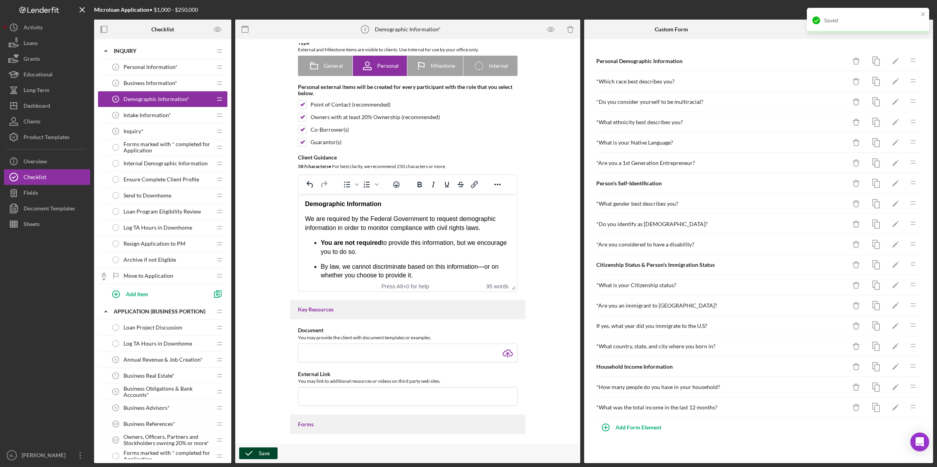
click at [170, 120] on div "Intake Information* 4 Intake Information*" at bounding box center [160, 115] width 104 height 16
